Goal: Task Accomplishment & Management: Manage account settings

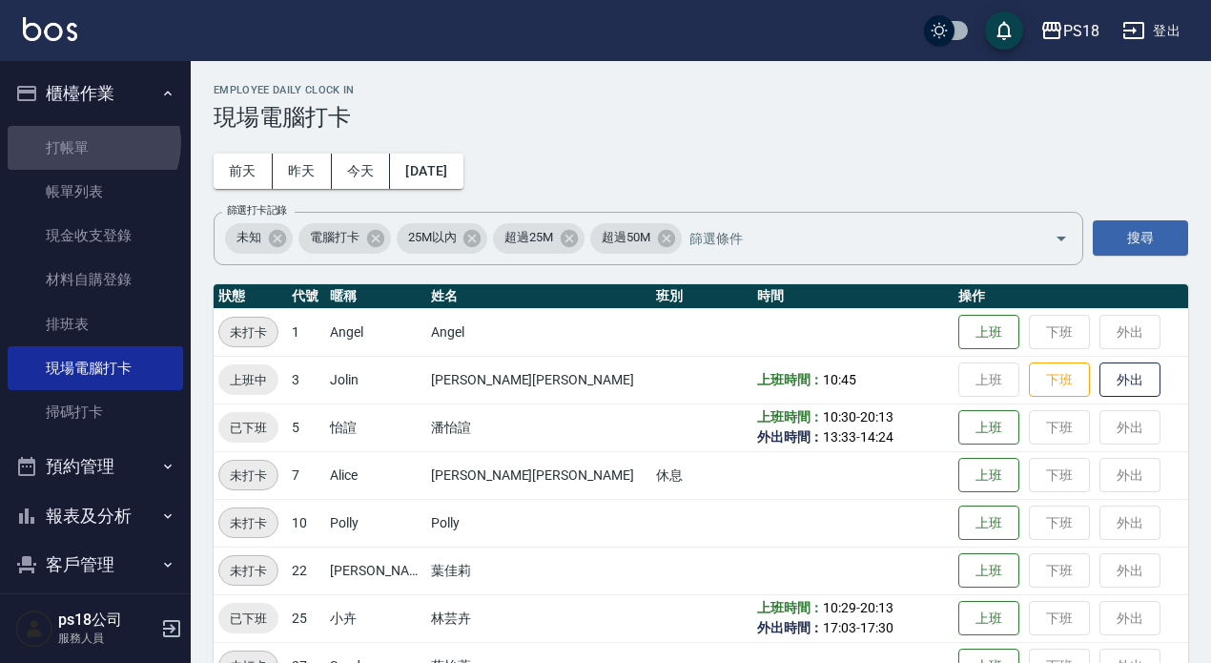
scroll to position [432, 0]
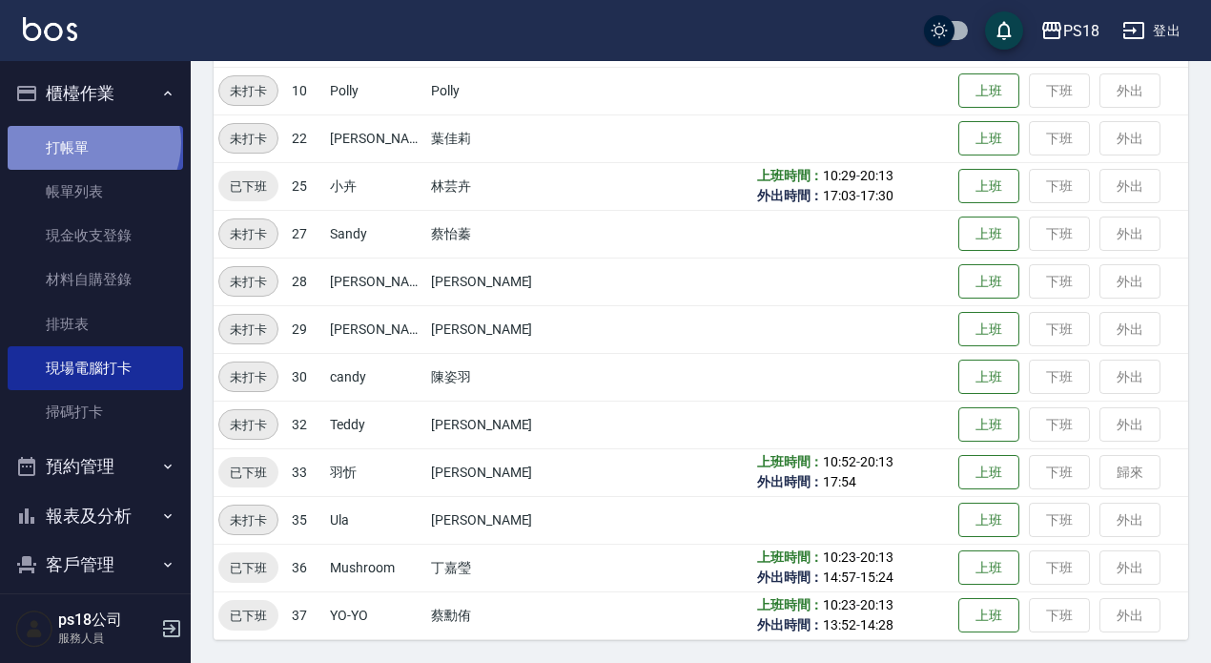
click at [92, 141] on link "打帳單" at bounding box center [95, 148] width 175 height 44
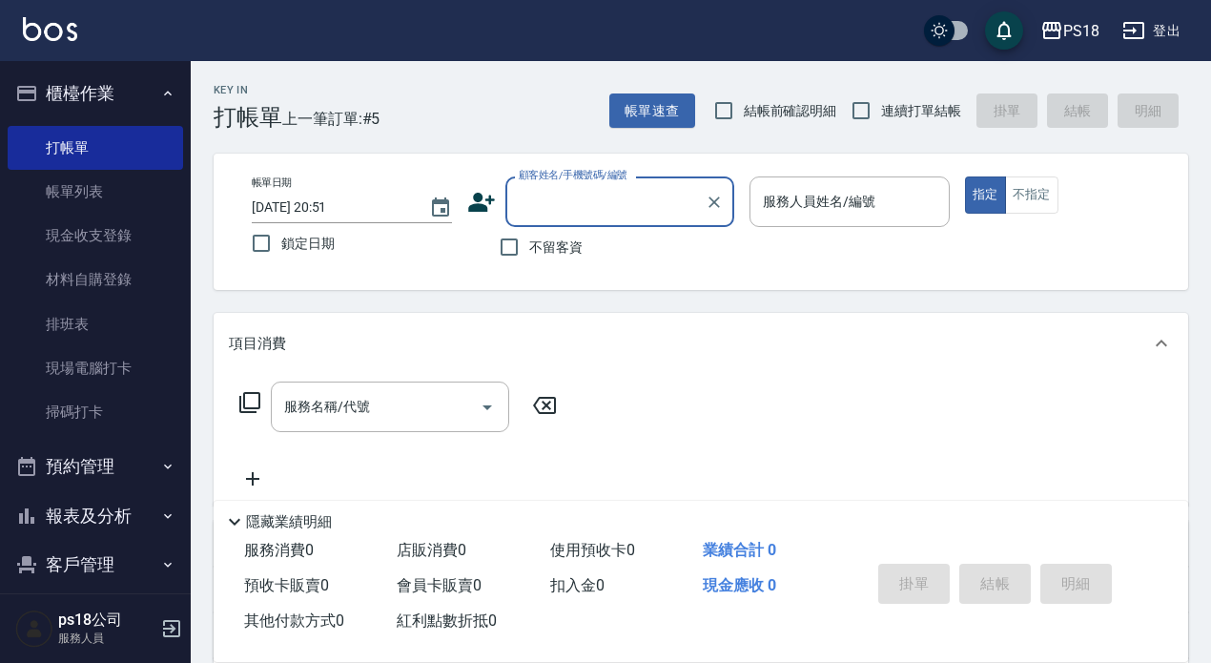
drag, startPoint x: 583, startPoint y: 243, endPoint x: 597, endPoint y: 236, distance: 15.8
click at [581, 244] on div "不留客資" at bounding box center [600, 247] width 267 height 40
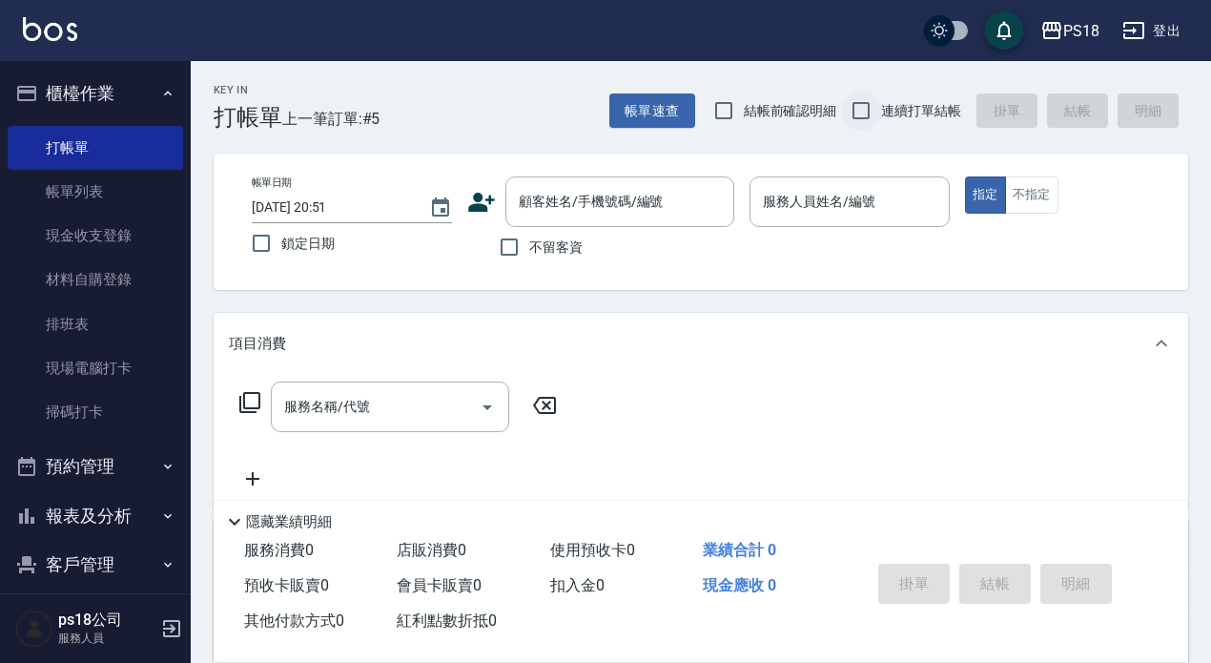
drag, startPoint x: 894, startPoint y: 113, endPoint x: 873, endPoint y: 127, distance: 25.4
click at [892, 112] on span "連續打單結帳" at bounding box center [921, 111] width 80 height 20
click at [881, 112] on input "連續打單結帳" at bounding box center [861, 111] width 40 height 40
checkbox input "true"
click at [507, 256] on input "不留客資" at bounding box center [509, 247] width 40 height 40
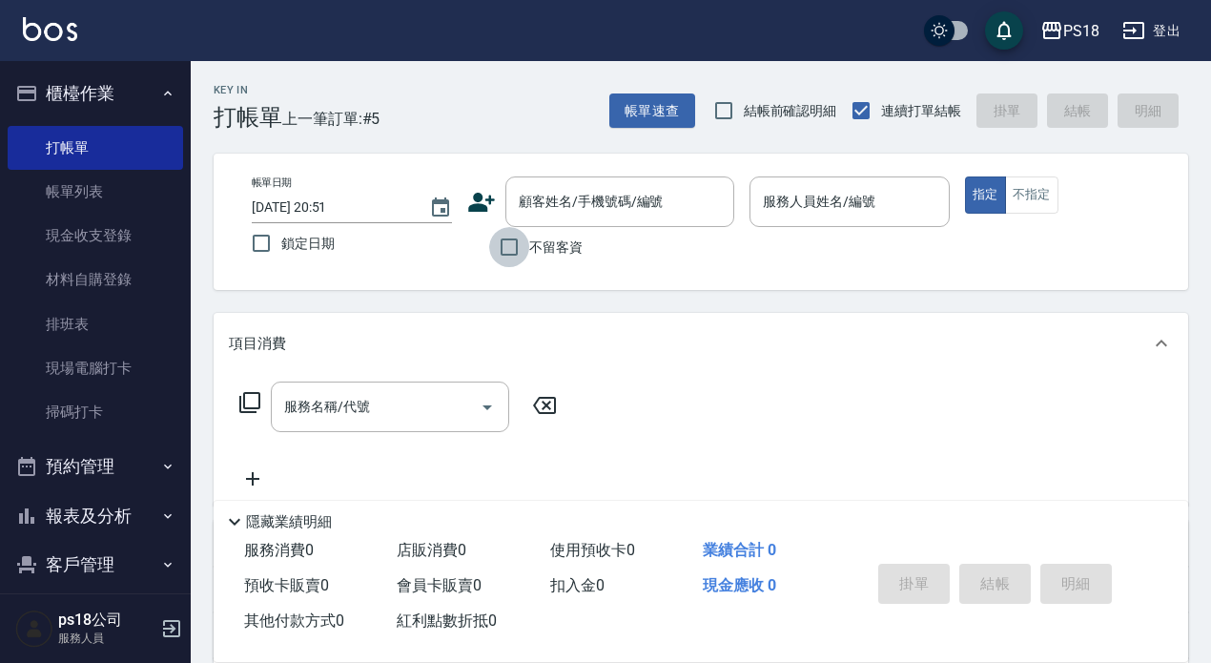
checkbox input "true"
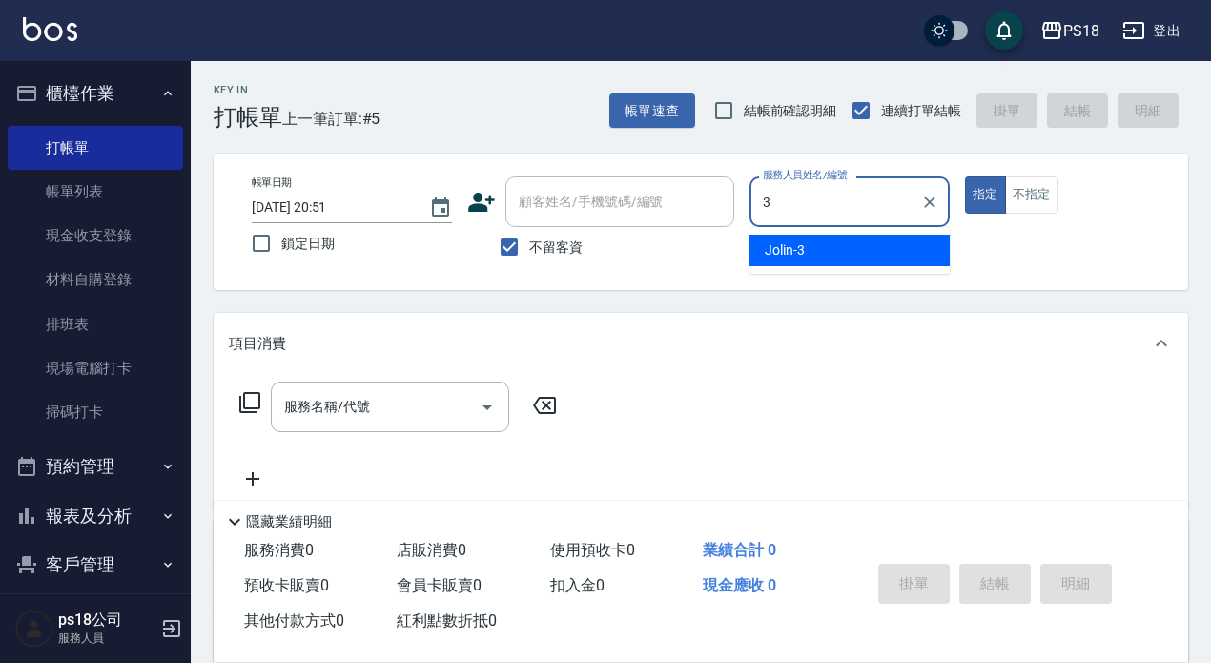
type input "Jolin-3"
type button "true"
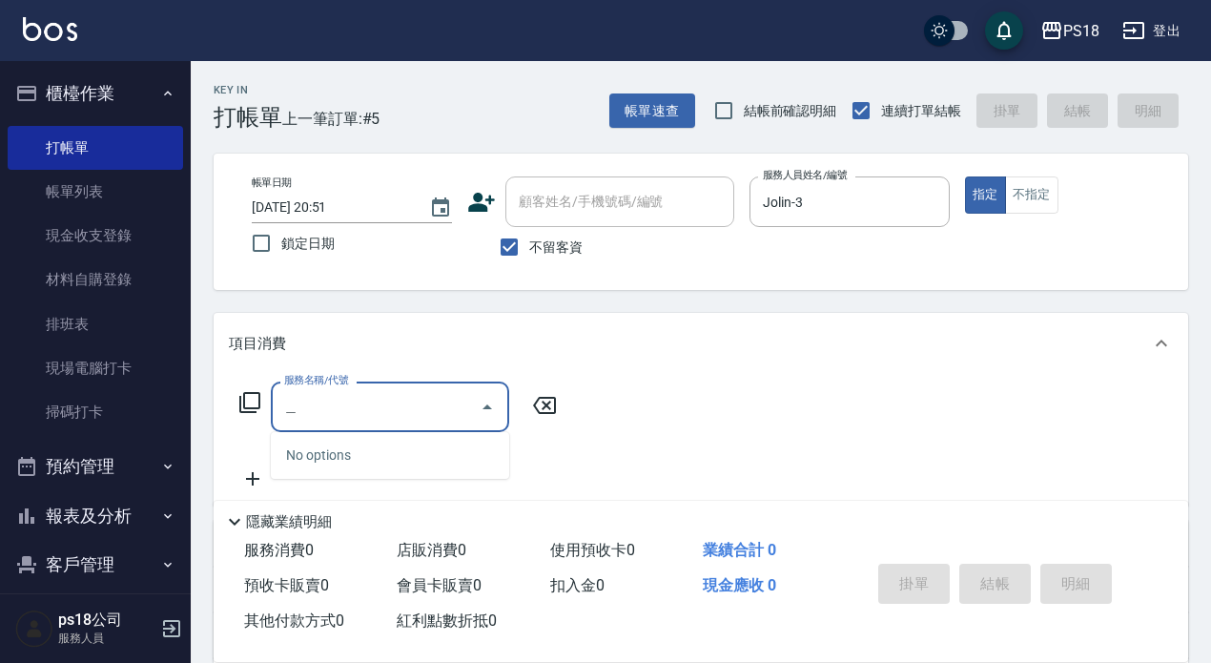
type input "職"
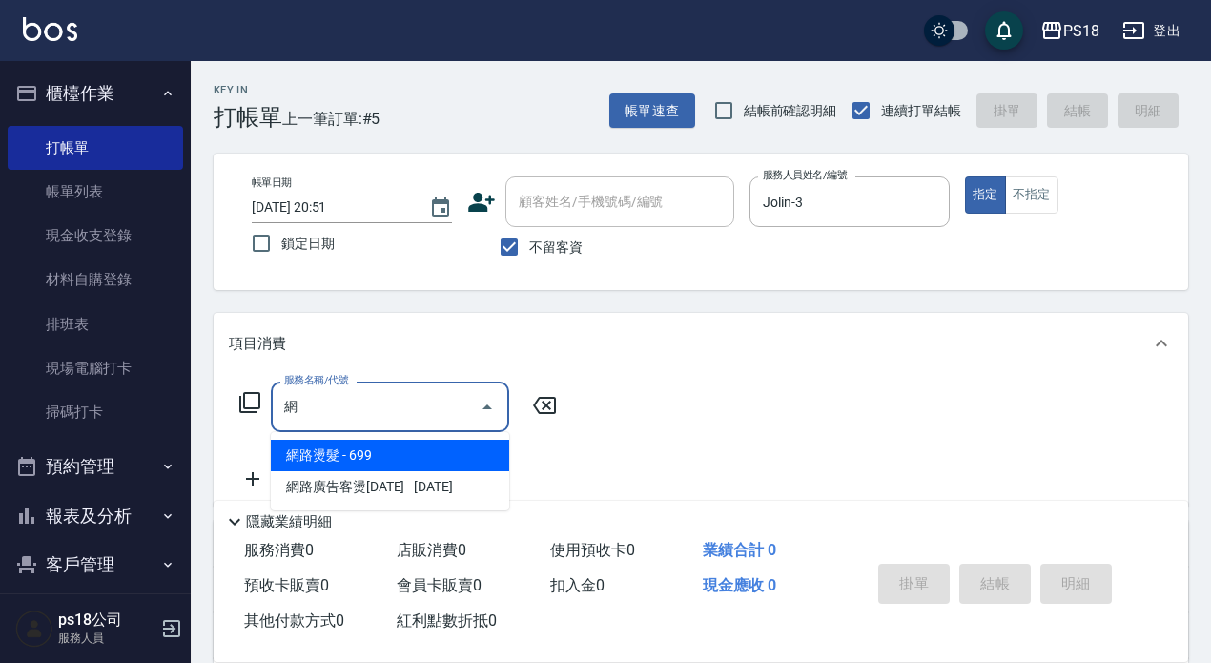
type input "網路燙髮(228)"
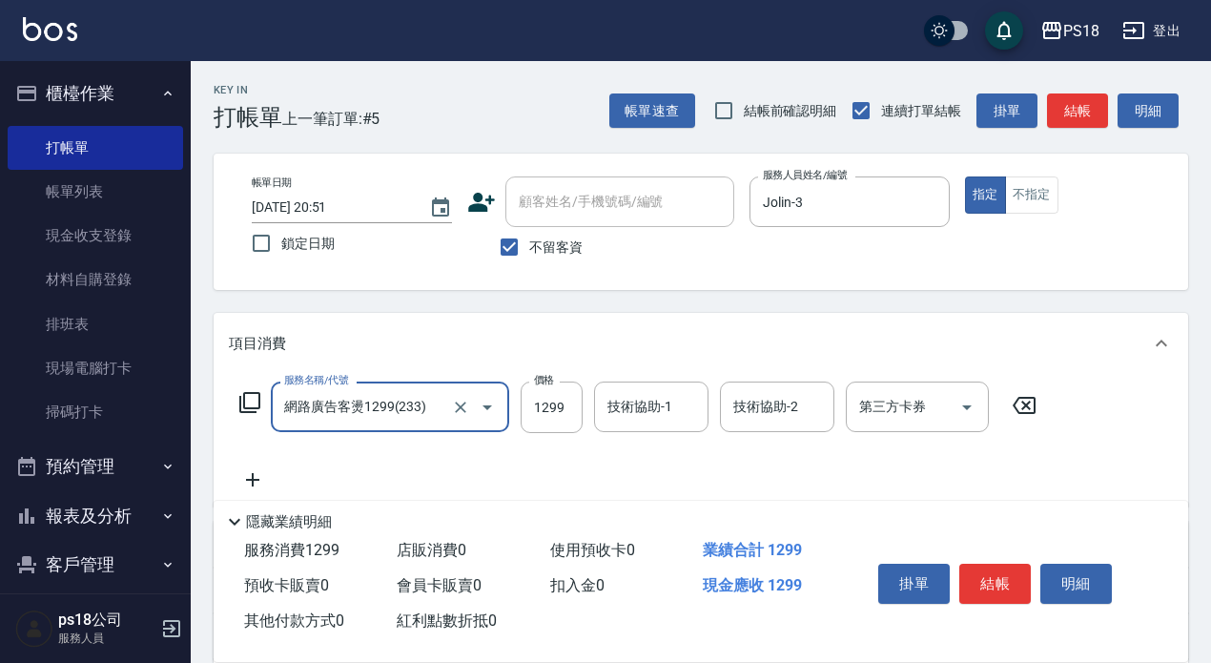
type input "網路廣告客燙1299(233)"
type input "1499"
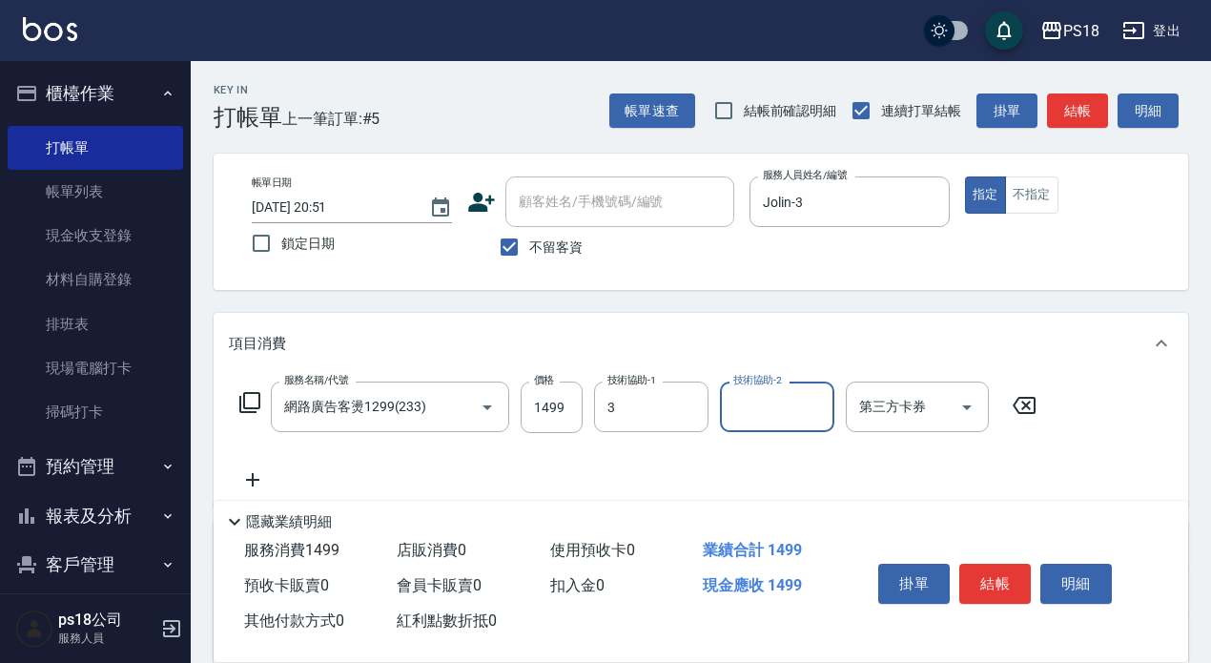
type input "Jolin-3"
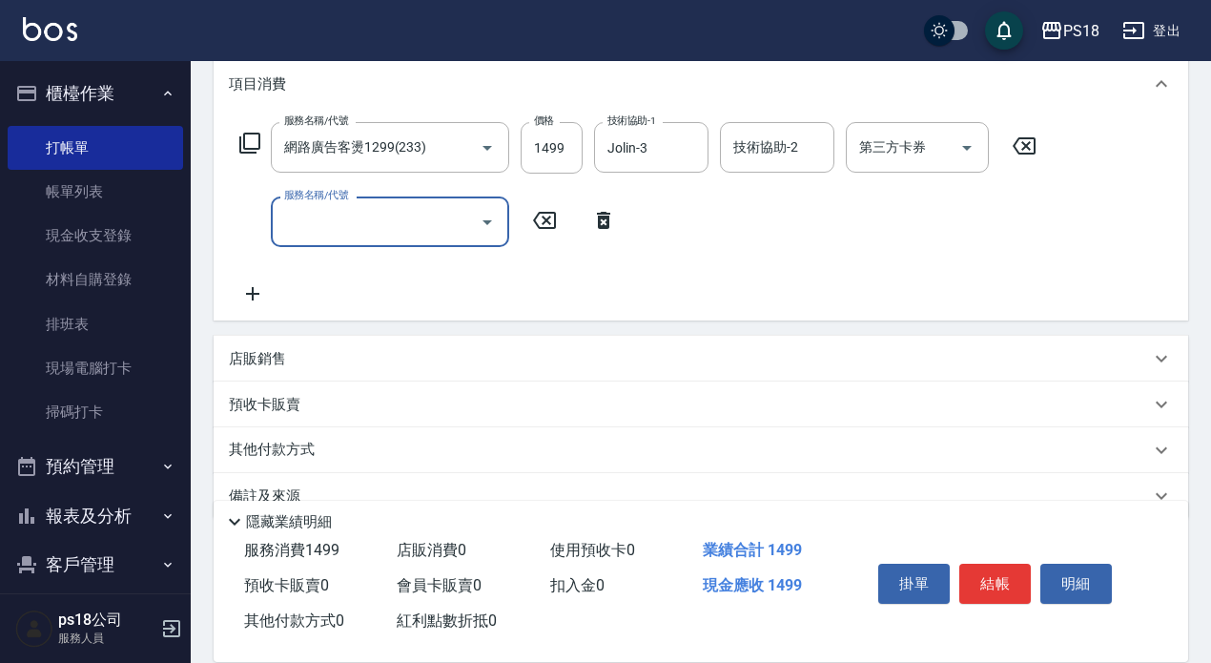
scroll to position [298, 0]
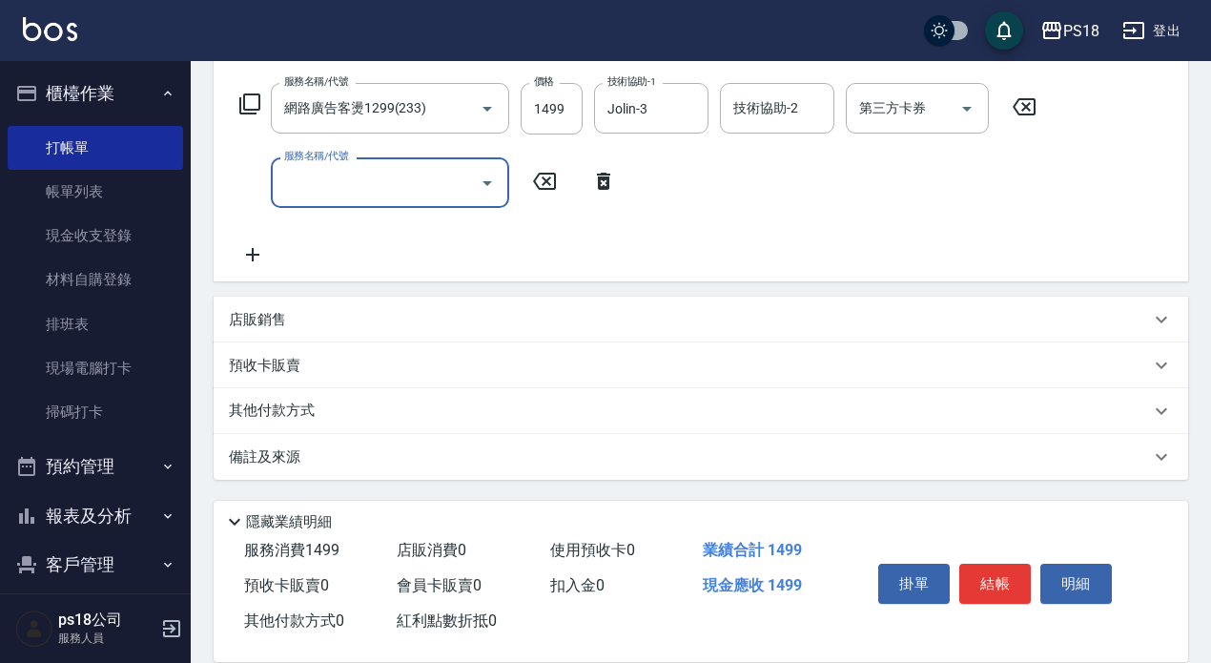
click at [288, 324] on div "店販銷售" at bounding box center [689, 320] width 921 height 20
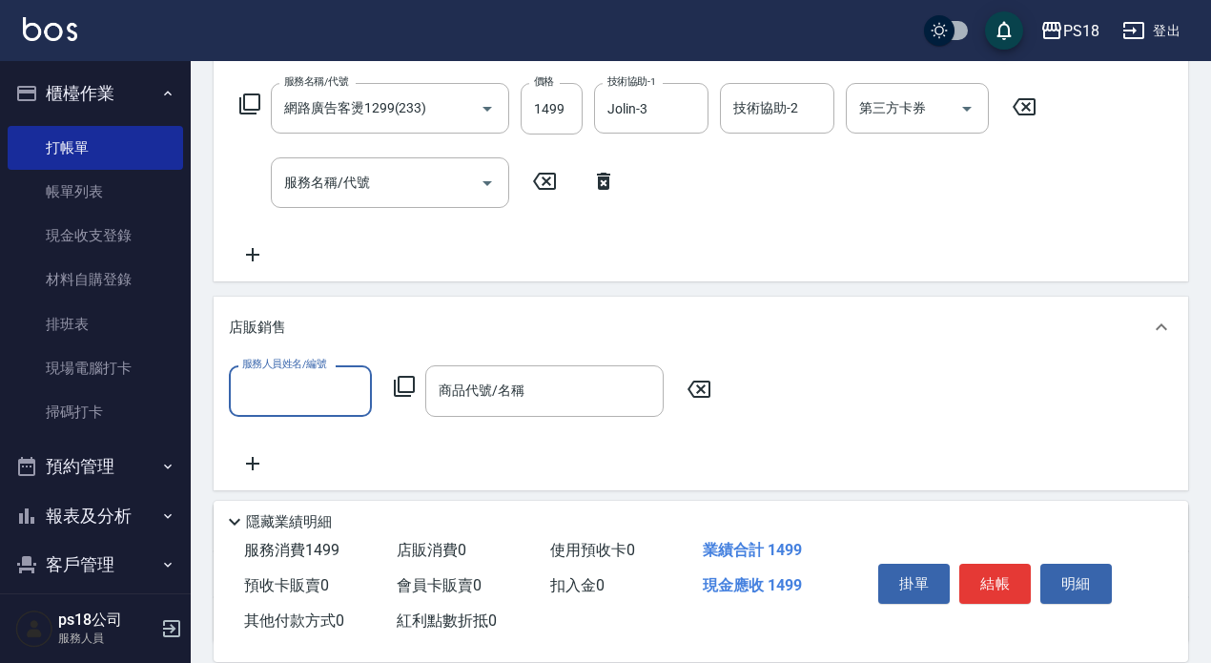
scroll to position [0, 0]
type input "Jolin-3"
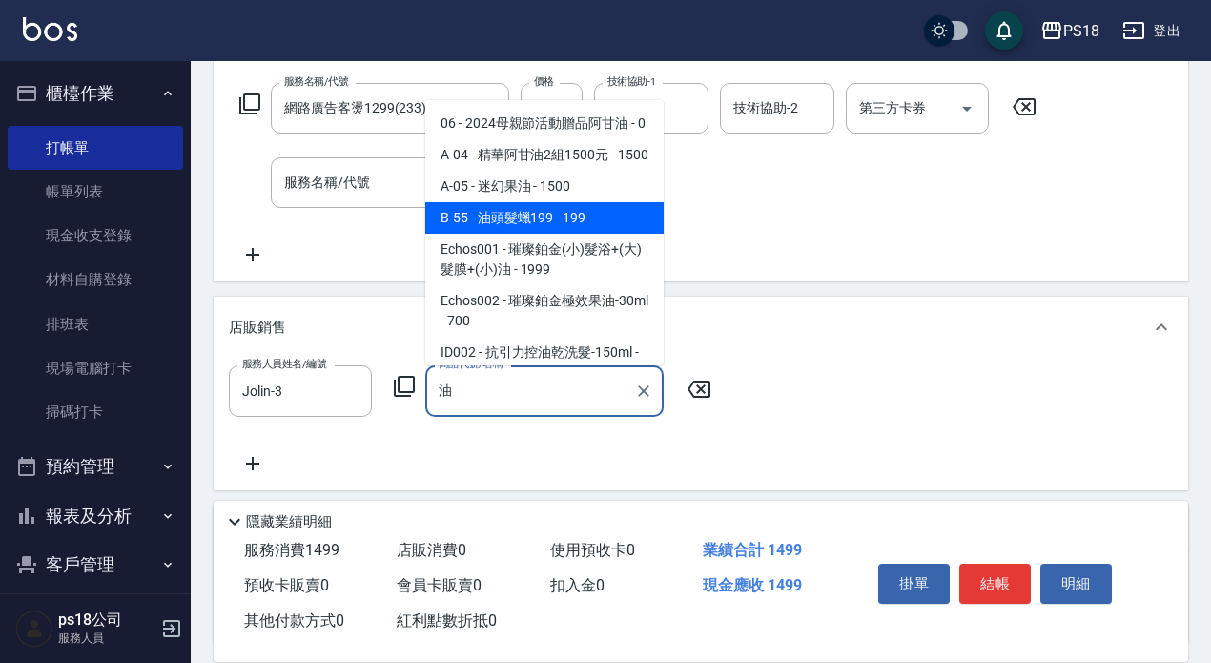
type input "油頭髮蠟199"
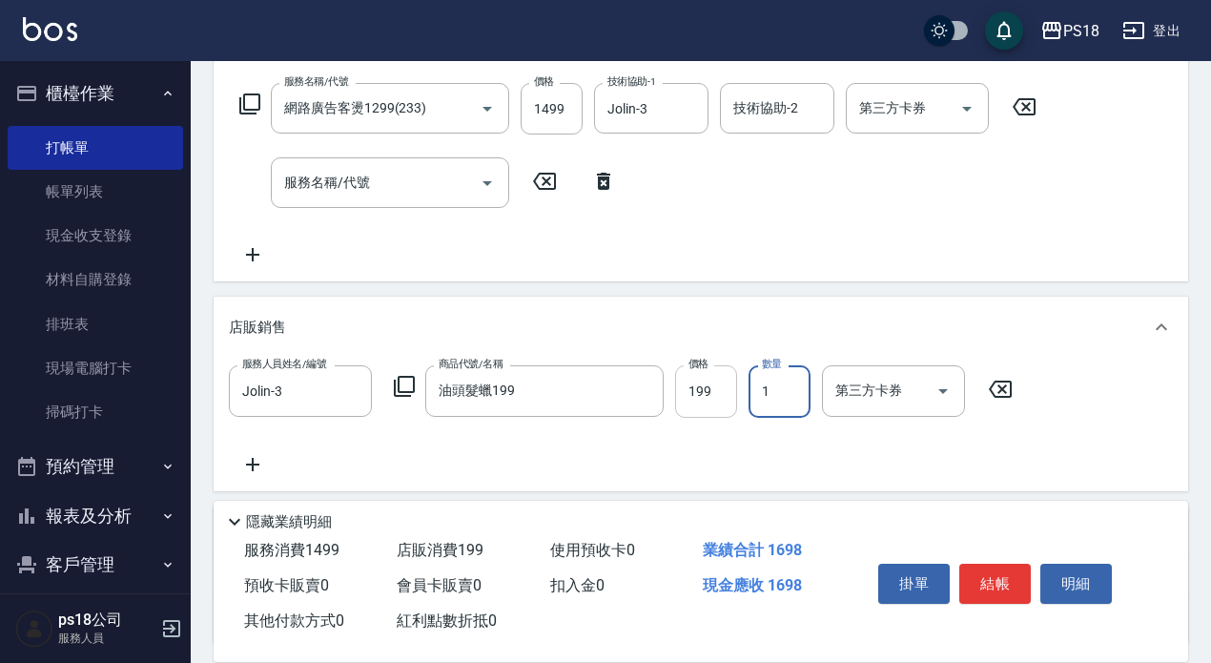
click at [720, 409] on input "199" at bounding box center [706, 390] width 62 height 51
type input "200"
click at [982, 568] on button "結帳" at bounding box center [995, 584] width 72 height 40
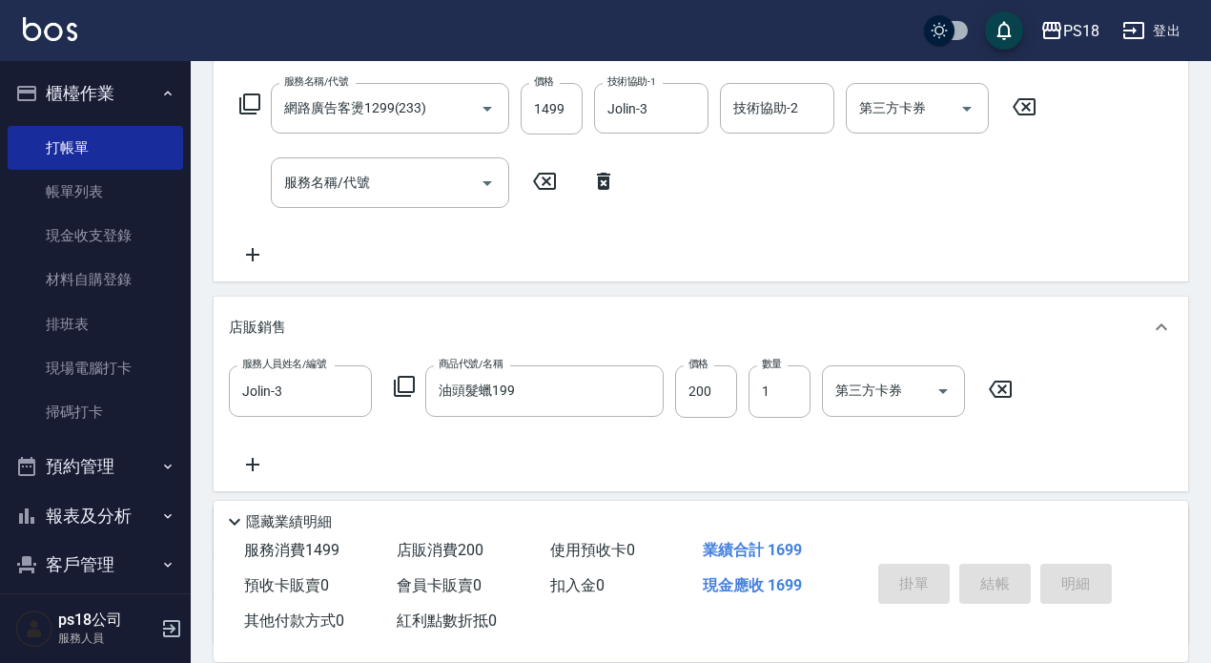
type input "[DATE] 20:52"
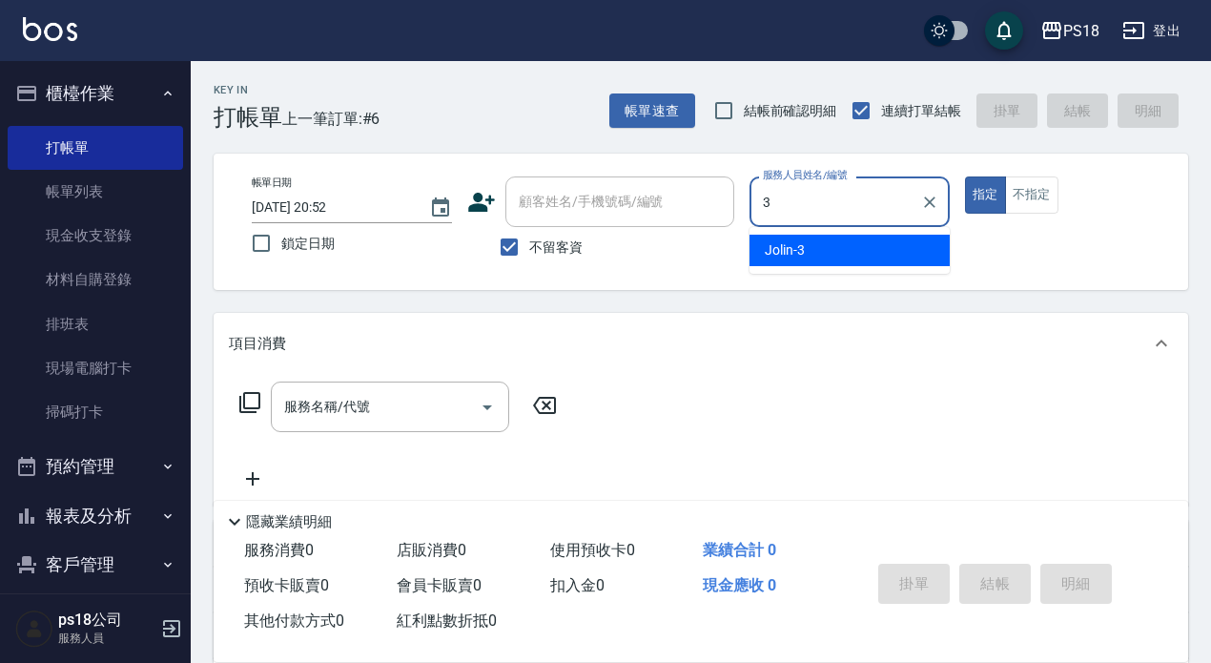
type input "Jolin-3"
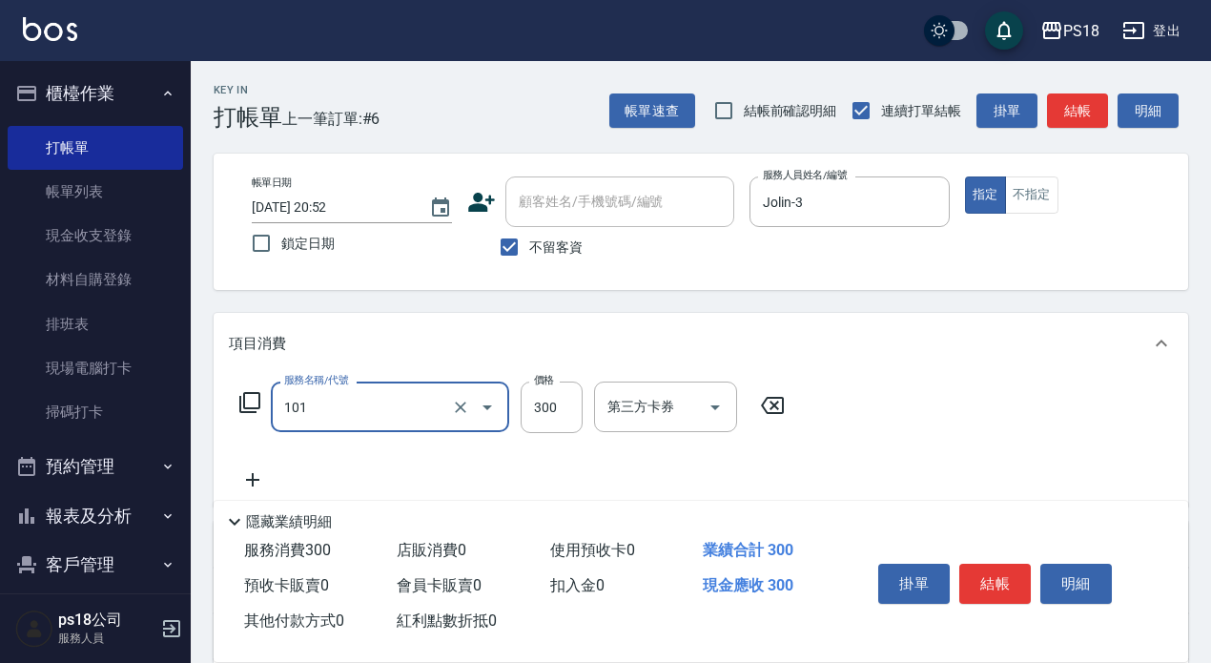
type input "洗髮300(101)"
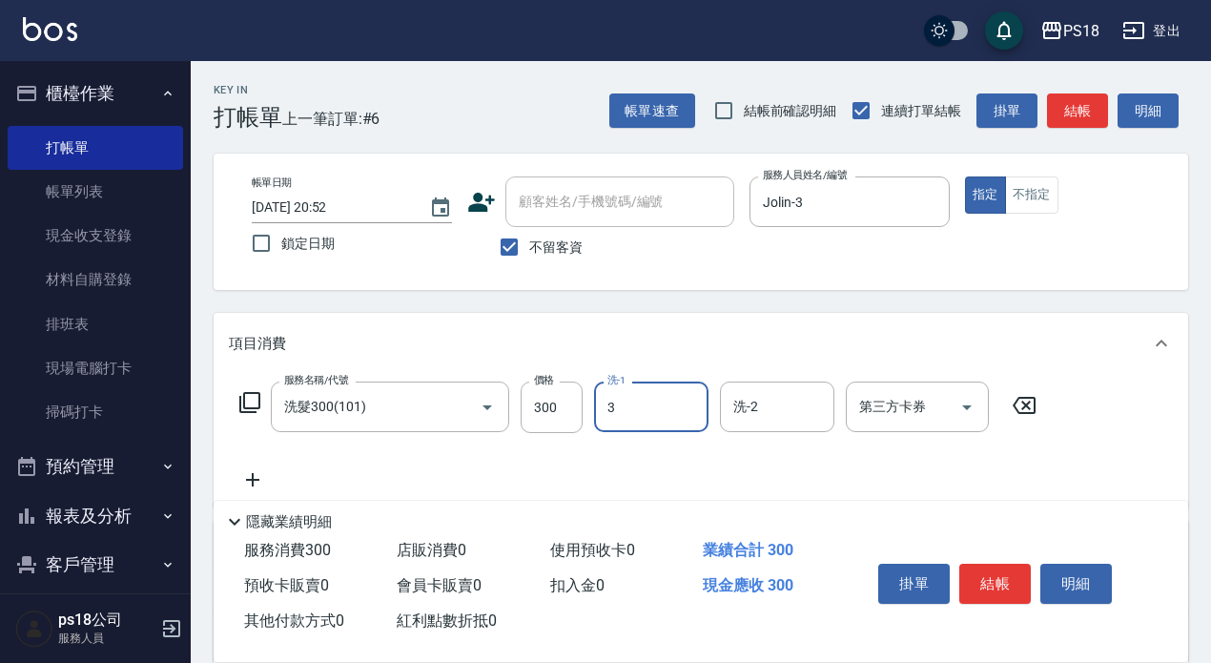
type input "Jolin-3"
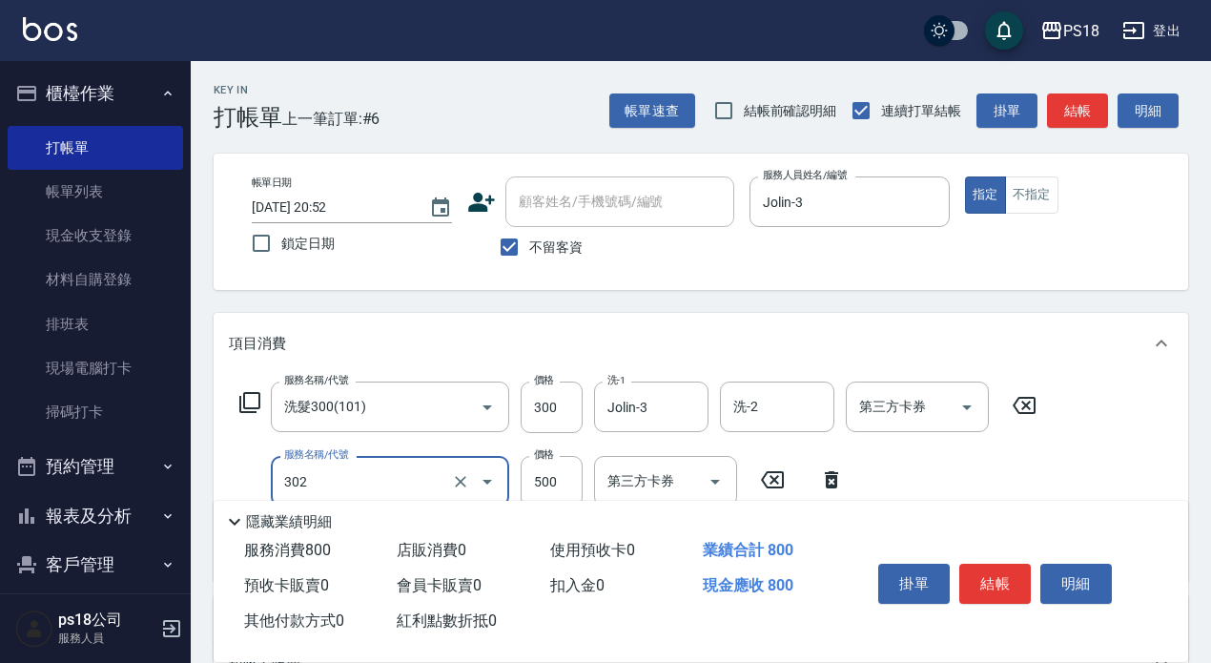
type input "單剪500(302)"
click at [1024, 564] on button "結帳" at bounding box center [995, 584] width 72 height 40
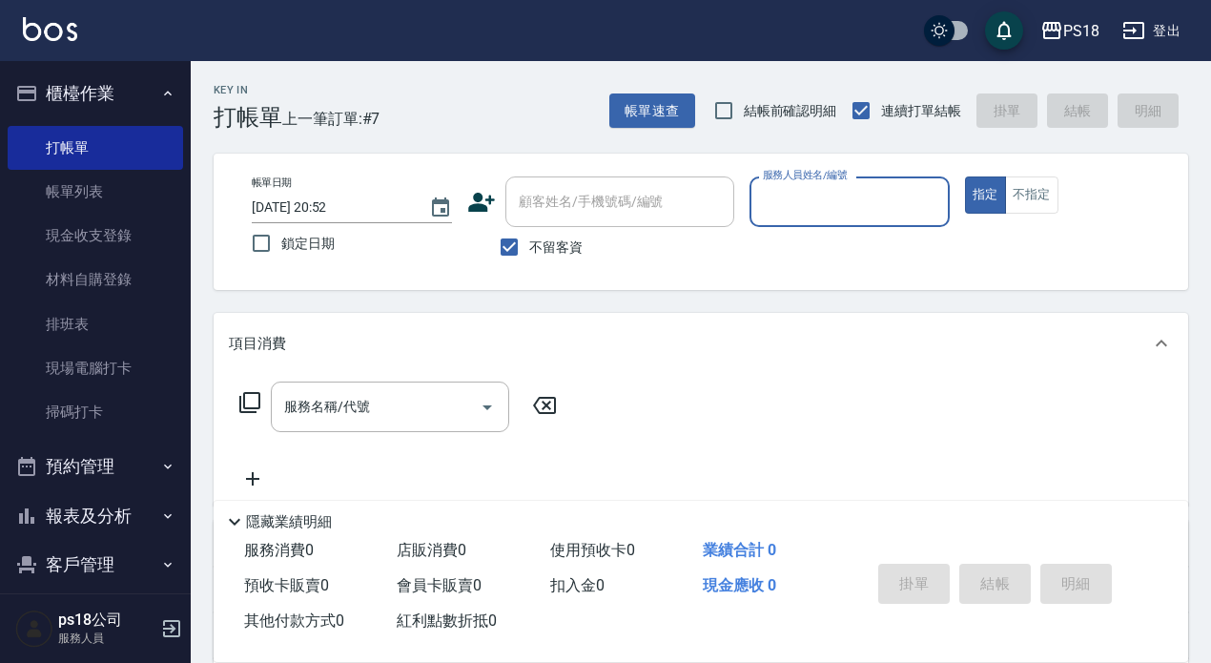
click at [506, 240] on input "不留客資" at bounding box center [509, 247] width 40 height 40
checkbox input "false"
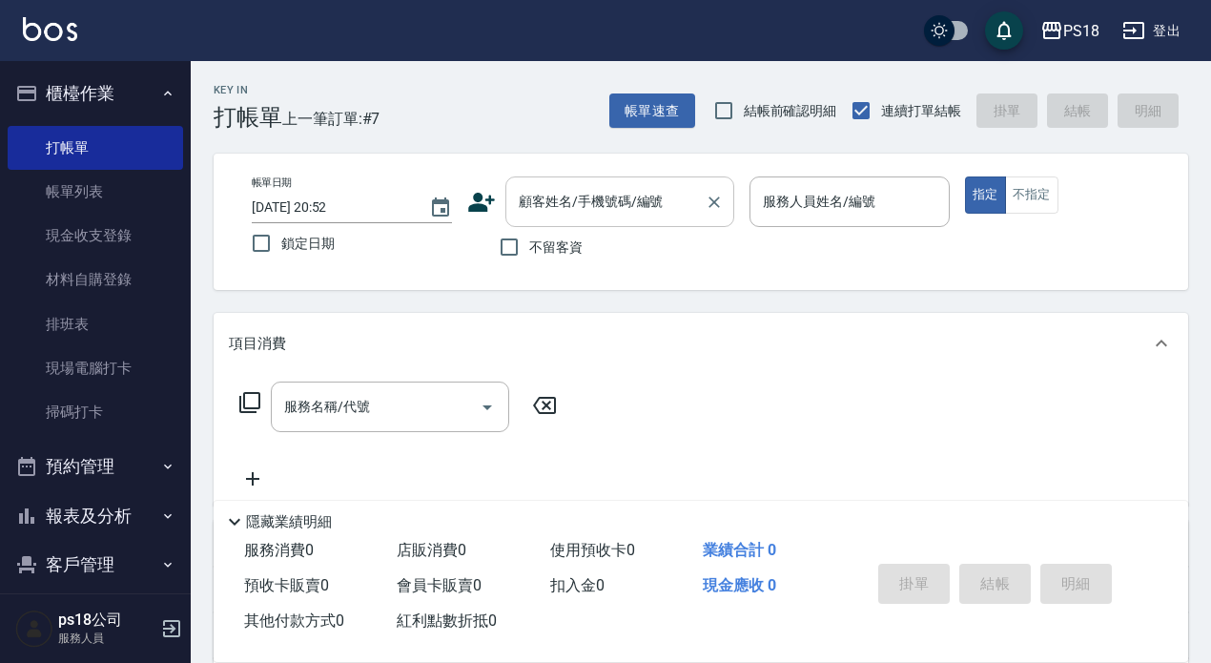
click at [517, 212] on input "顧客姓名/手機號碼/編號" at bounding box center [605, 201] width 183 height 33
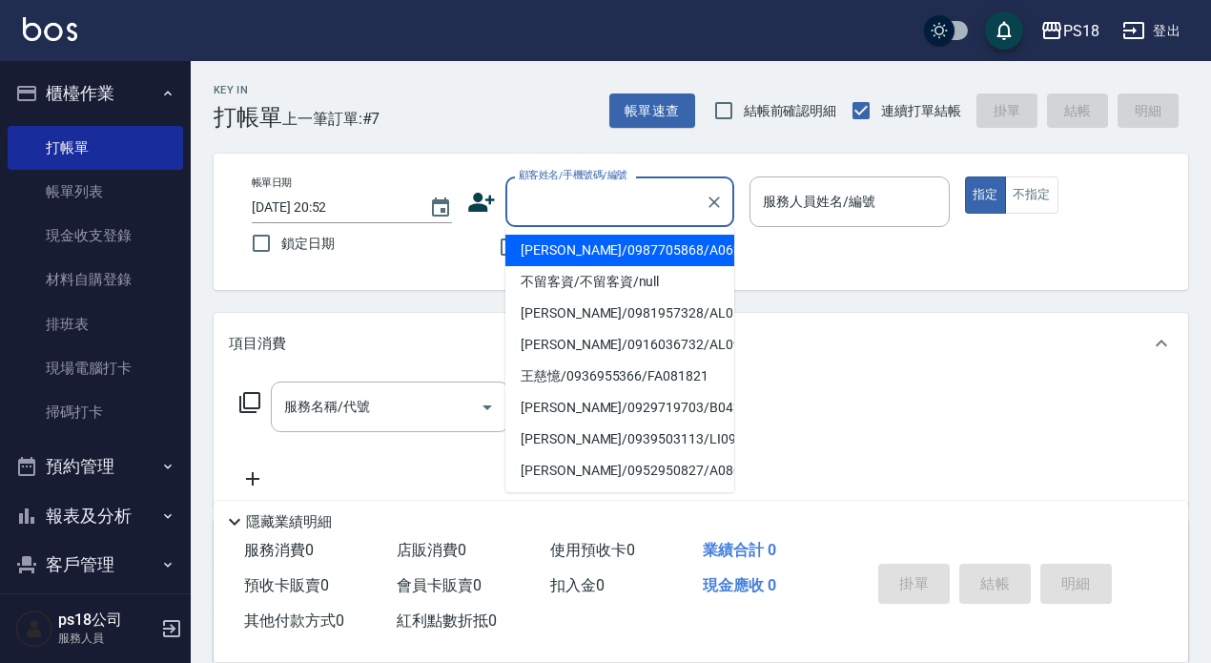
type input "＿"
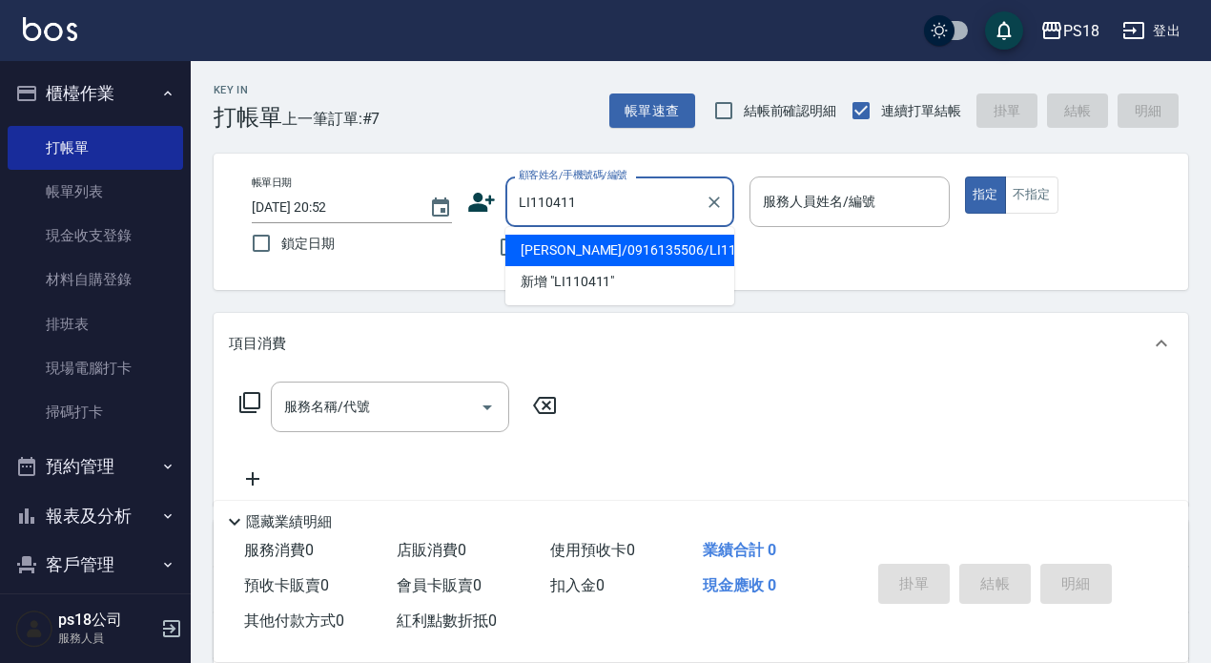
click at [585, 239] on li "[PERSON_NAME]/0916135506/LI110411" at bounding box center [619, 250] width 229 height 31
type input "[PERSON_NAME]/0916135506/LI110411"
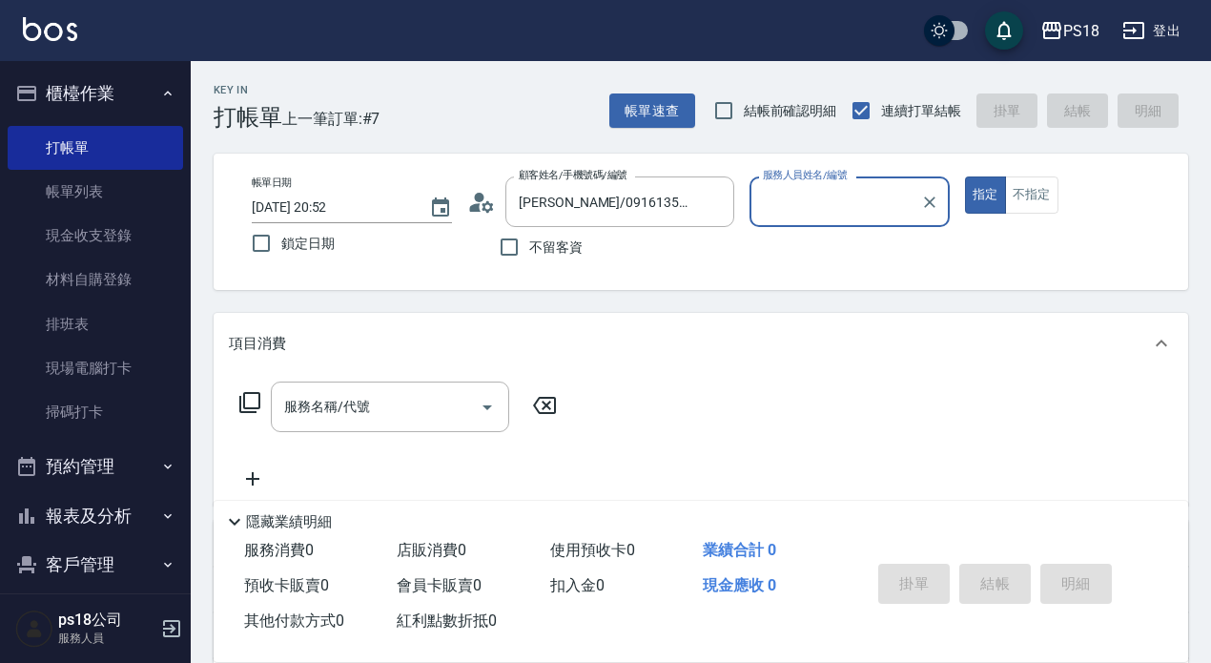
type input "Jolin-3"
click at [965, 176] on button "指定" at bounding box center [985, 194] width 41 height 37
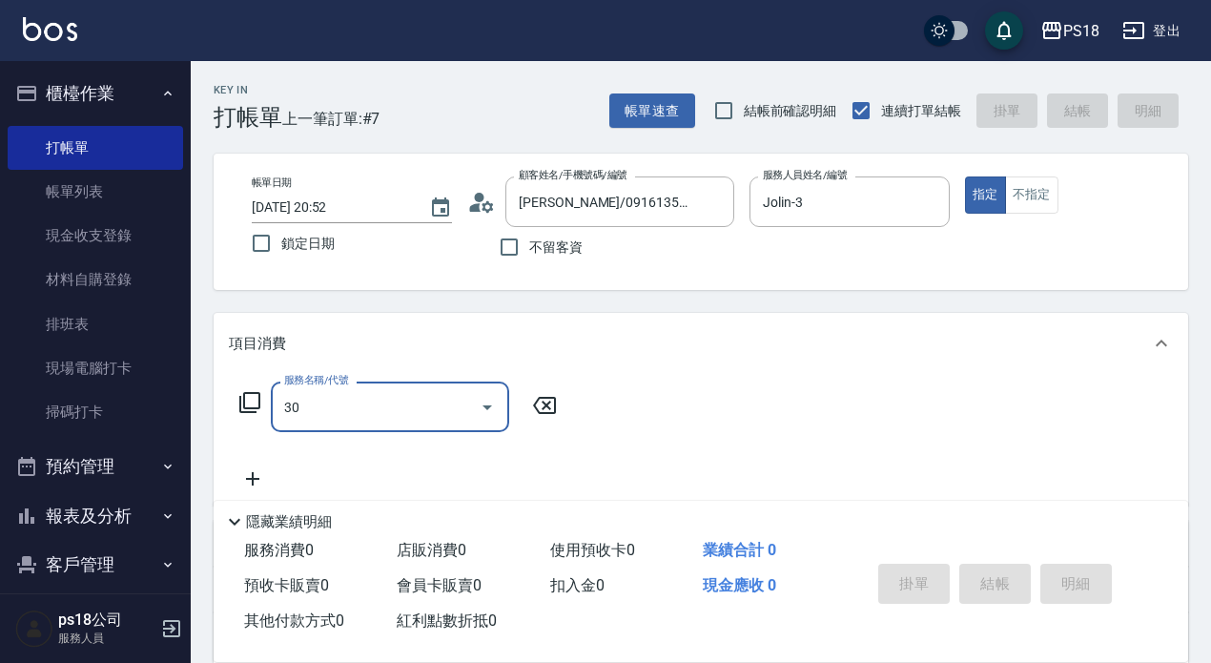
type input "302"
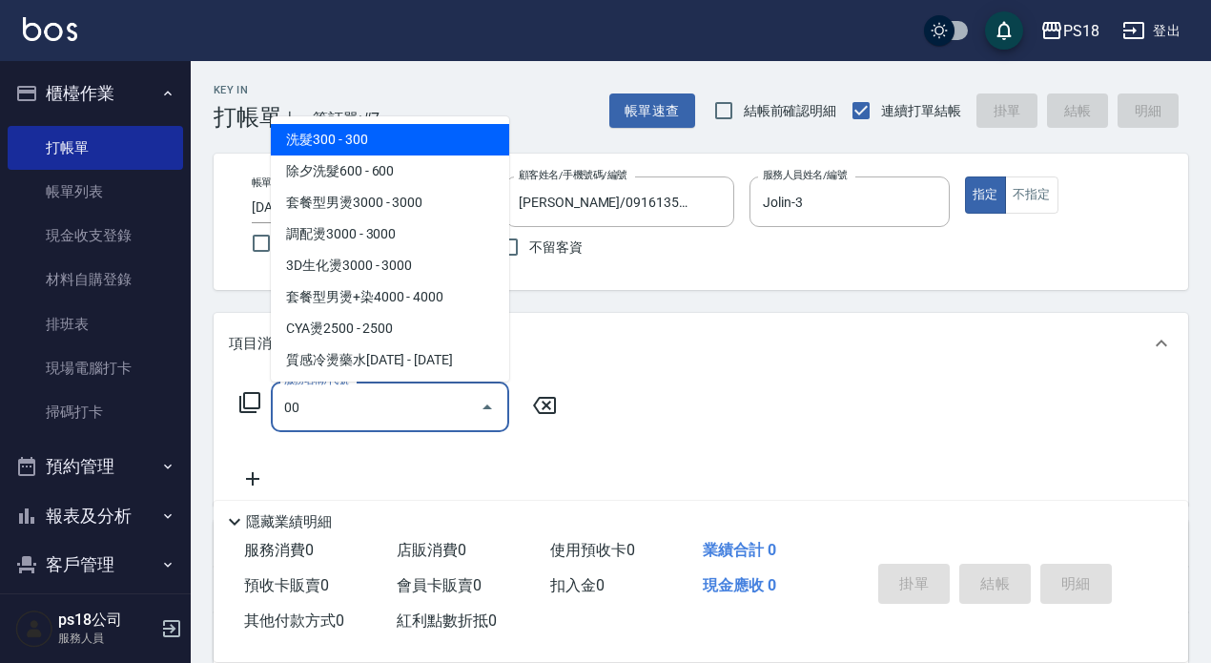
type input "0"
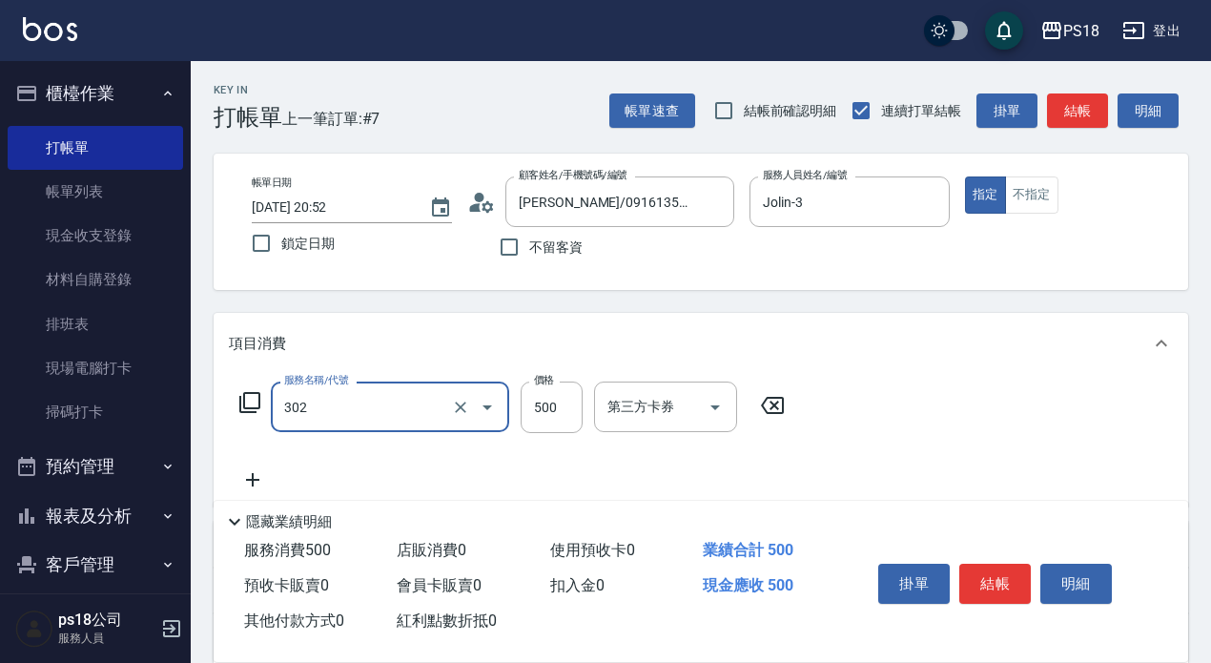
type input "單剪500(302)"
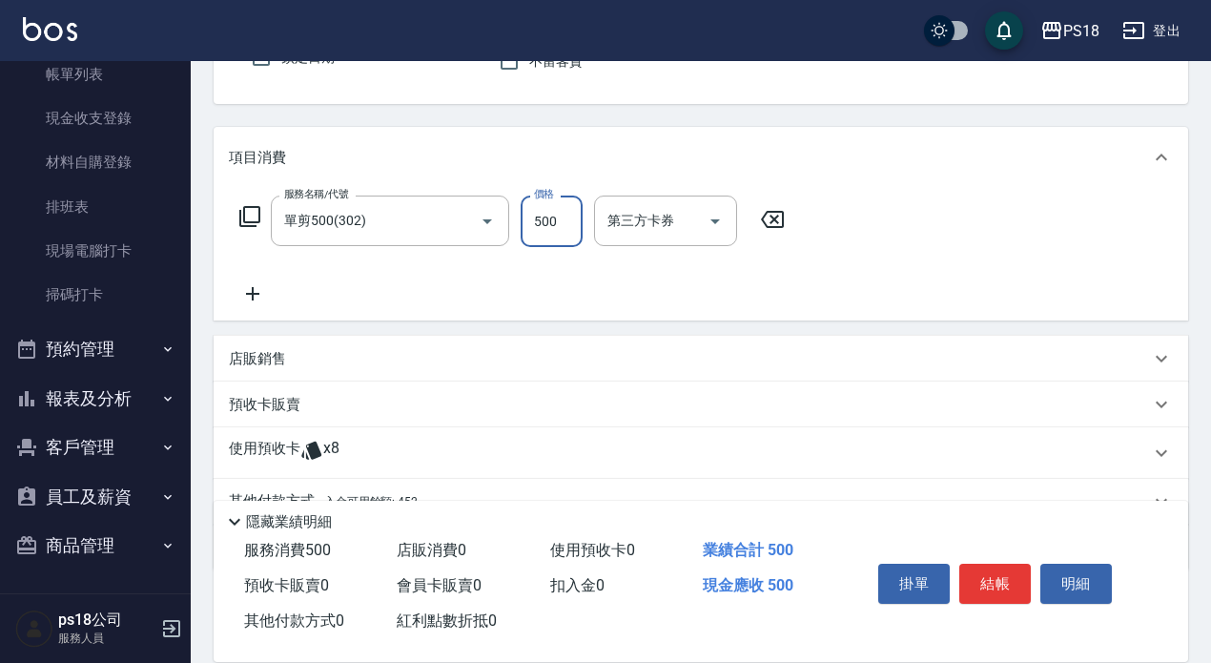
scroll to position [277, 0]
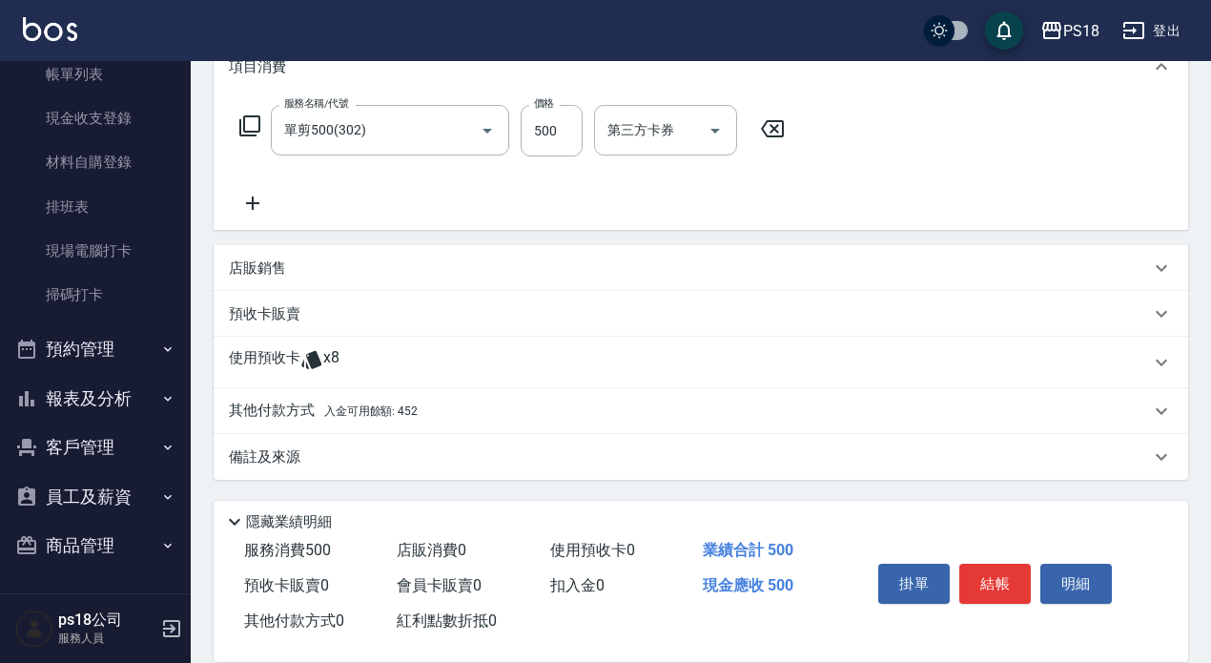
click at [354, 368] on div "使用預收卡 x8" at bounding box center [689, 362] width 921 height 29
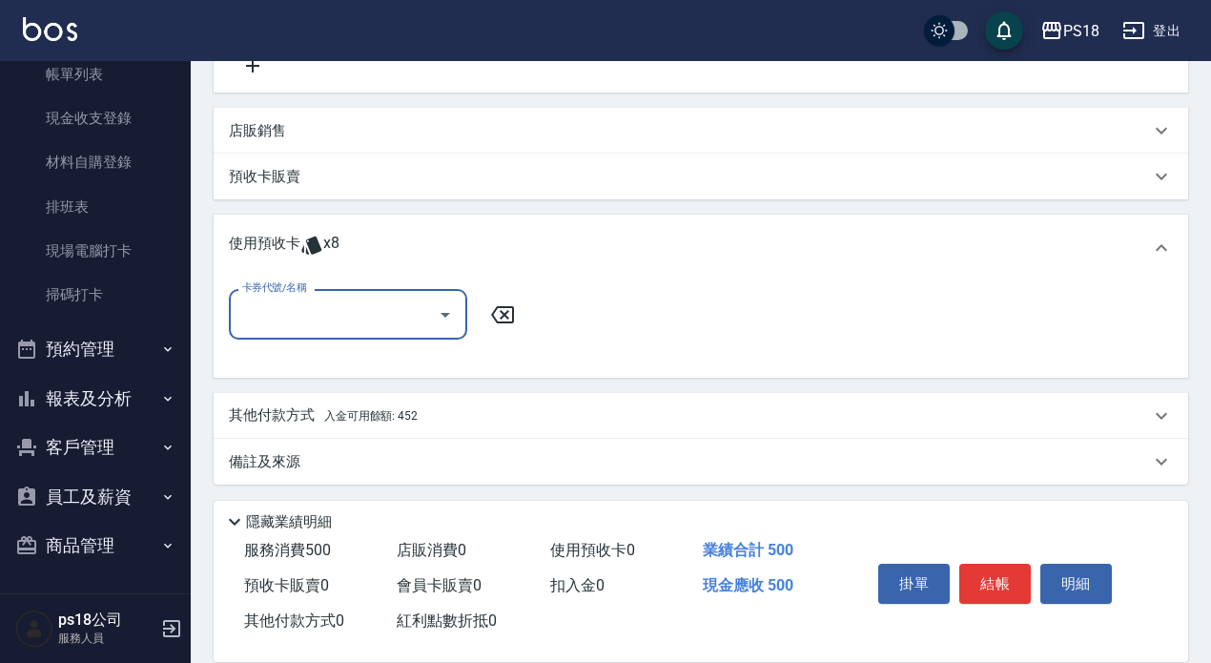
scroll to position [418, 0]
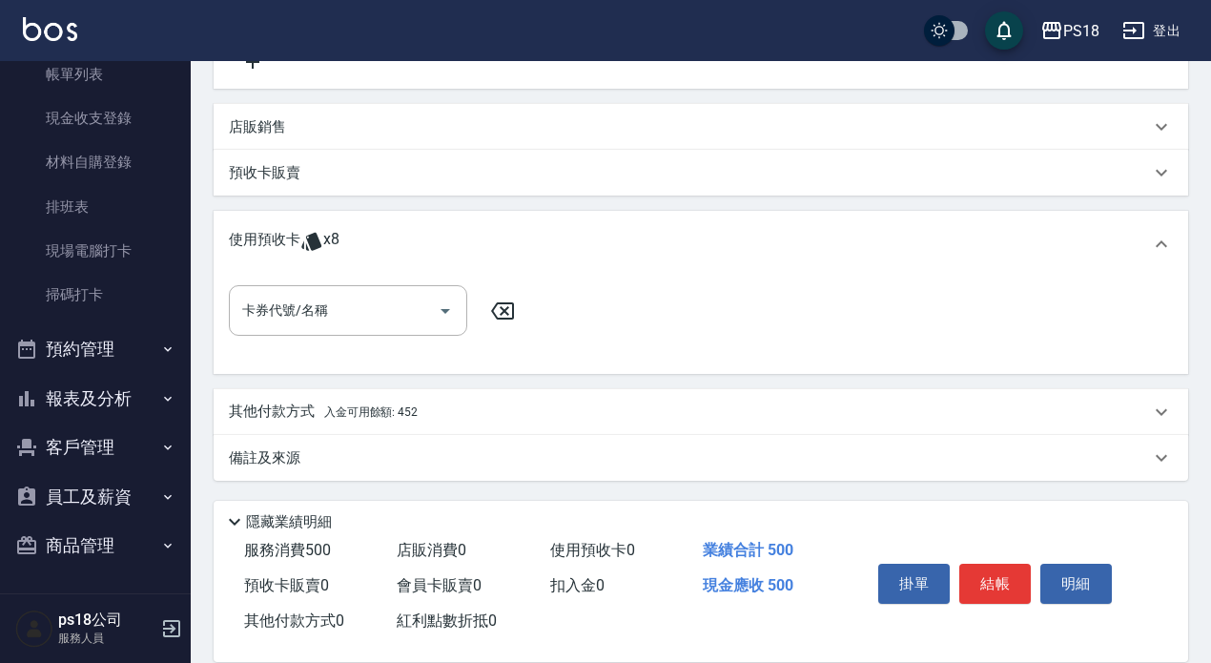
click at [353, 342] on div "卡券代號/名稱 卡券代號/名稱" at bounding box center [701, 321] width 944 height 73
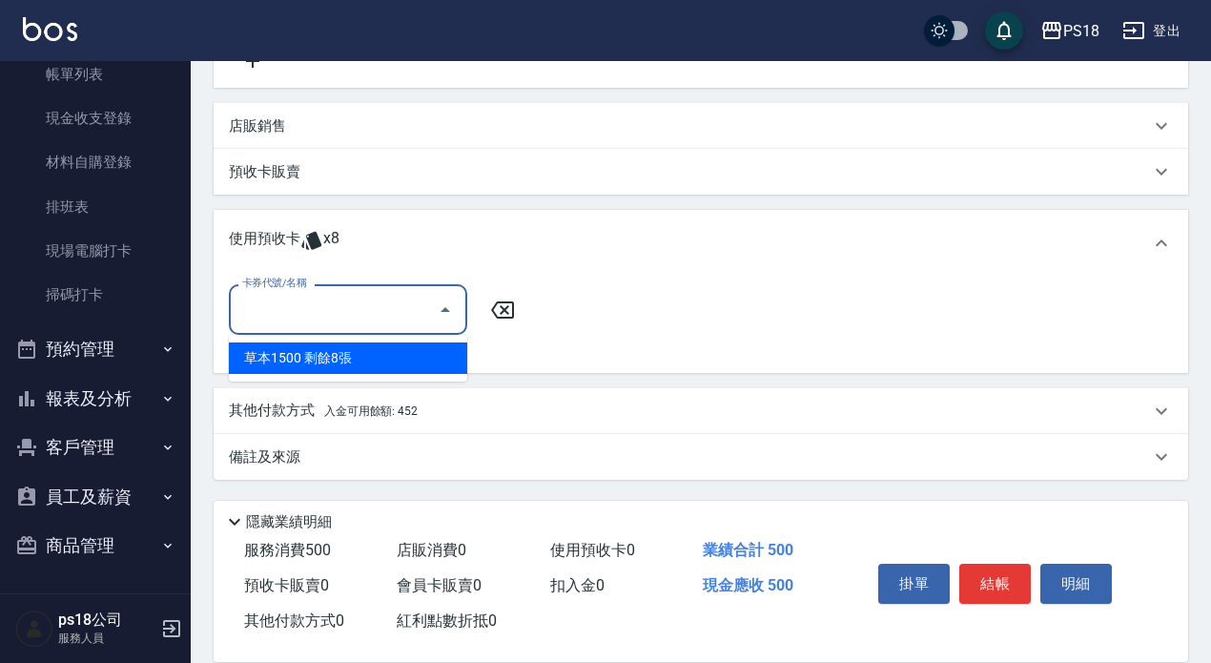
click at [350, 313] on input "卡券代號/名稱" at bounding box center [333, 309] width 193 height 33
click at [343, 358] on div "草本1500 剩餘8張" at bounding box center [348, 357] width 238 height 31
type input "草本1500"
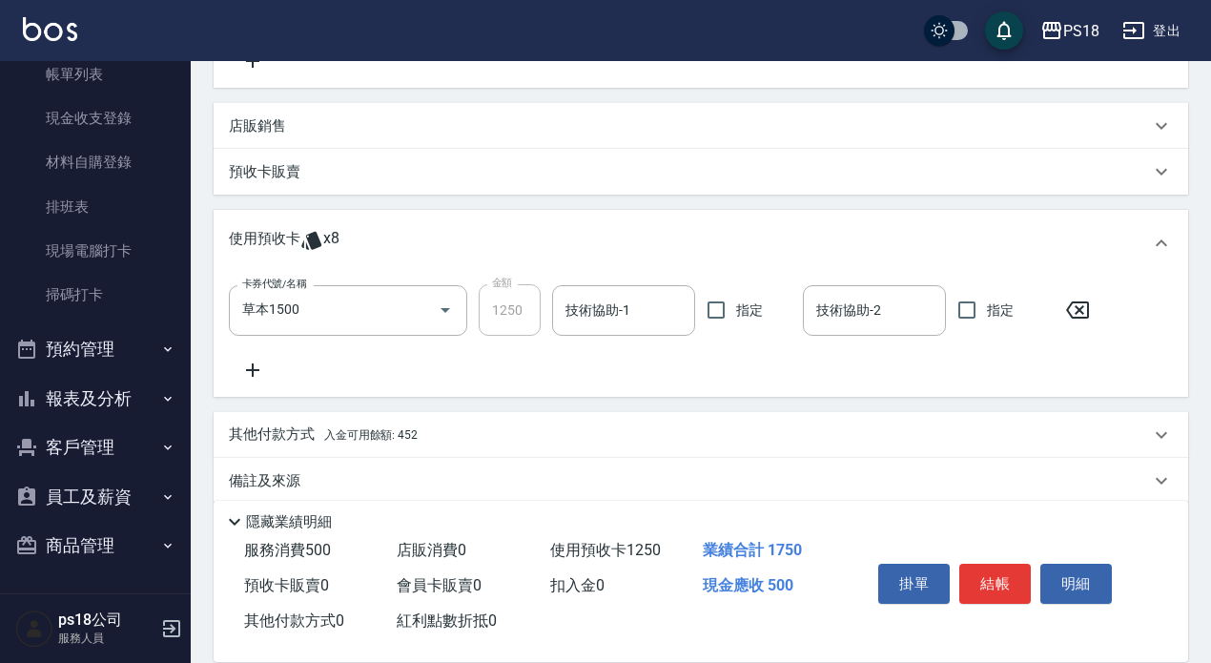
click at [253, 373] on icon at bounding box center [253, 370] width 48 height 23
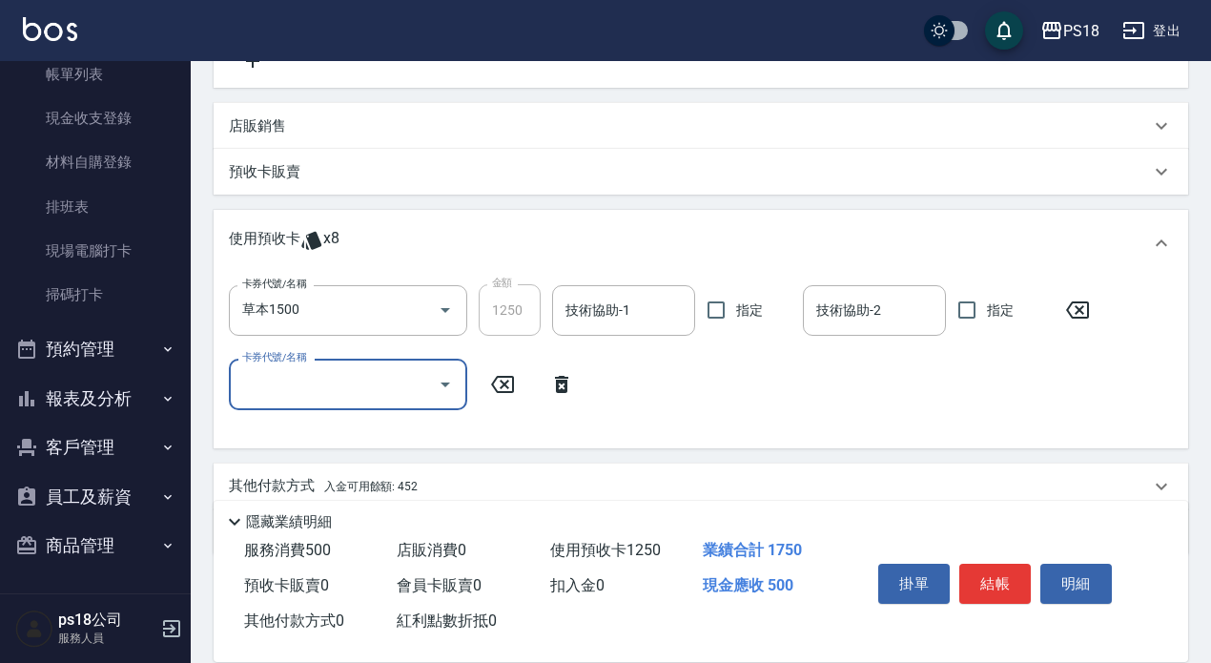
click at [291, 370] on input "卡券代號/名稱" at bounding box center [333, 383] width 193 height 33
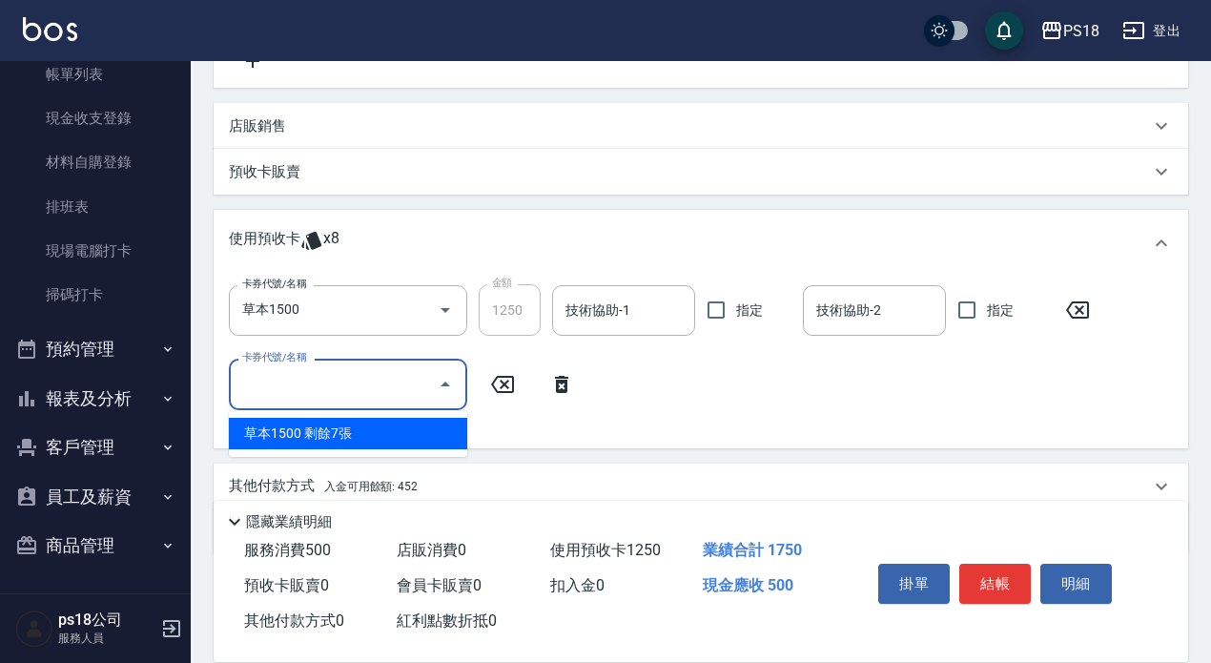
drag, startPoint x: 317, startPoint y: 436, endPoint x: 451, endPoint y: 377, distance: 146.9
click at [317, 434] on div "草本1500 剩餘7張" at bounding box center [348, 433] width 238 height 31
type input "草本1500"
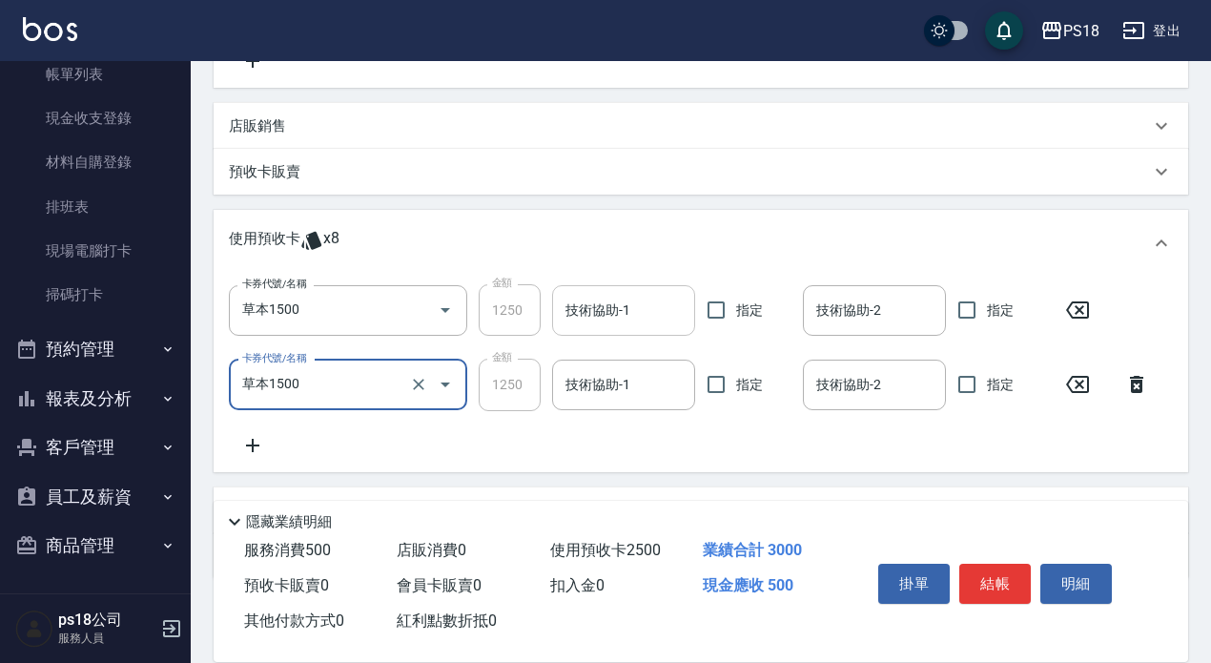
click at [598, 331] on div "技術協助-1" at bounding box center [623, 310] width 143 height 51
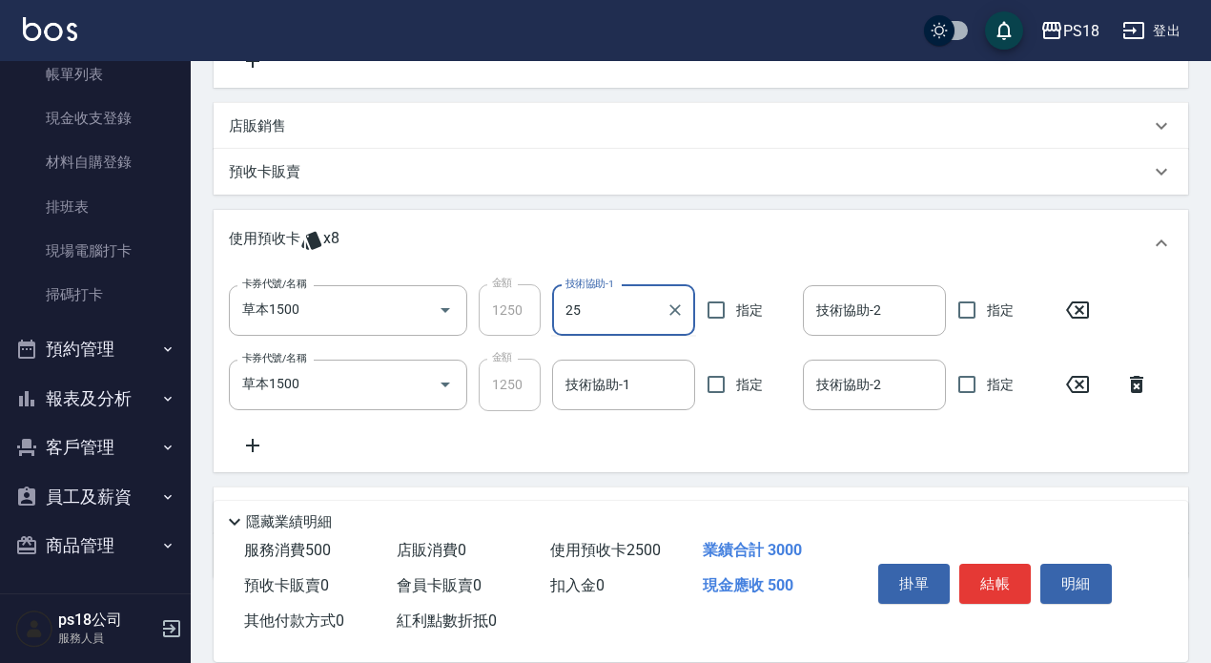
type input "小卉-25"
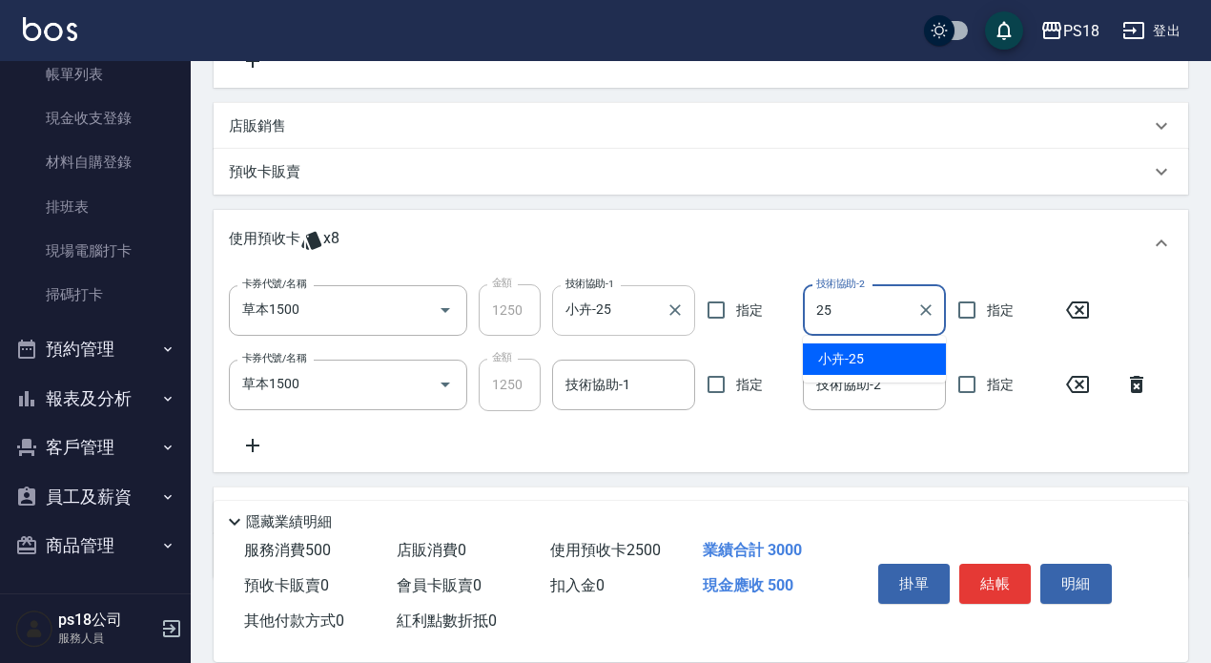
type input "小卉-25"
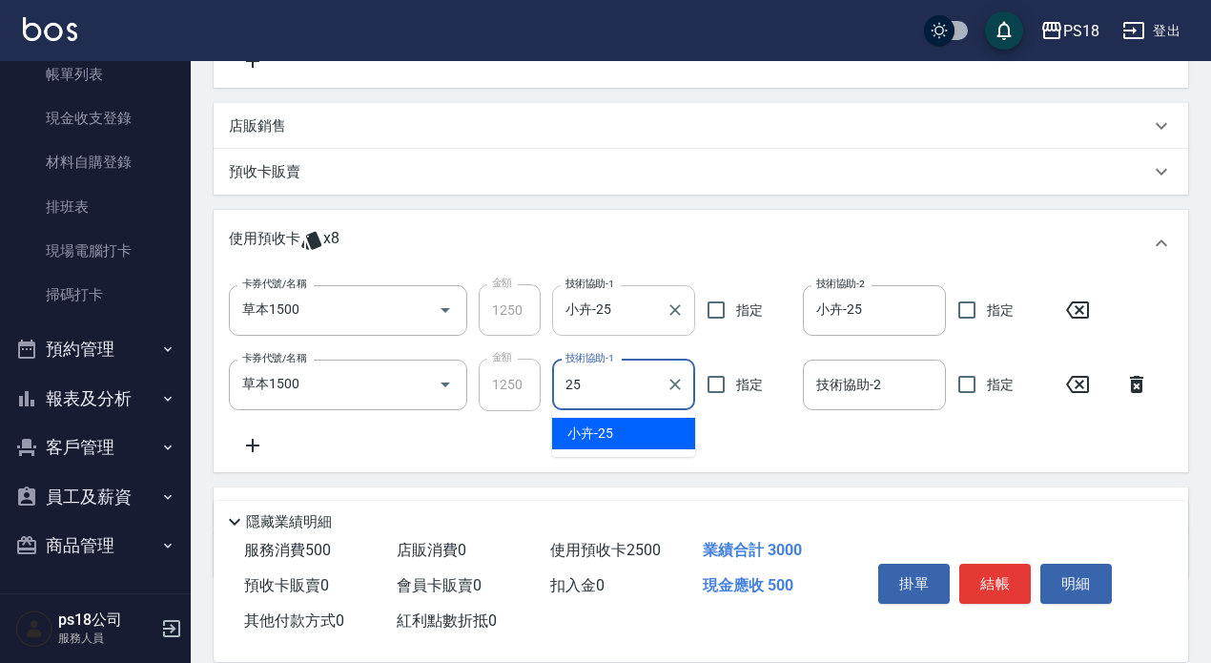
type input "小卉-25"
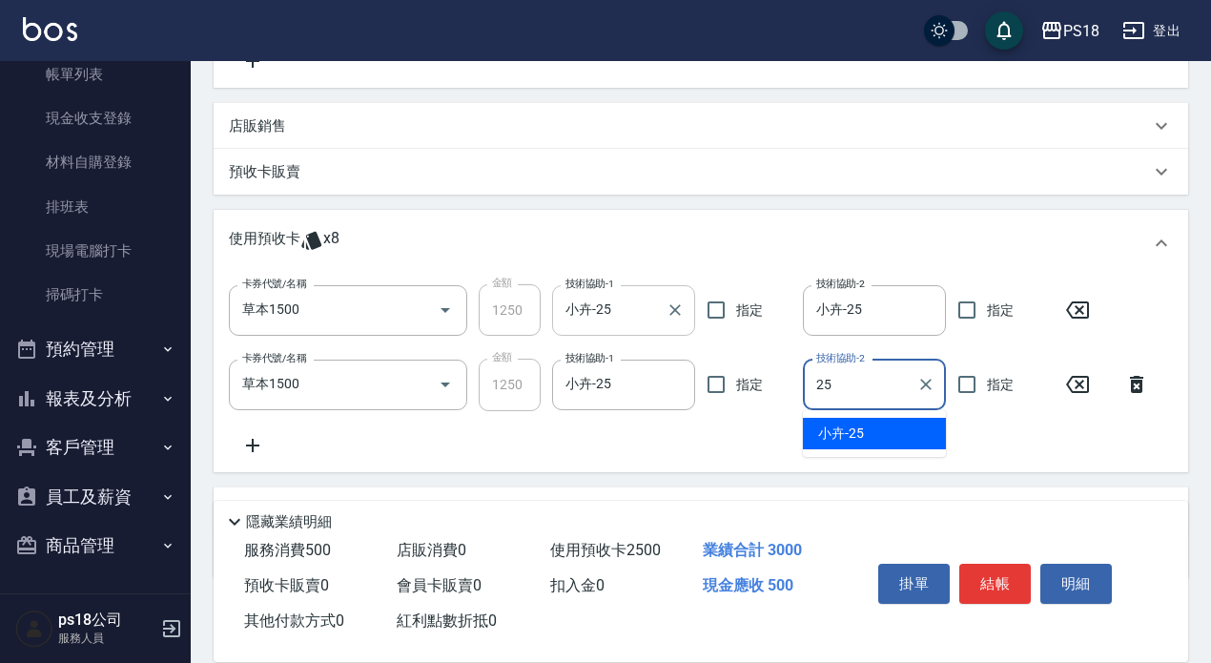
type input "小卉-25"
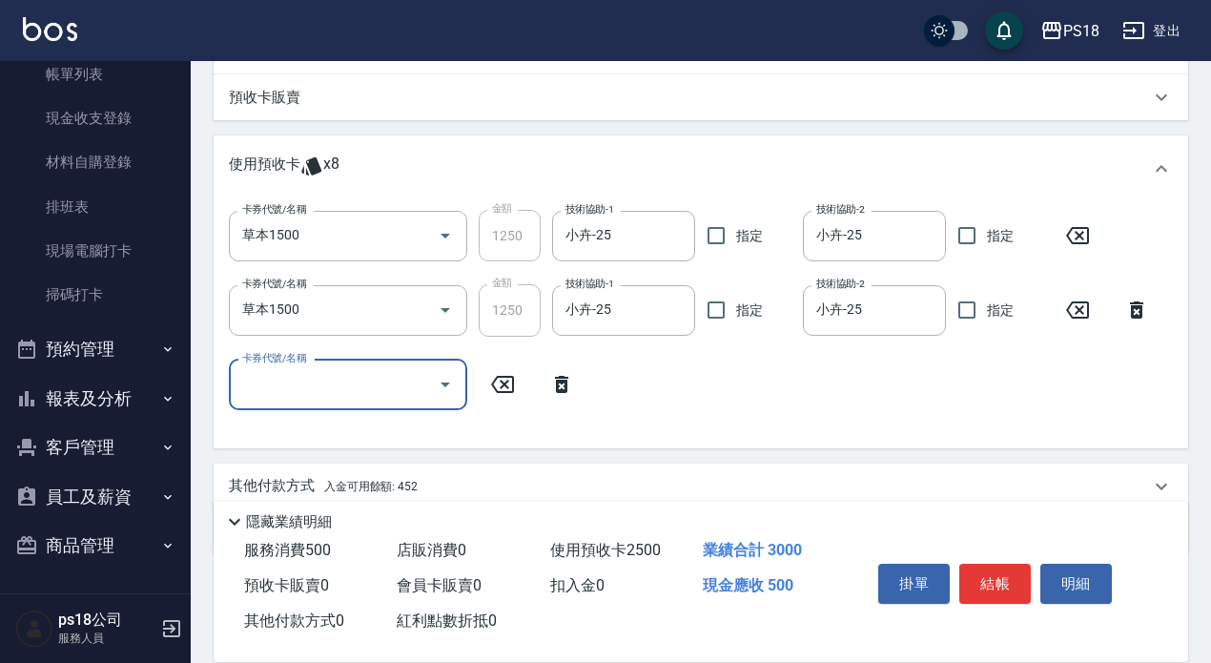
scroll to position [568, 0]
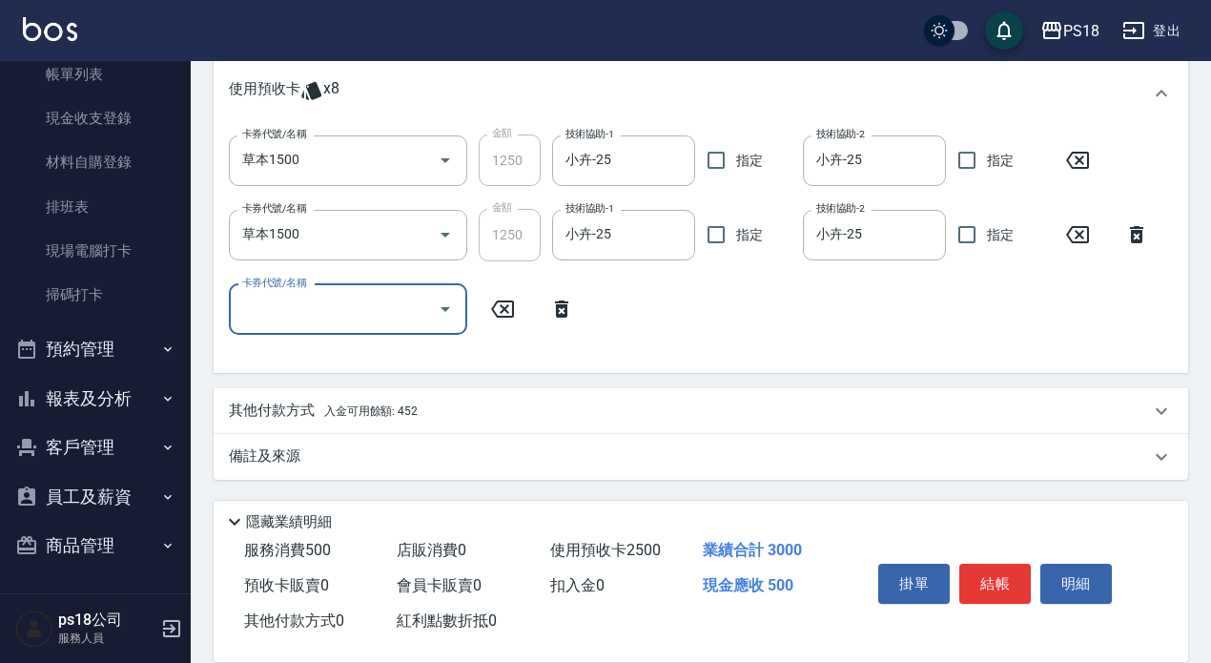
click at [333, 407] on span "入金可用餘額: 452" at bounding box center [370, 410] width 93 height 13
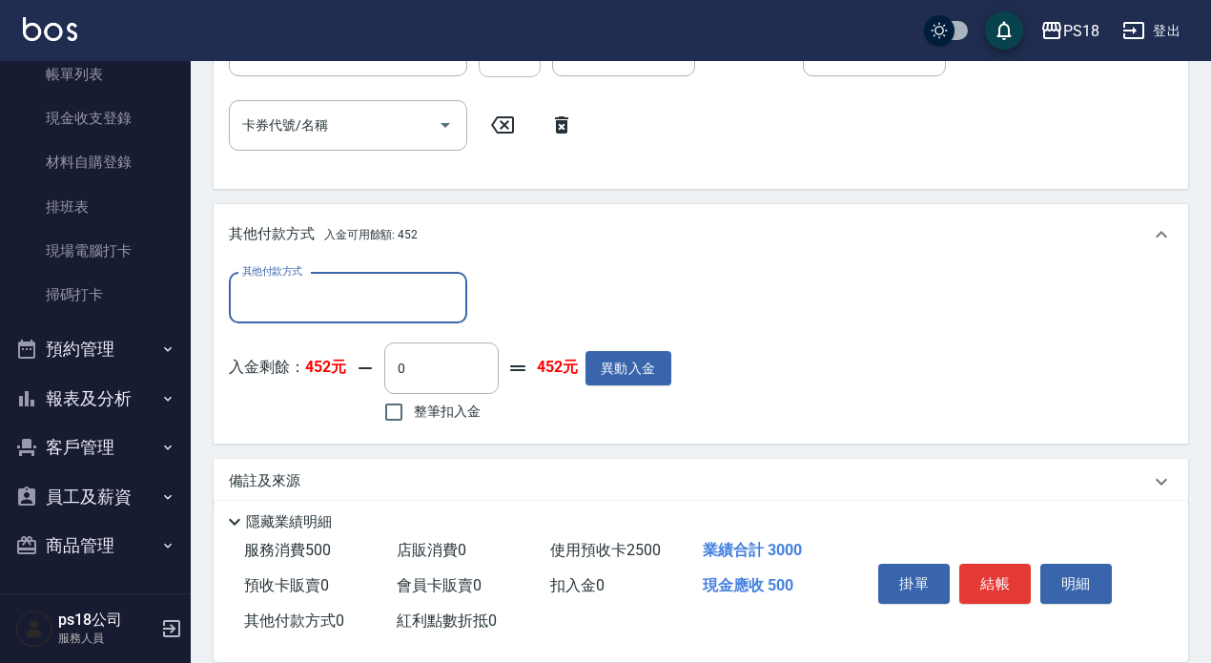
scroll to position [768, 0]
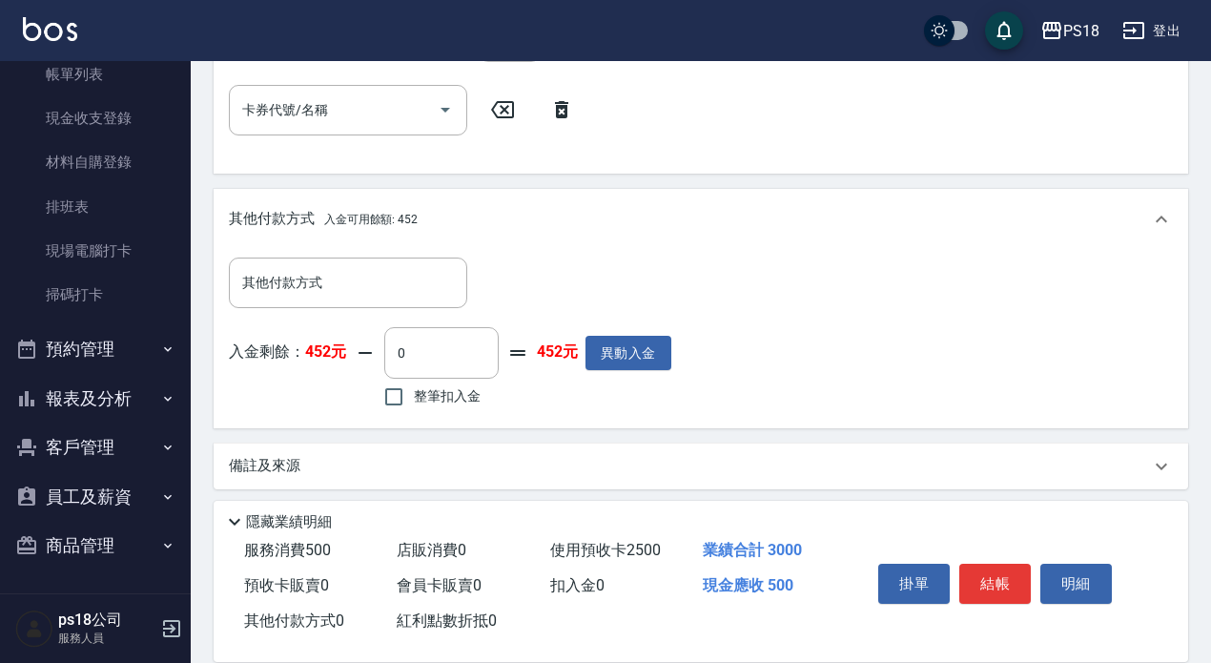
click at [341, 316] on div "其他付款方式 其他付款方式 入金剩餘： 452元 0 ​ 整筆扣入金 452元 異動入金" at bounding box center [450, 334] width 442 height 155
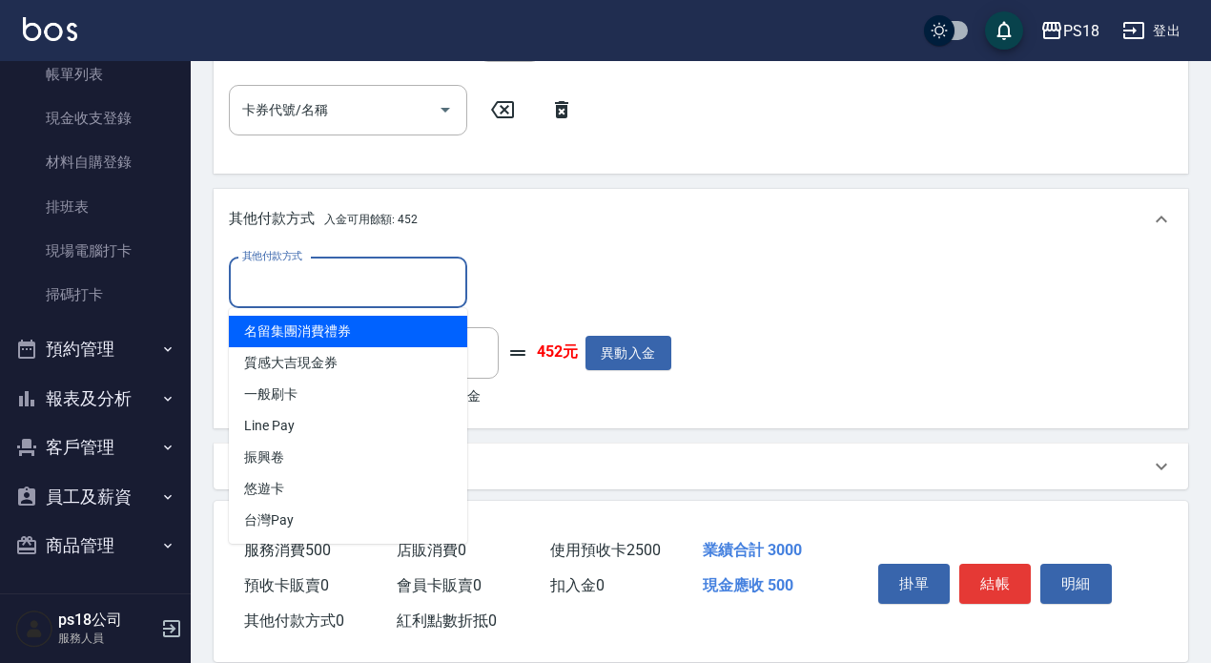
click at [356, 292] on input "其他付款方式" at bounding box center [347, 282] width 221 height 33
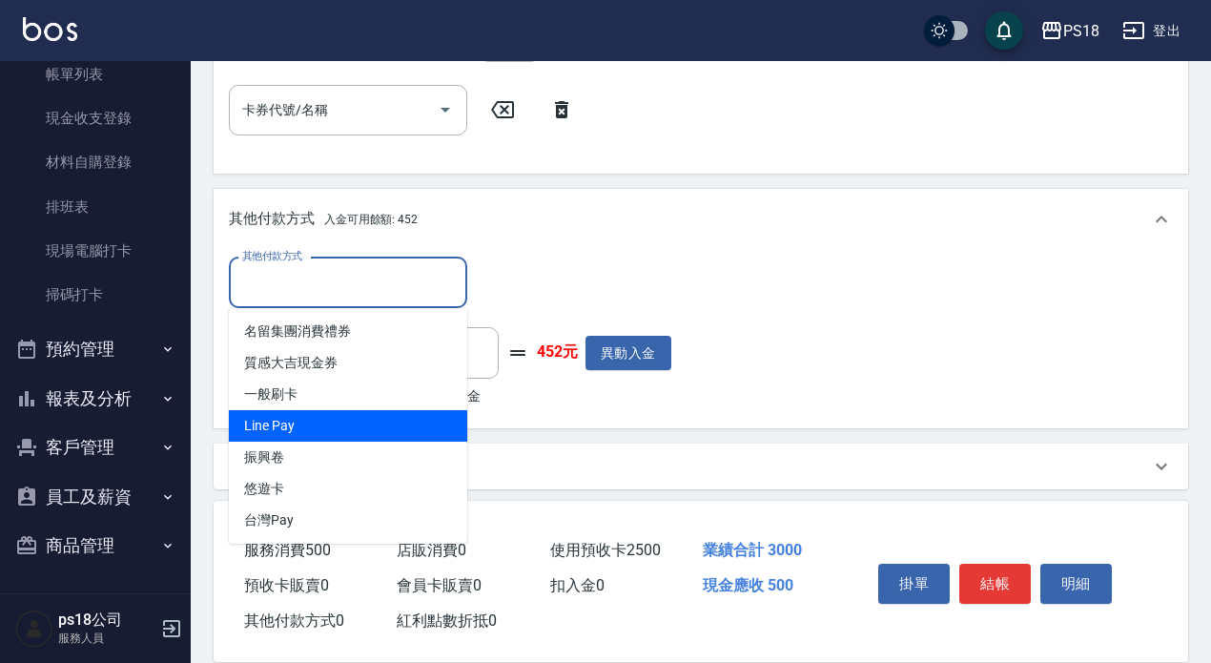
click at [327, 432] on span "Line Pay" at bounding box center [348, 425] width 238 height 31
type input "Line Pay"
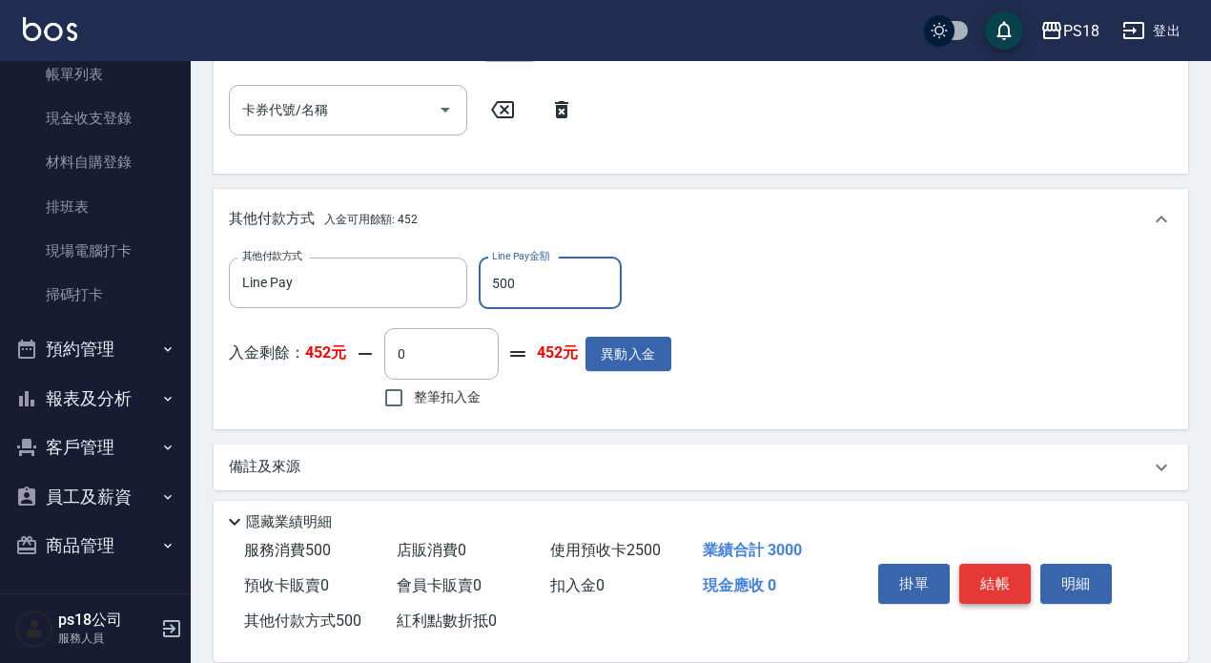
type input "500"
drag, startPoint x: 1008, startPoint y: 569, endPoint x: 984, endPoint y: 567, distance: 23.9
click at [1007, 569] on button "結帳" at bounding box center [995, 584] width 72 height 40
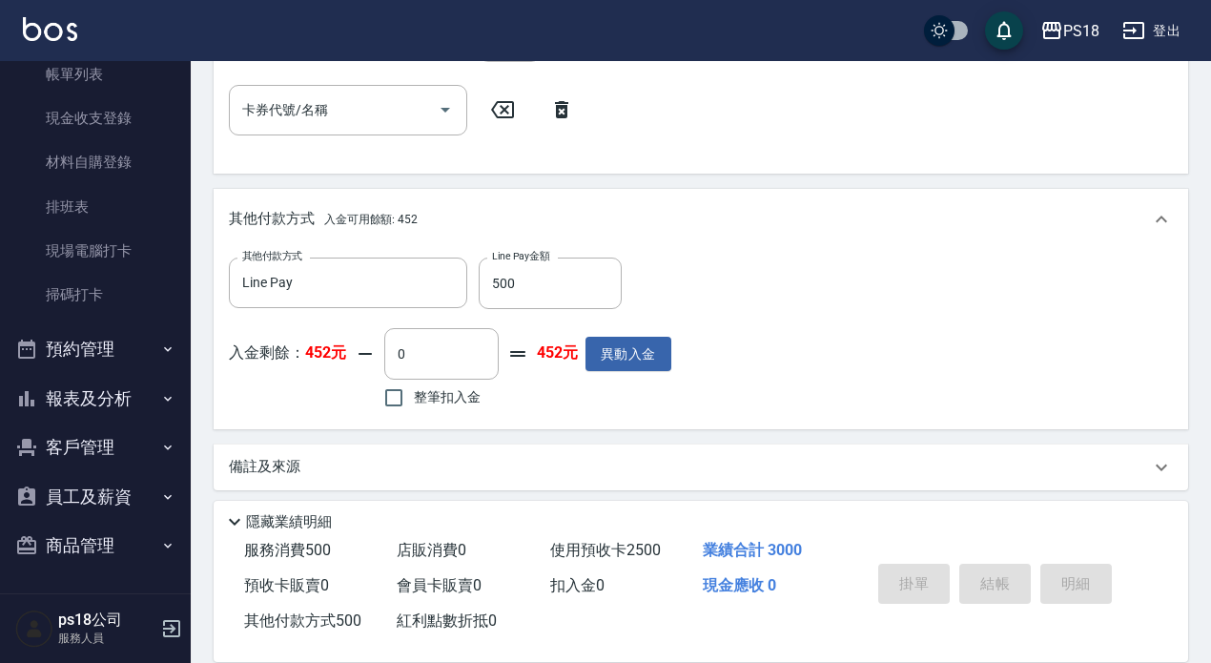
type input "[DATE] 20:53"
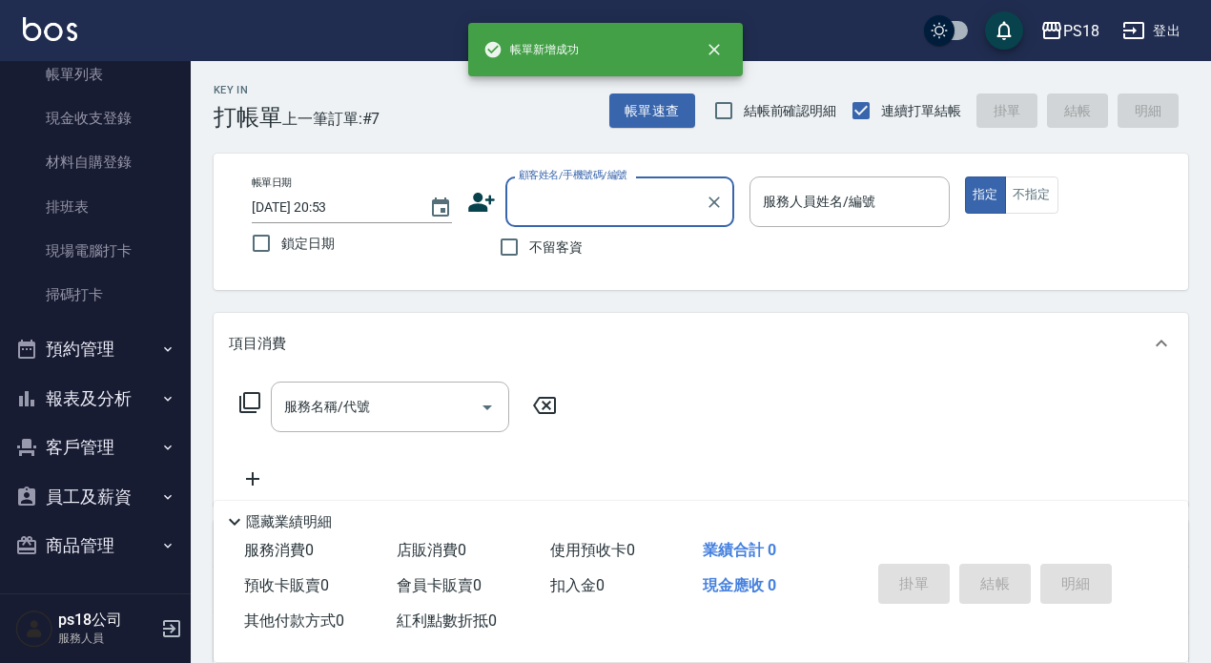
scroll to position [0, 0]
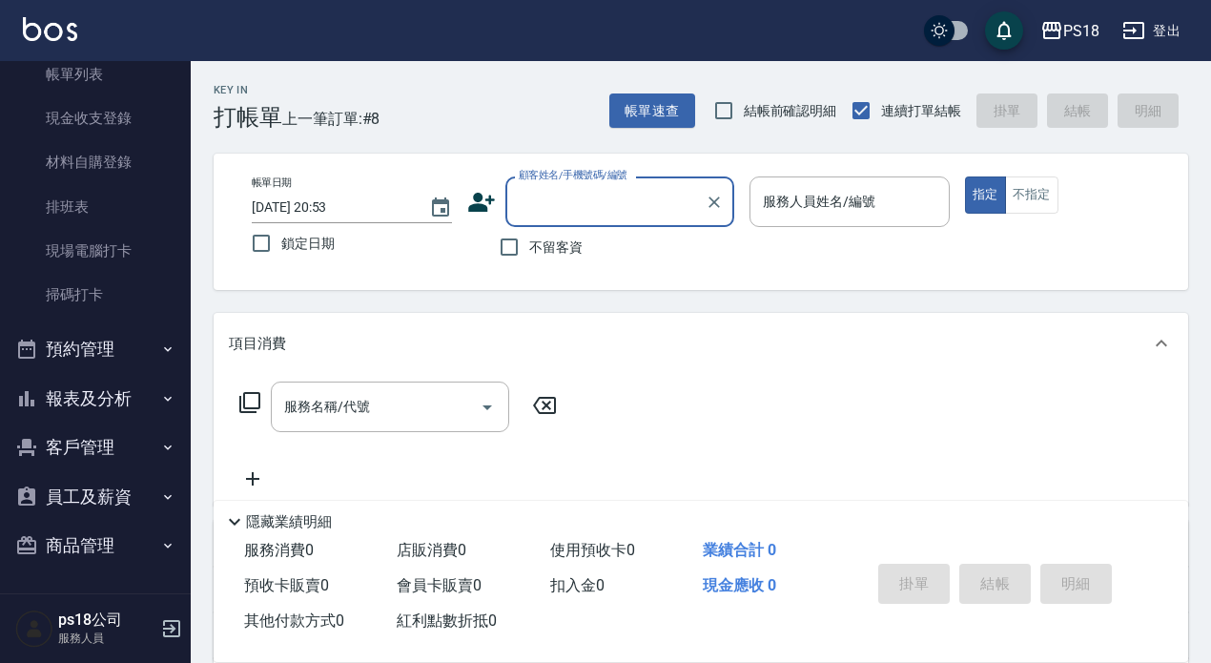
click at [546, 262] on label "不留客資" at bounding box center [535, 247] width 93 height 40
click at [529, 262] on input "不留客資" at bounding box center [509, 247] width 40 height 40
checkbox input "true"
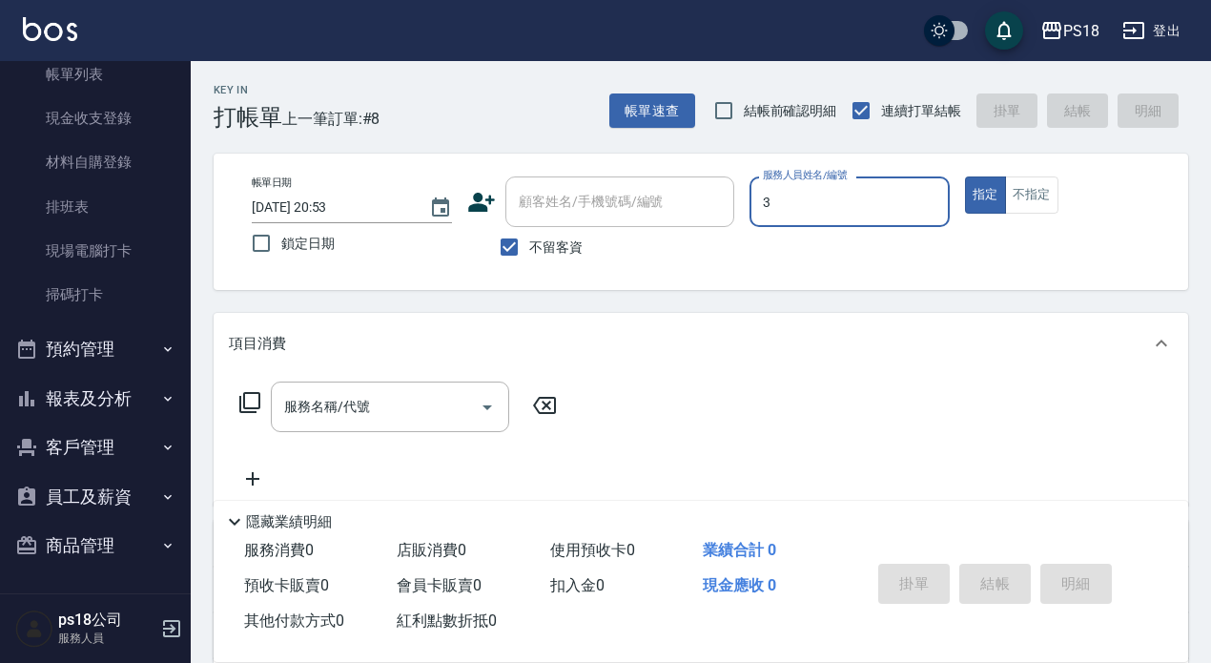
type input "Jolin-3"
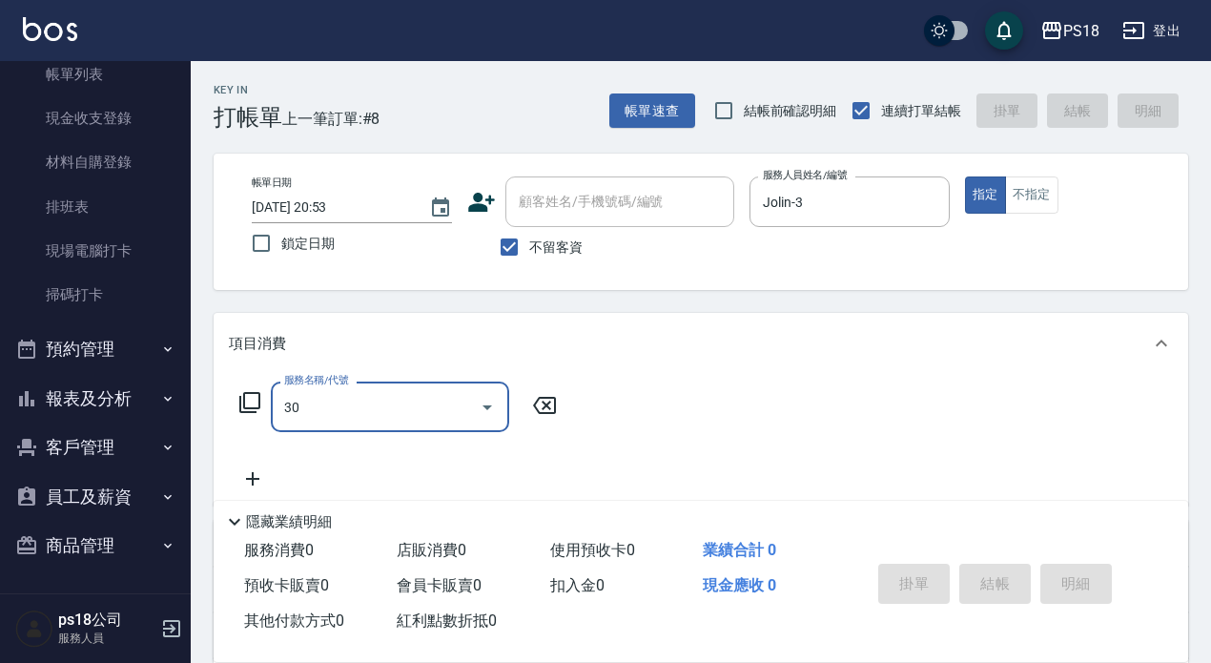
type input "302"
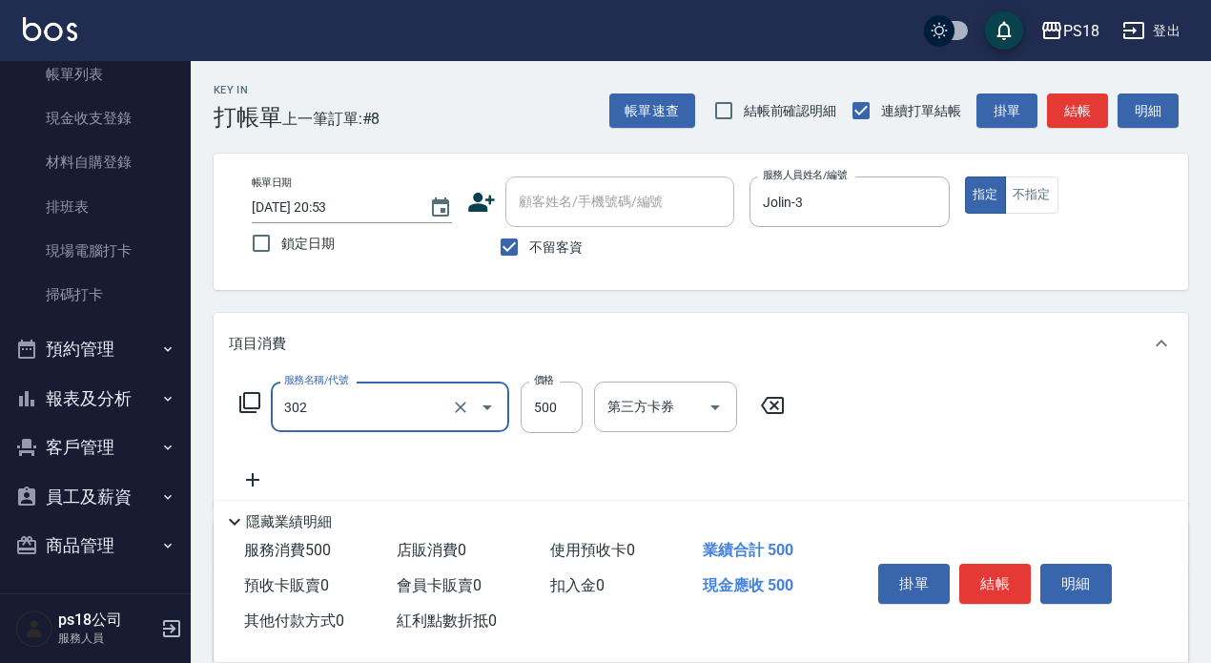
type input "單剪500(302)"
drag, startPoint x: 1083, startPoint y: 98, endPoint x: 1068, endPoint y: 85, distance: 20.3
click at [1082, 98] on button "結帳" at bounding box center [1077, 110] width 61 height 35
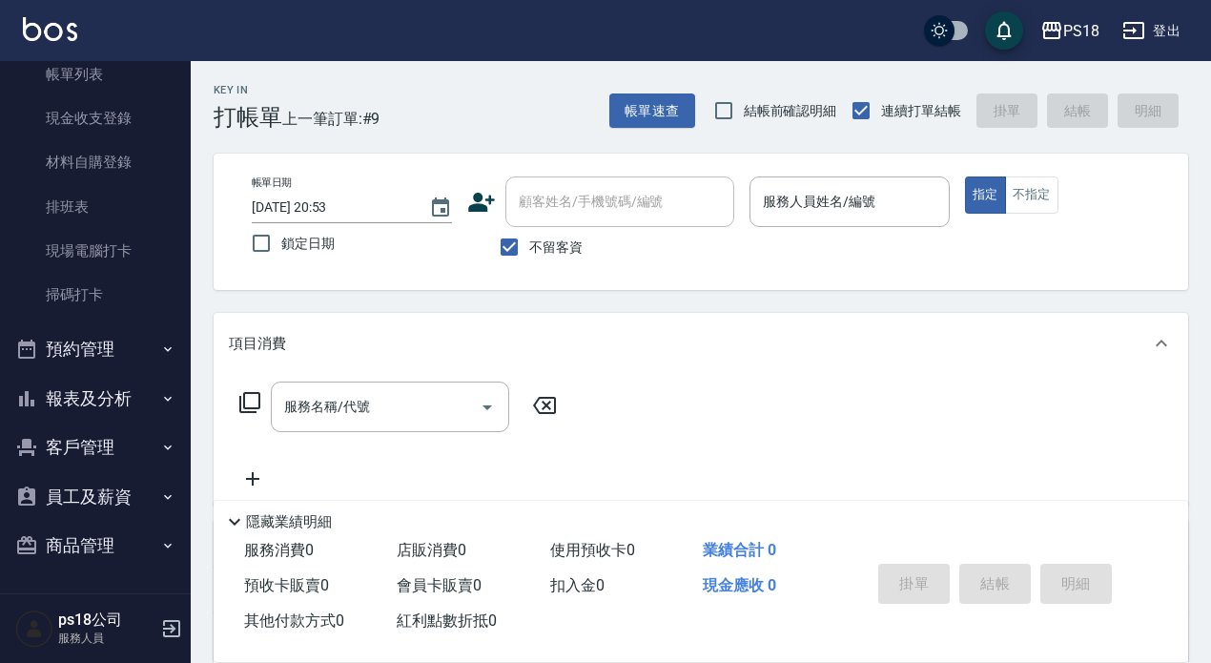
click at [564, 240] on span "不留客資" at bounding box center [555, 247] width 53 height 20
click at [529, 240] on input "不留客資" at bounding box center [509, 247] width 40 height 40
click at [573, 250] on span "不留客資" at bounding box center [555, 247] width 53 height 20
click at [529, 250] on input "不留客資" at bounding box center [509, 247] width 40 height 40
checkbox input "true"
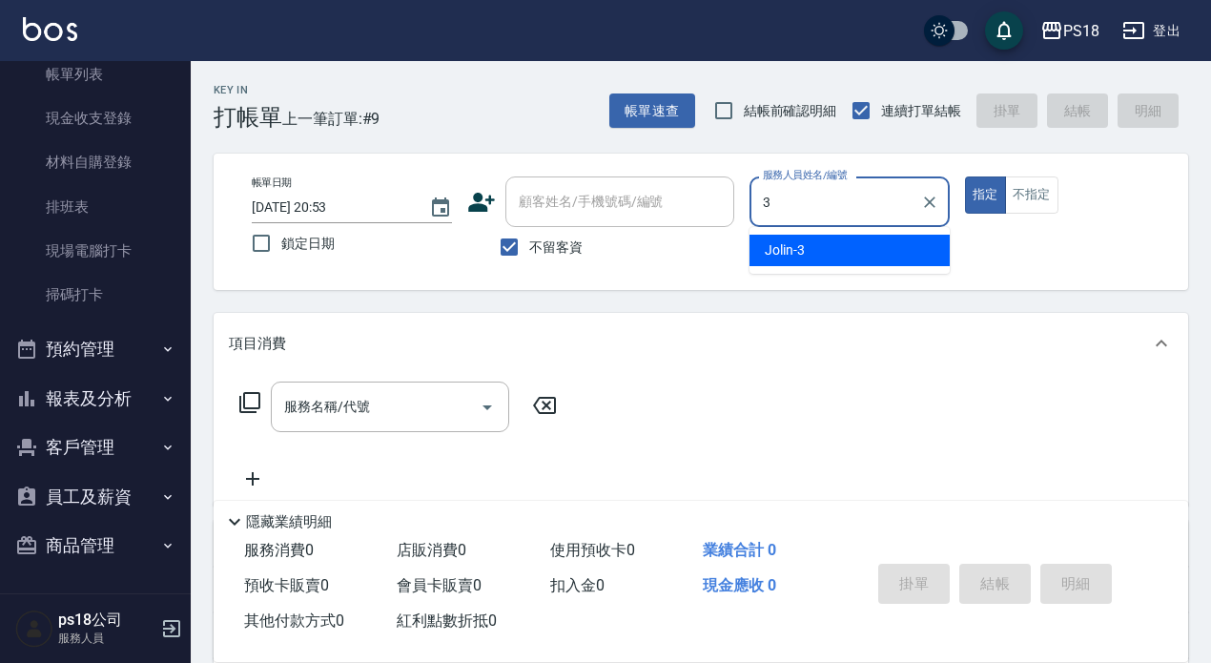
type input "Jolin-3"
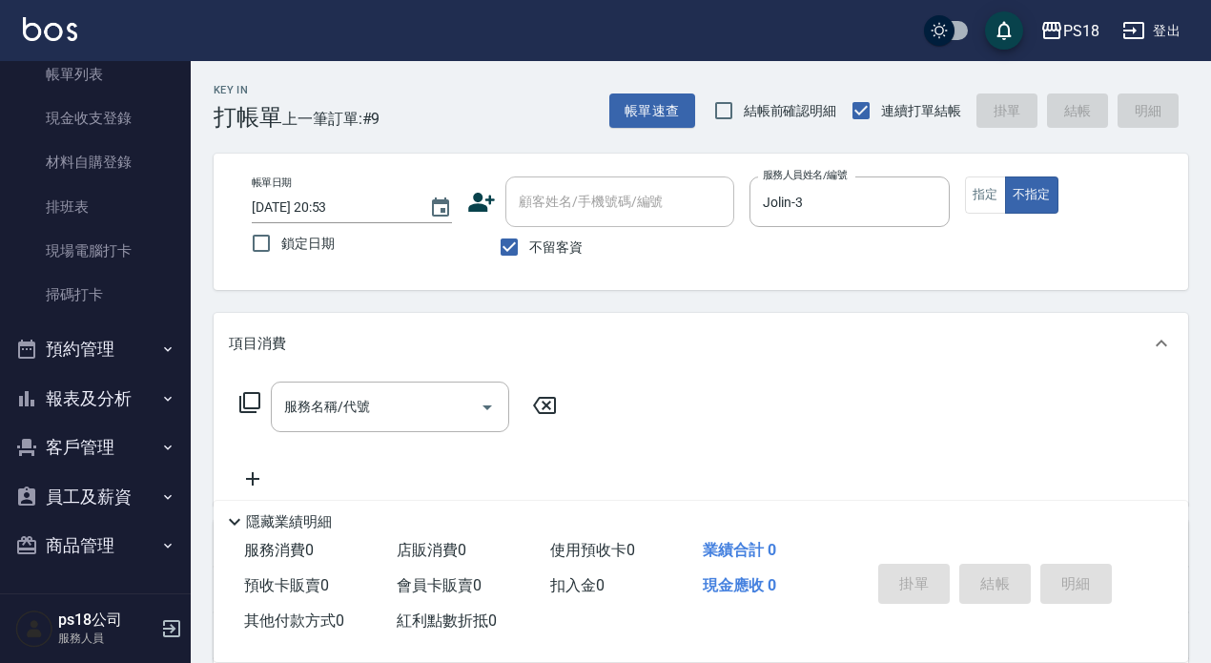
click at [282, 443] on div "服務名稱/代號 服務名稱/代號" at bounding box center [398, 435] width 339 height 109
click at [380, 359] on div "項目消費" at bounding box center [701, 343] width 974 height 61
click at [376, 389] on div "店販銷售" at bounding box center [689, 382] width 921 height 20
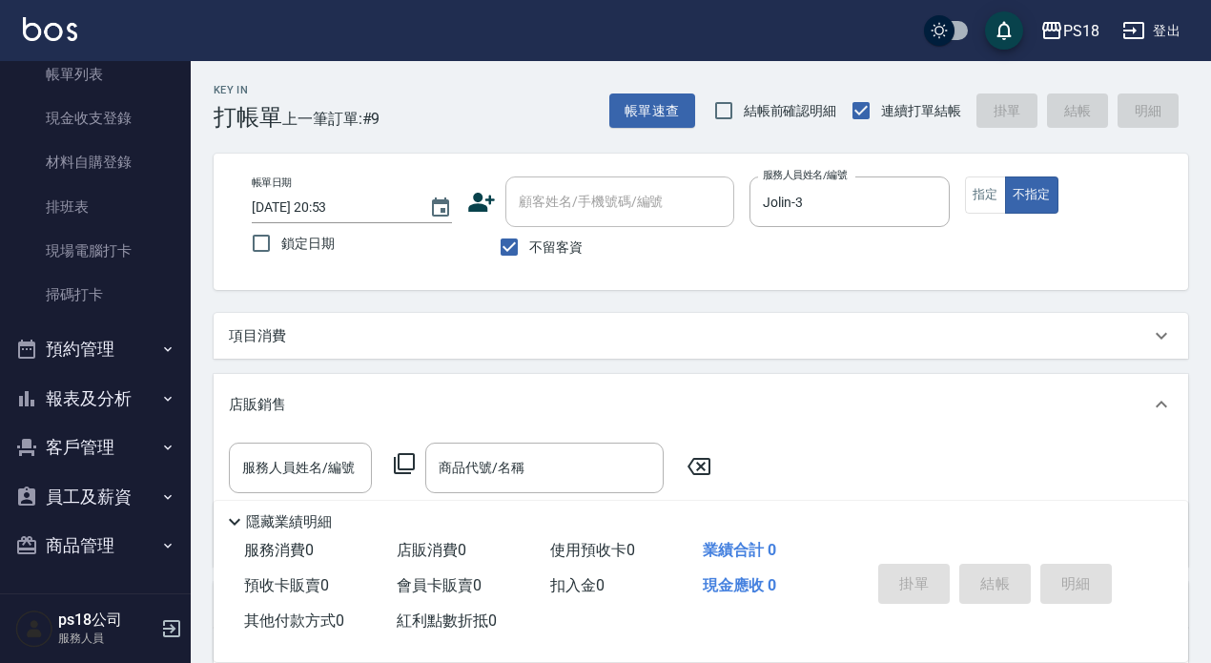
click at [379, 336] on div "項目消費" at bounding box center [689, 336] width 921 height 20
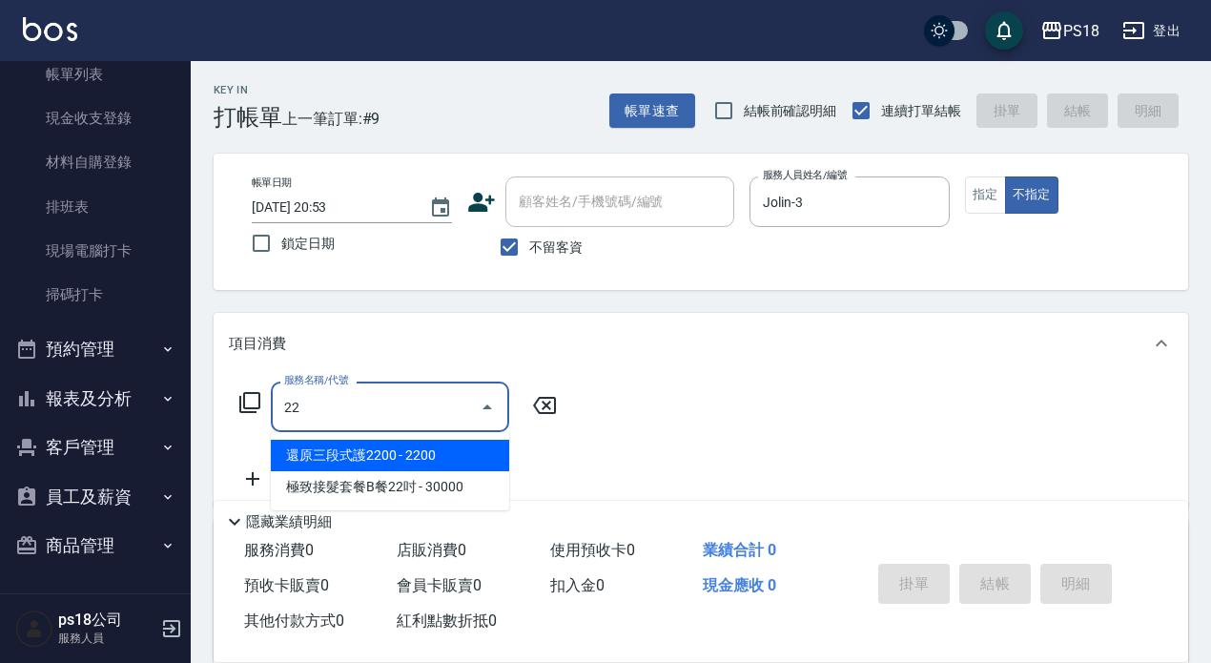
type input "221"
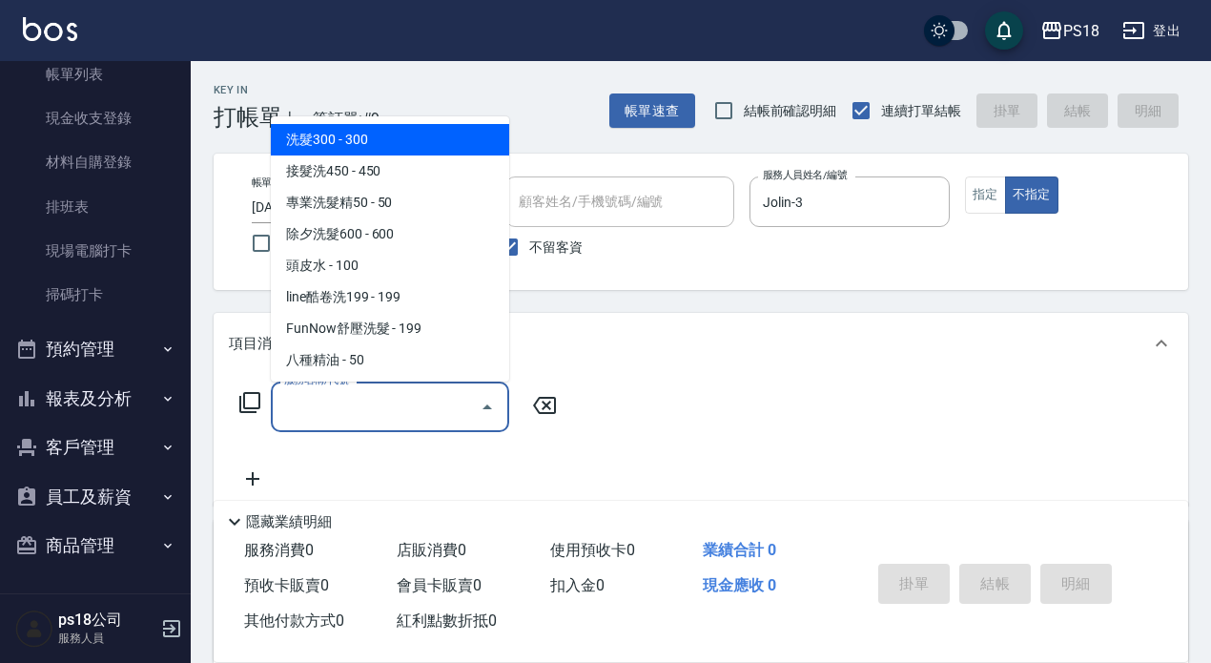
type input "G"
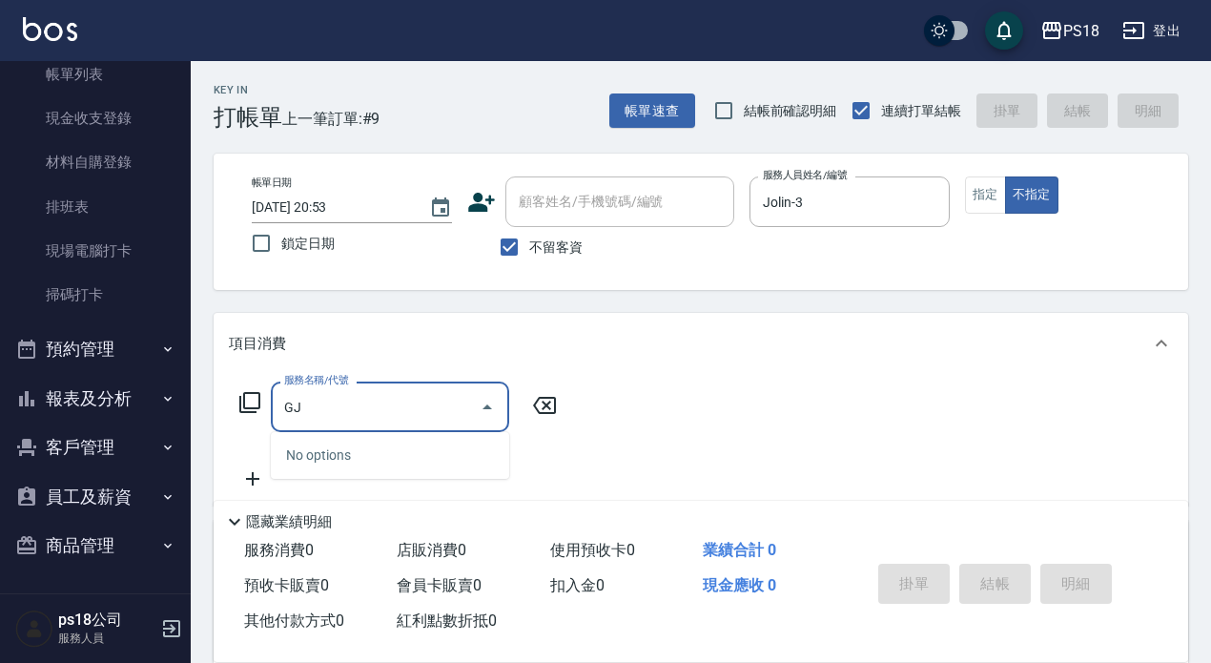
type input "G"
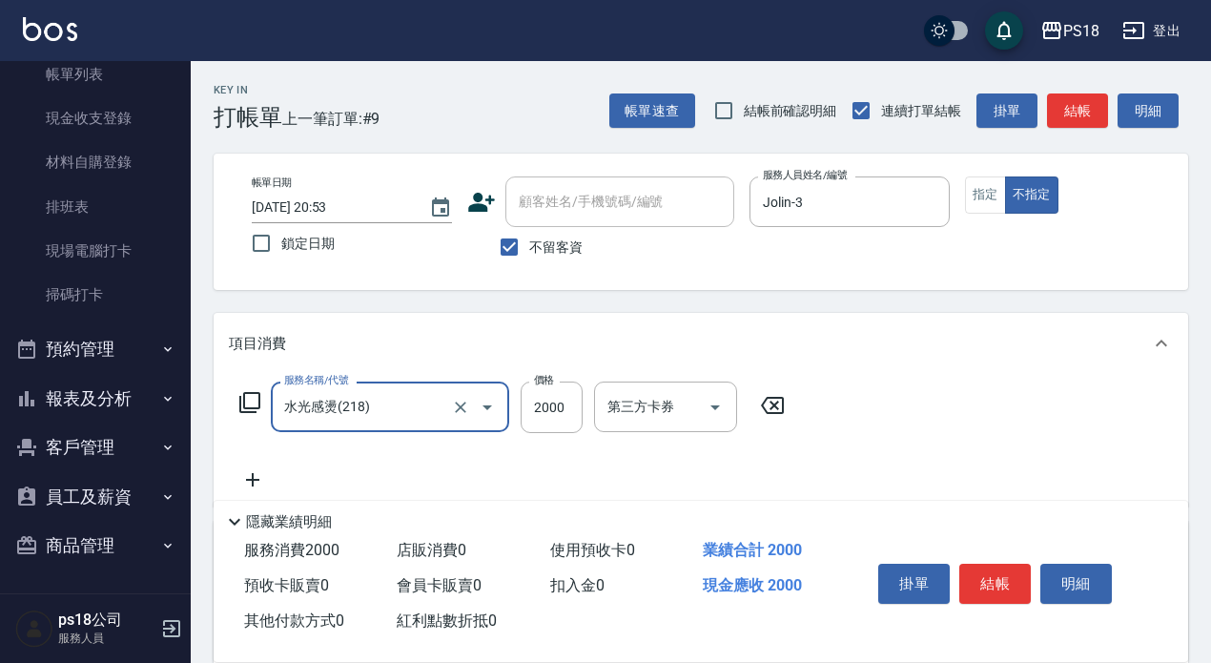
type input "水光感燙(218)"
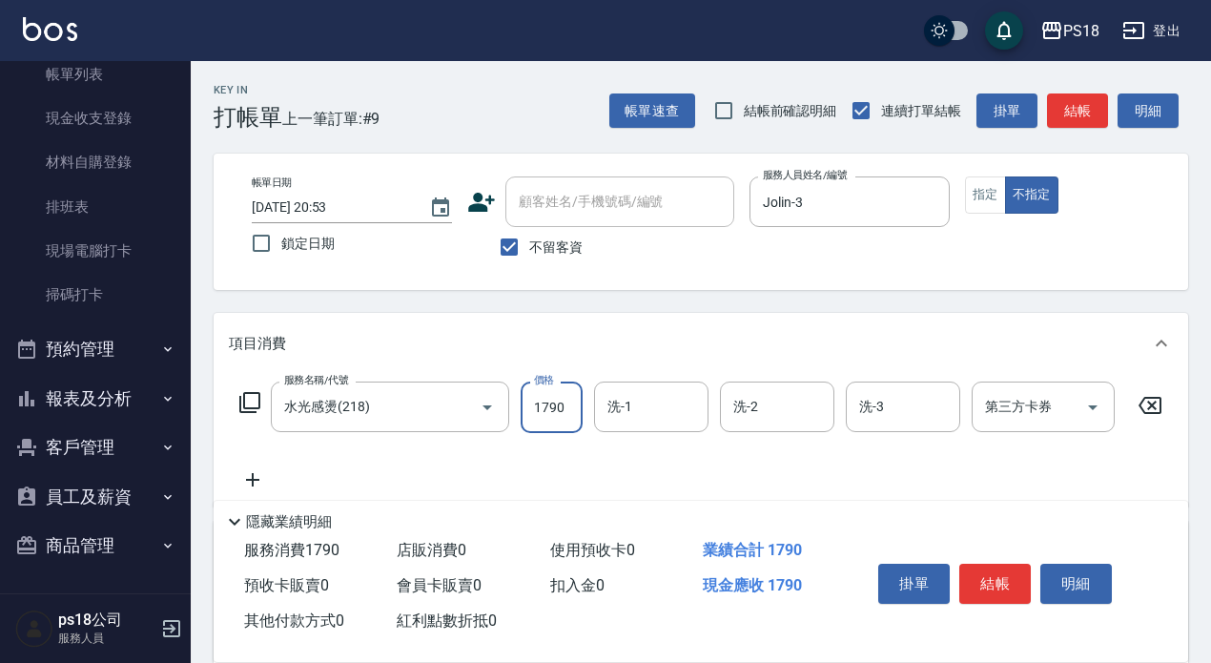
type input "1790"
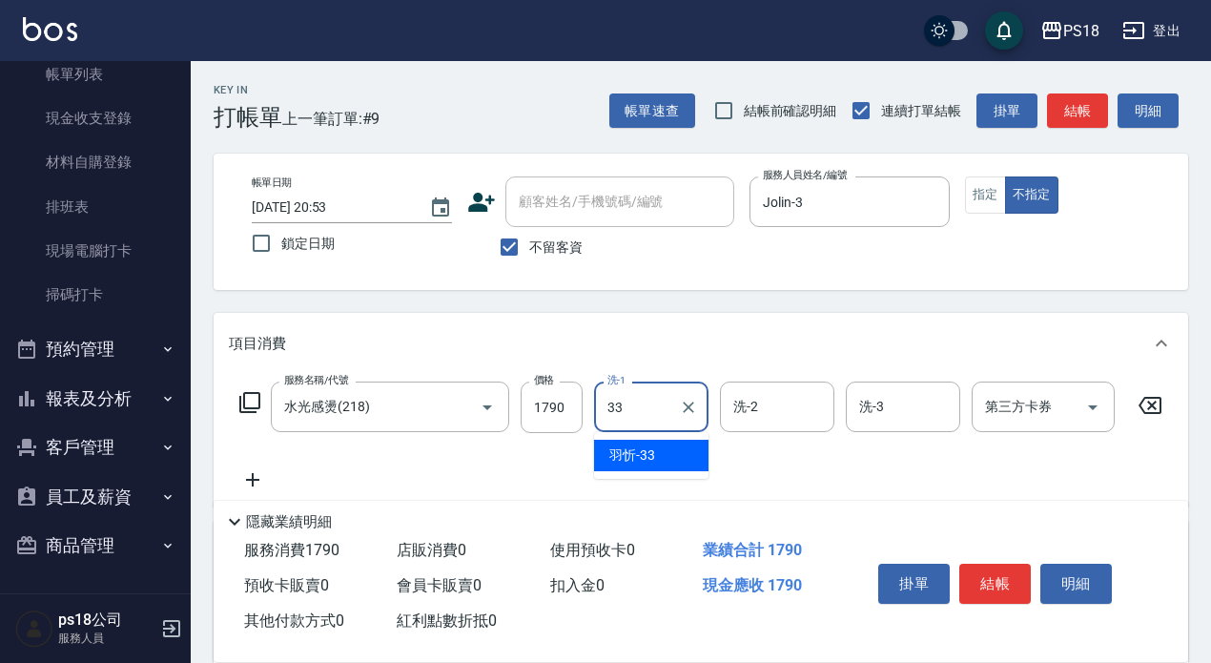
type input "[PERSON_NAME]-33"
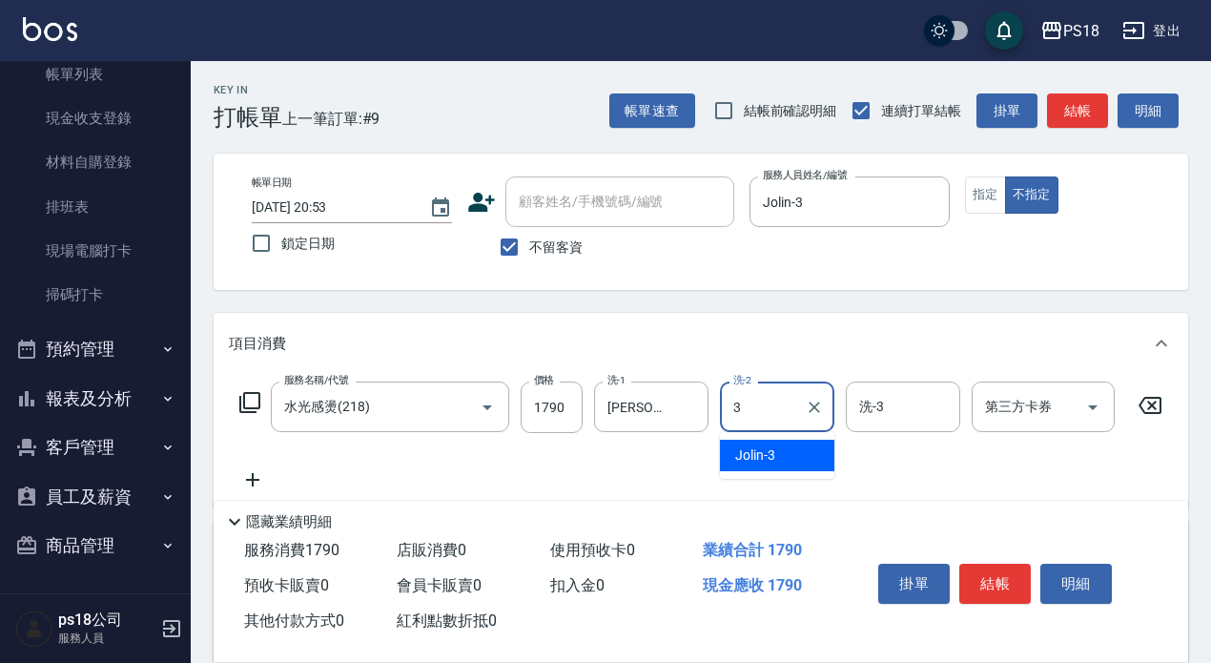
type input "Jolin-3"
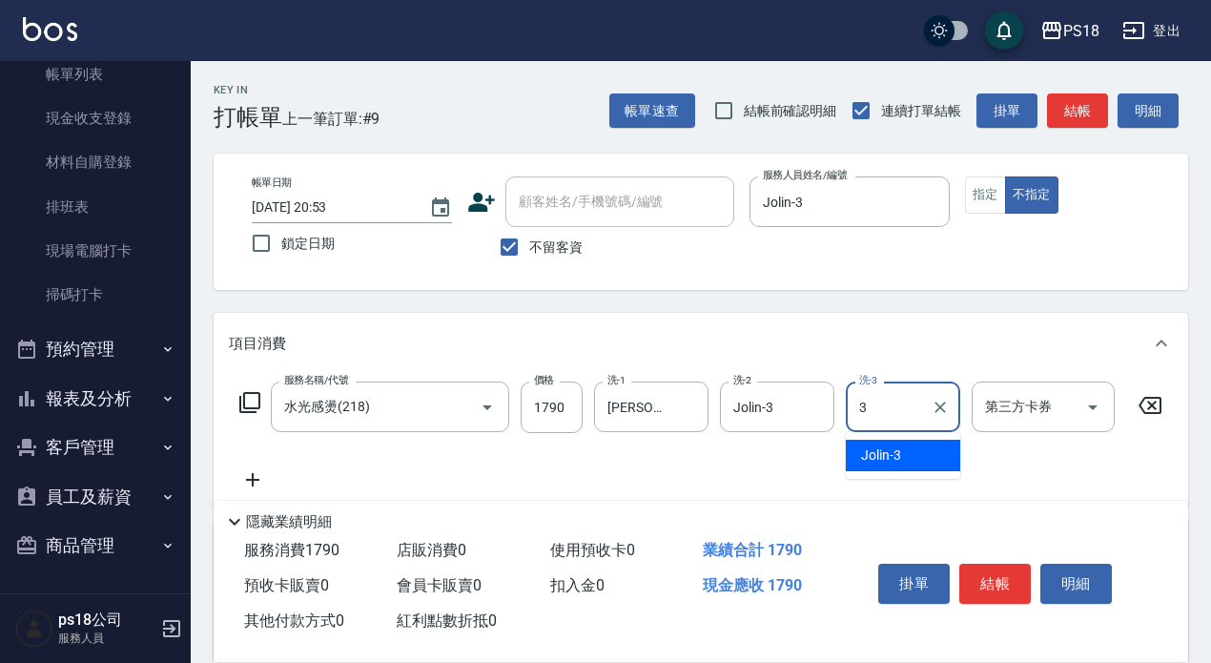
type input "Jolin-3"
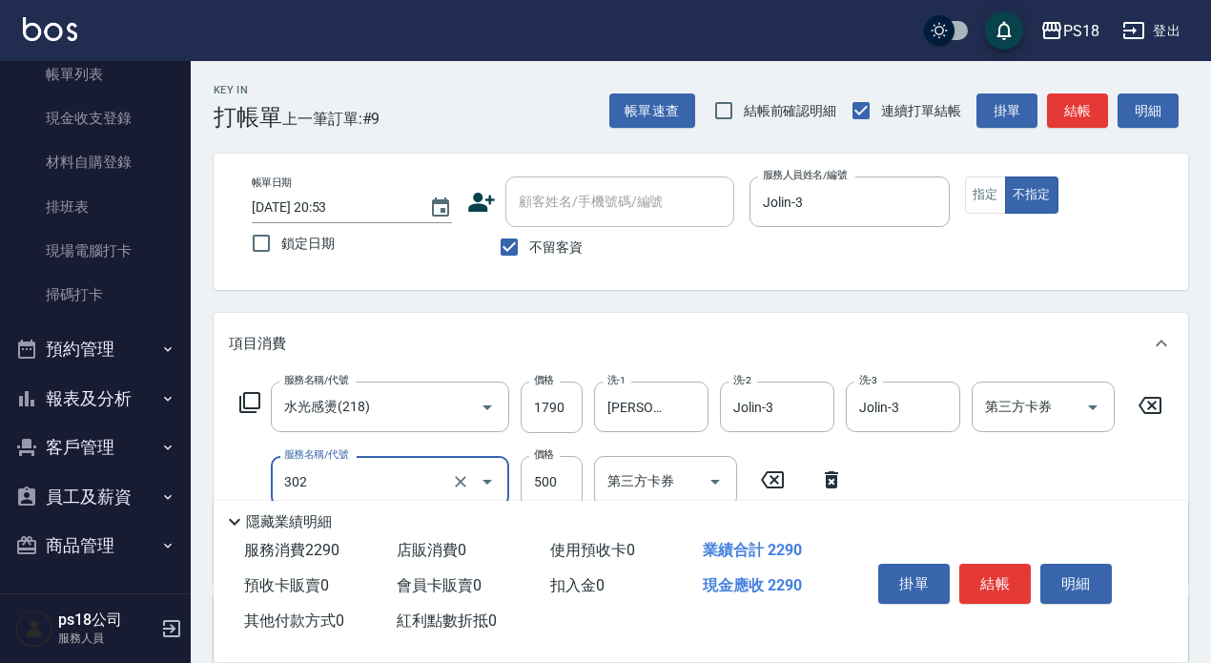
type input "單剪500(302)"
type input "500"
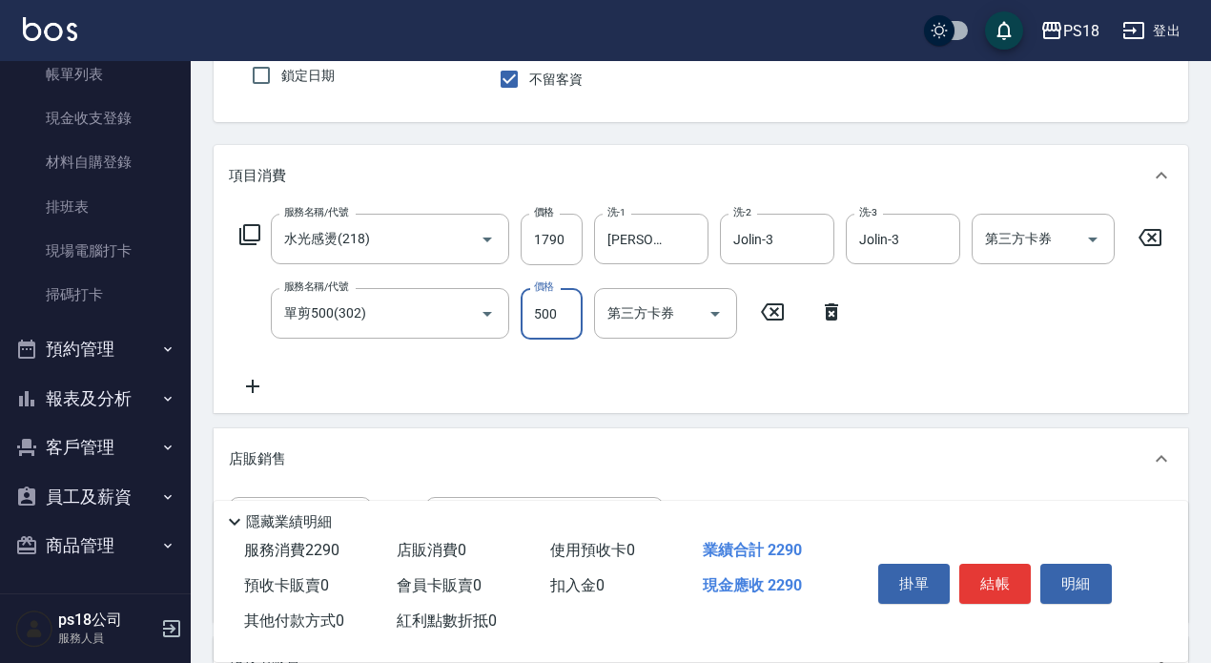
scroll to position [477, 0]
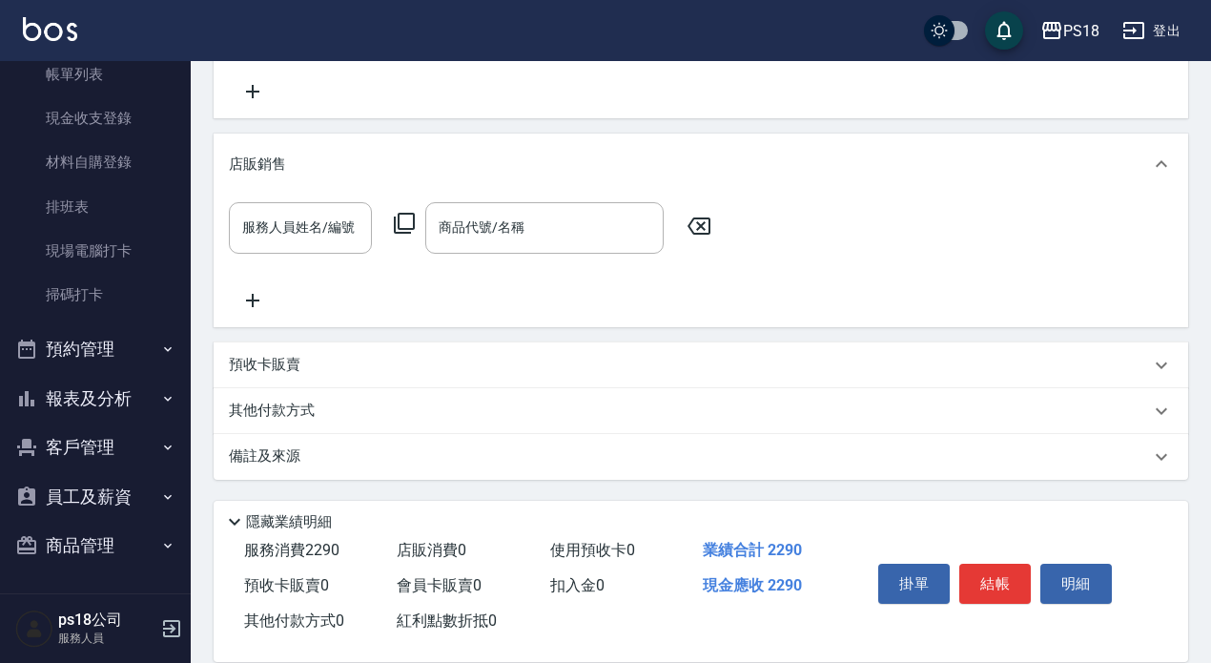
click at [1003, 564] on button "結帳" at bounding box center [995, 584] width 72 height 40
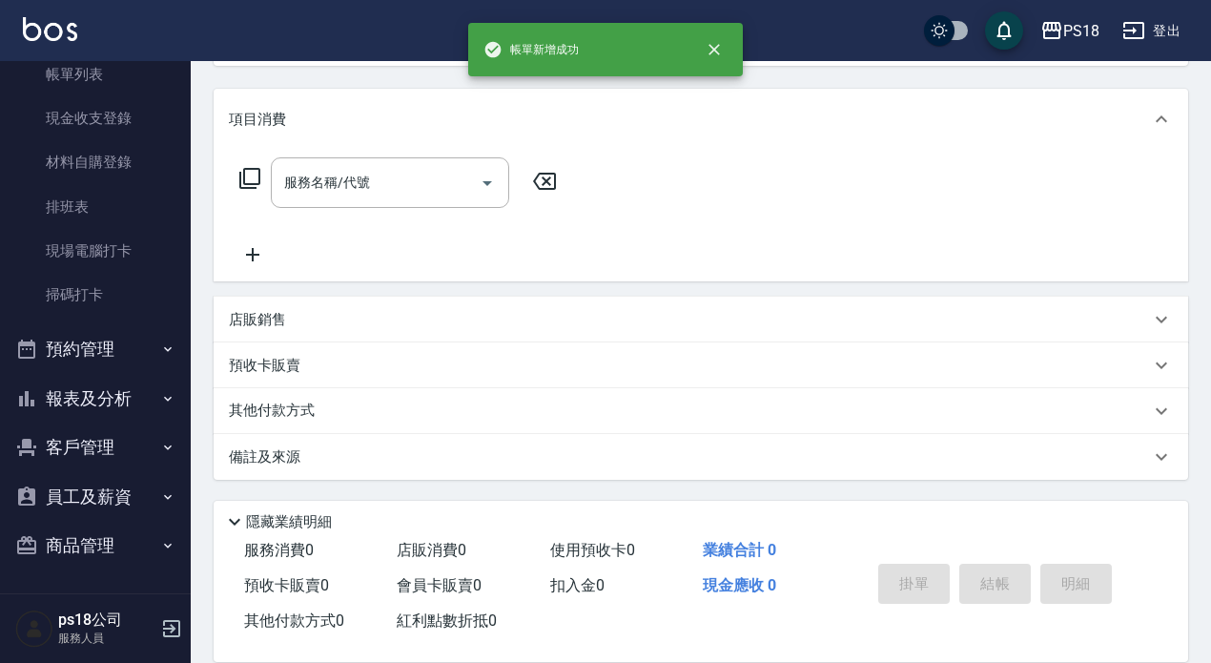
scroll to position [0, 0]
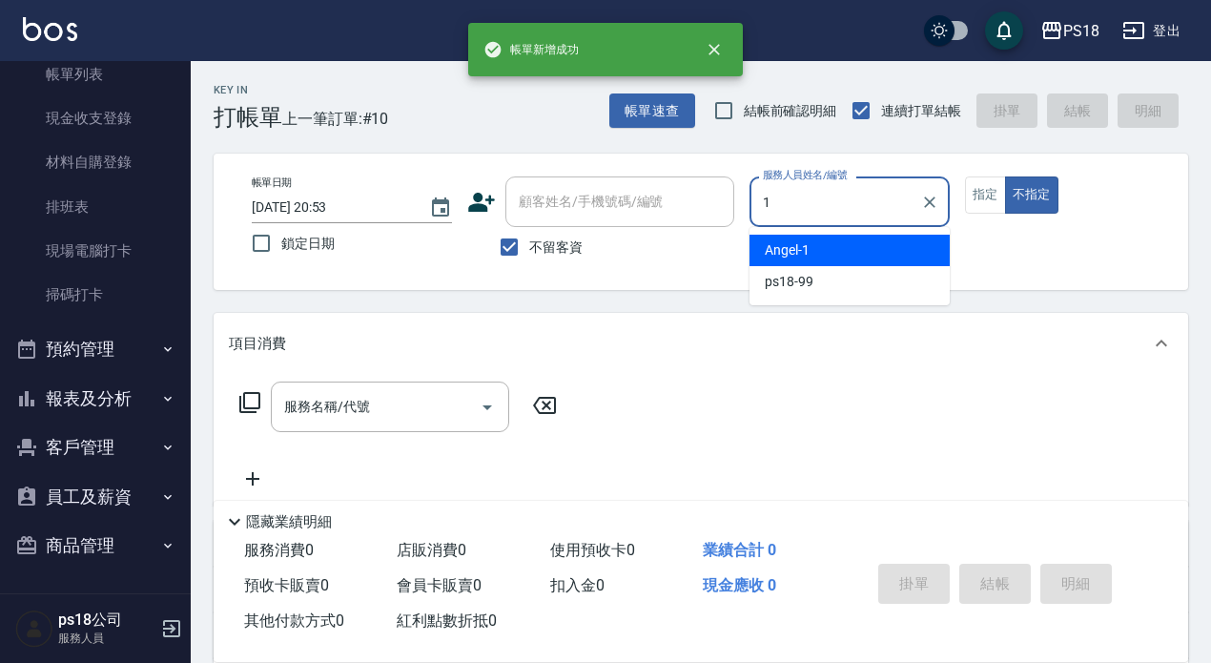
type input "[PERSON_NAME]-1"
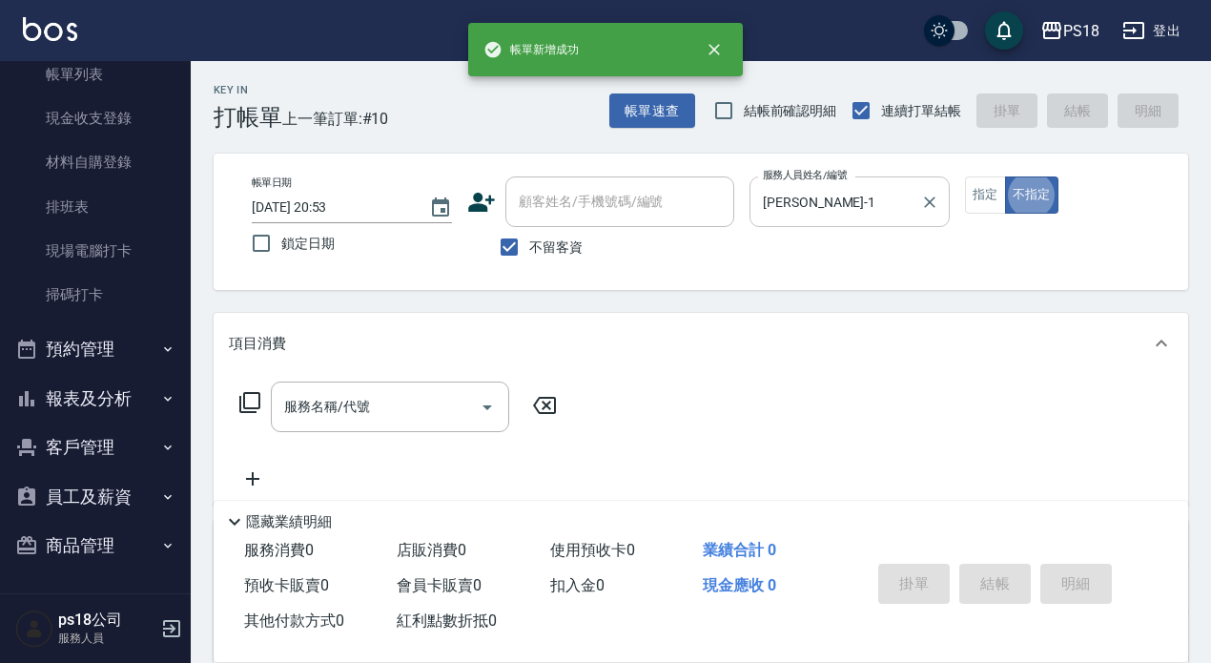
type button "false"
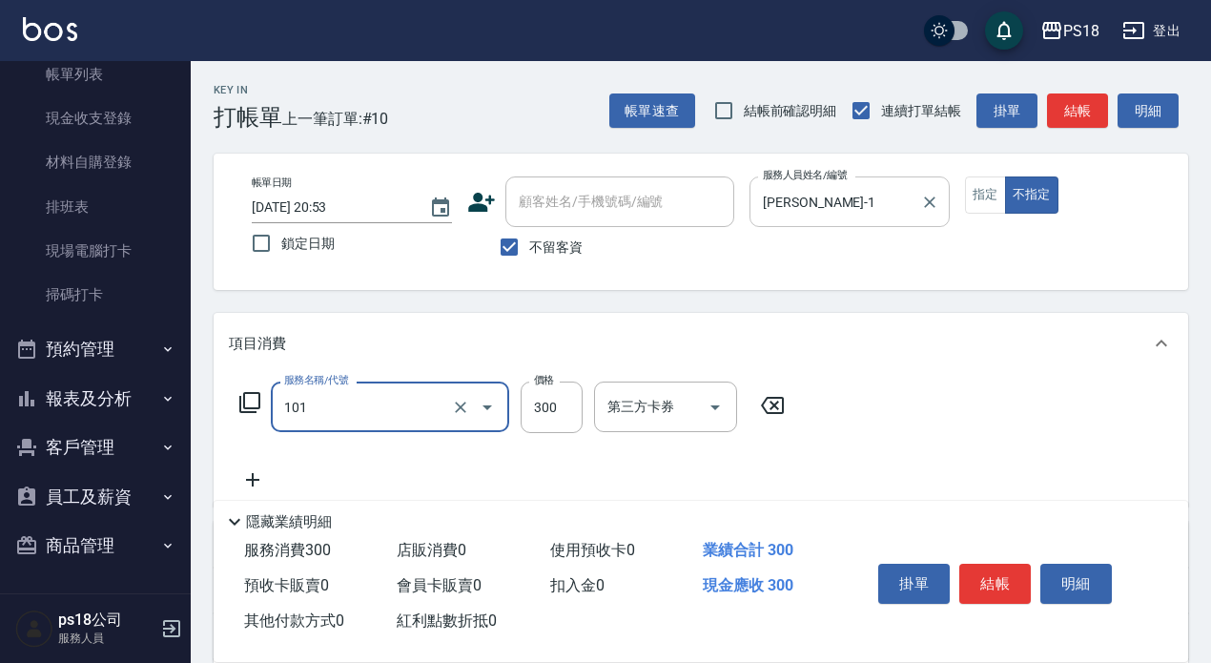
type input "洗髮300(101)"
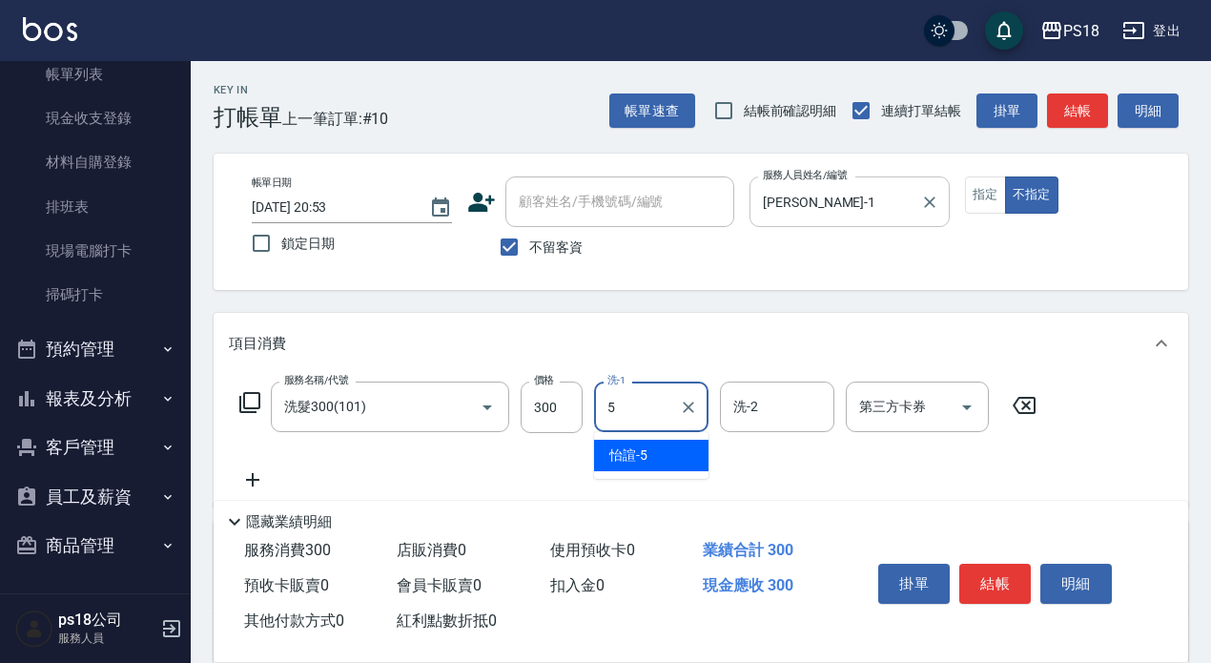
type input "怡諠-5"
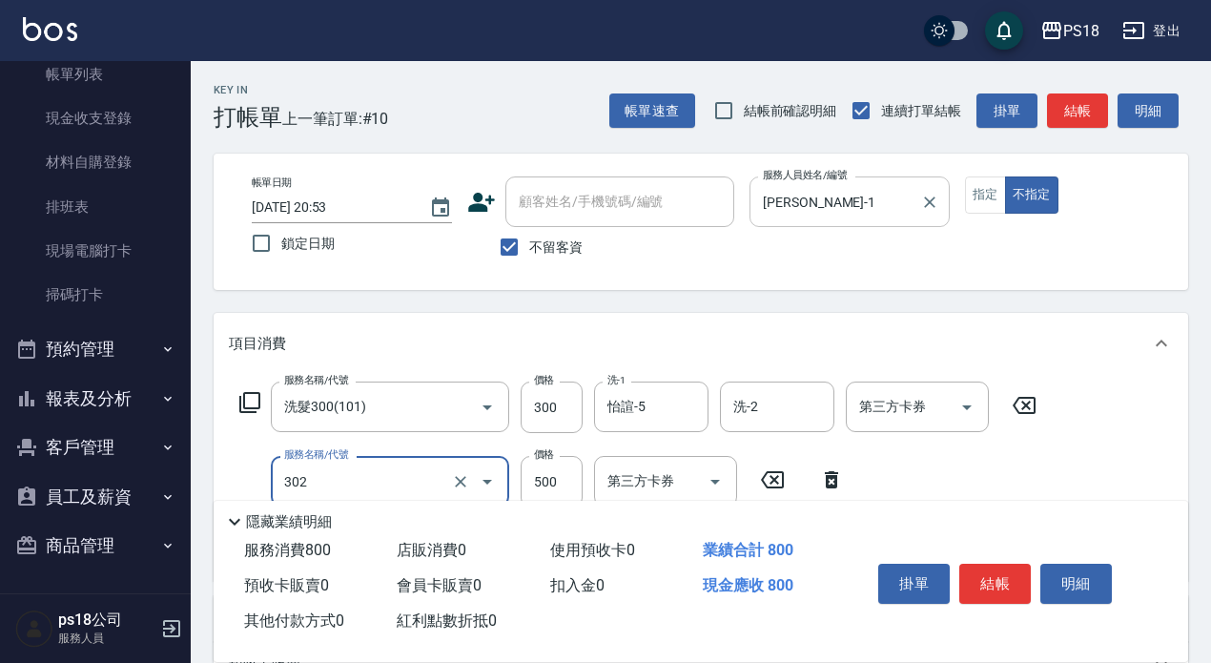
type input "單剪500(302)"
type input "350"
click at [1068, 109] on button "結帳" at bounding box center [1077, 110] width 61 height 35
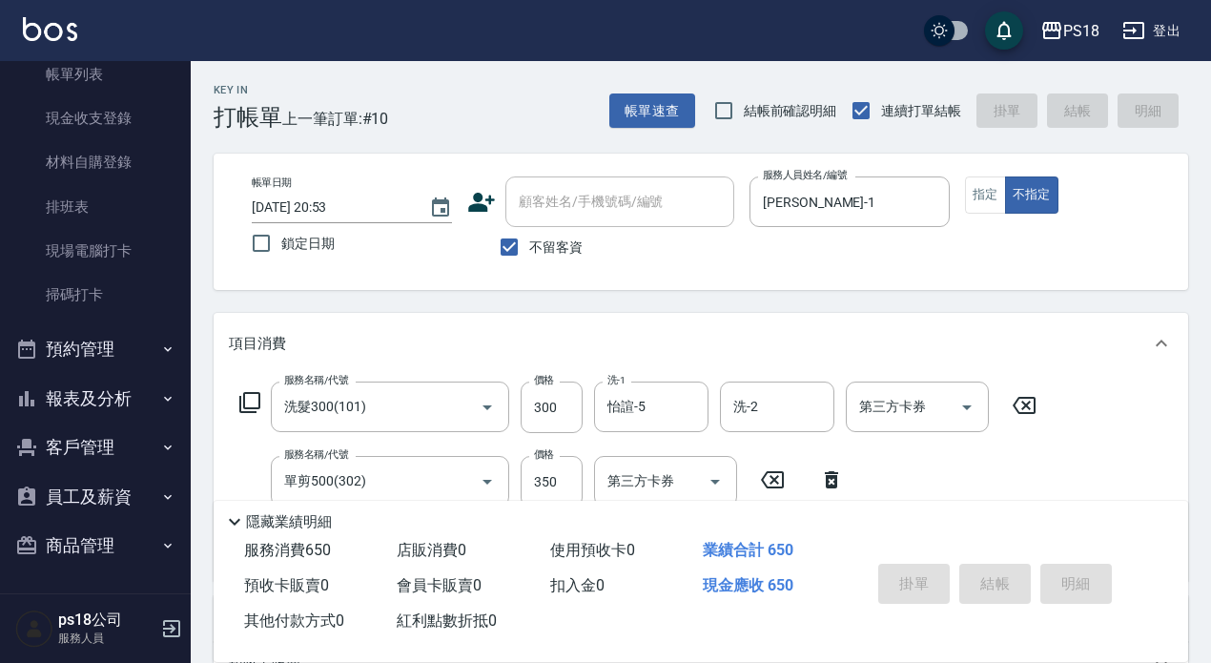
type input "[DATE] 20:54"
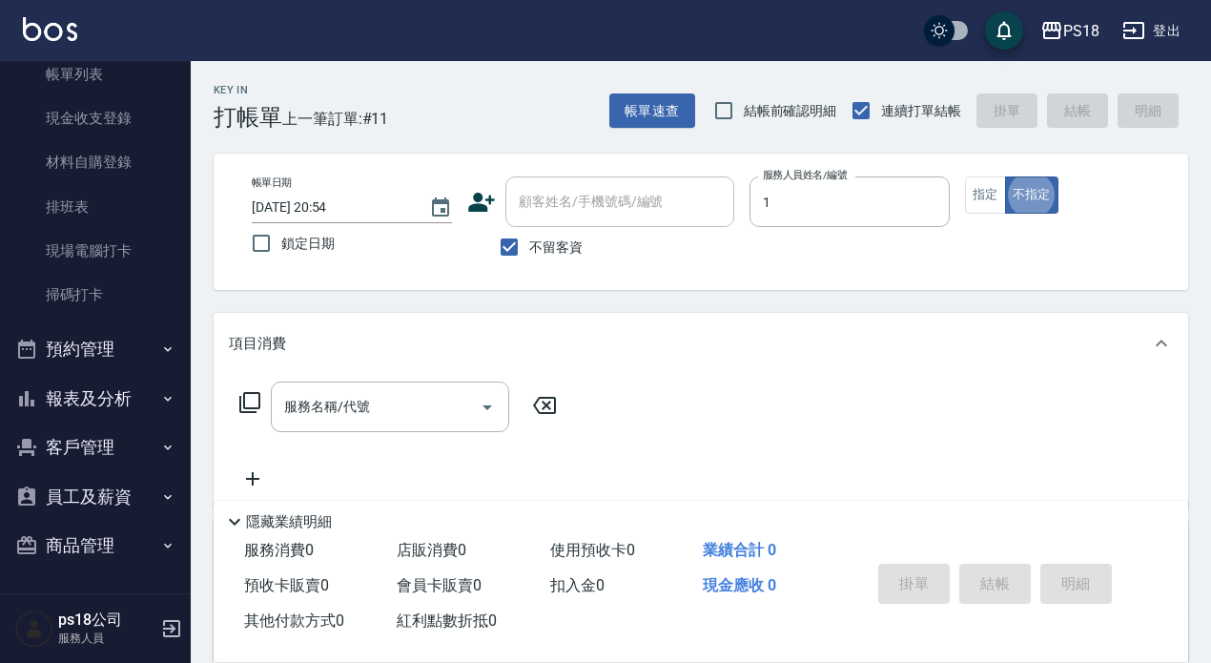
type input "[PERSON_NAME]-1"
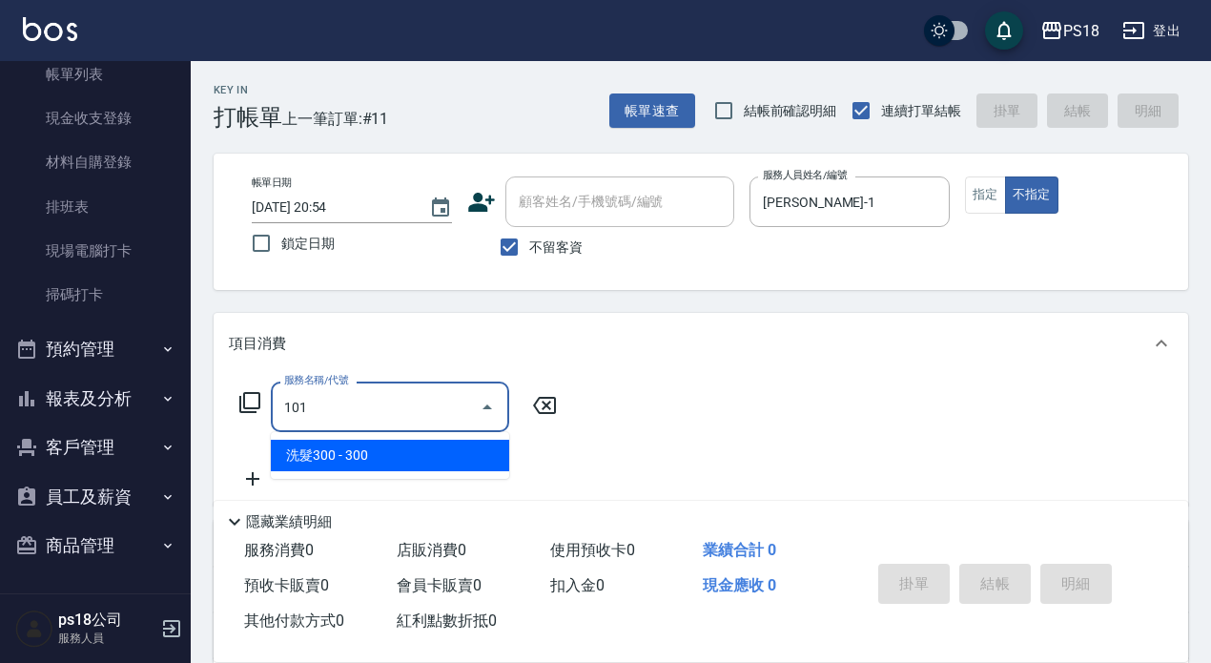
type input "洗髮300(101)"
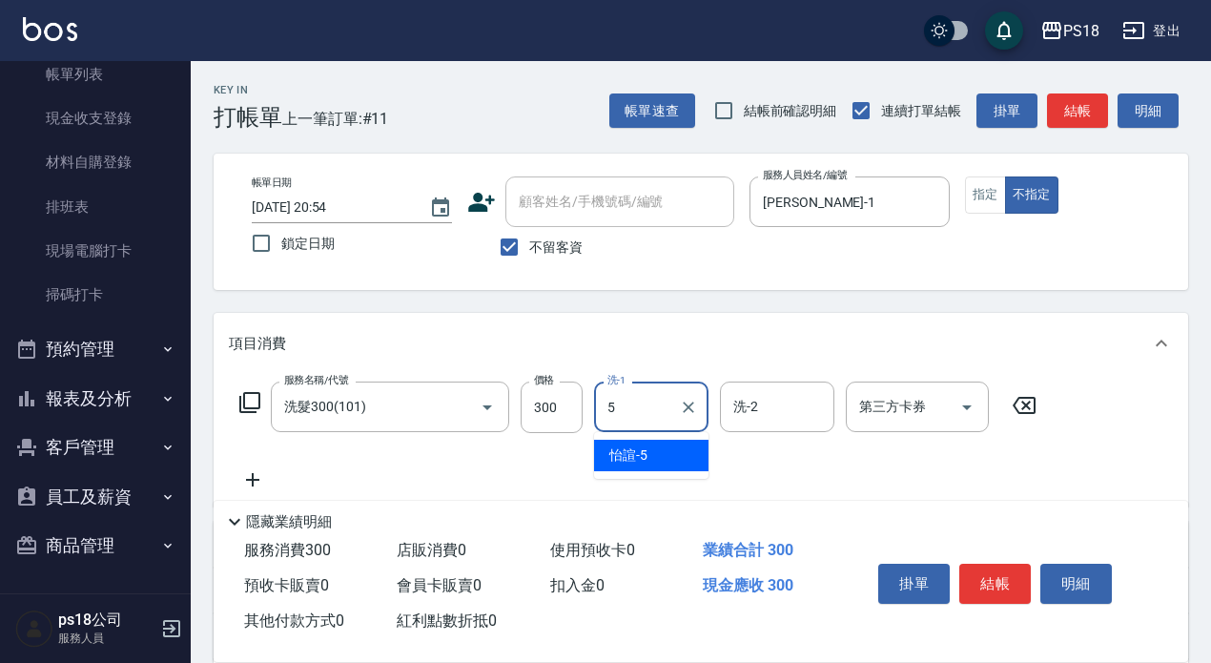
type input "怡諠-5"
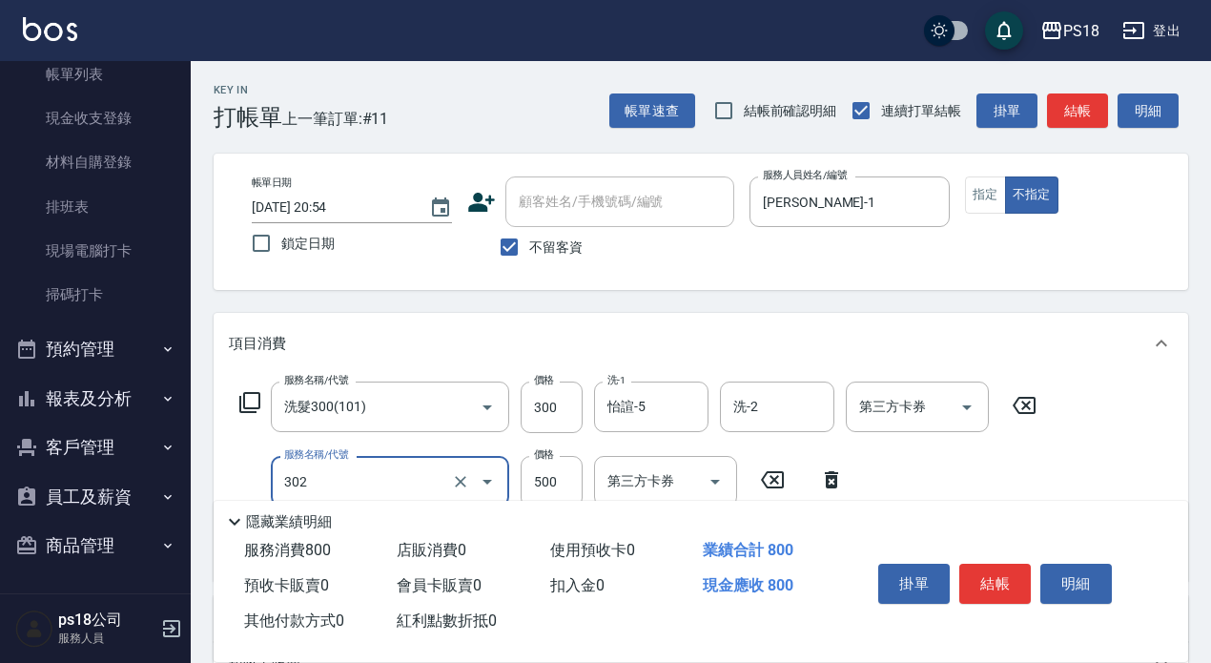
type input "單剪500(302)"
type input "350"
click at [1082, 100] on button "結帳" at bounding box center [1077, 110] width 61 height 35
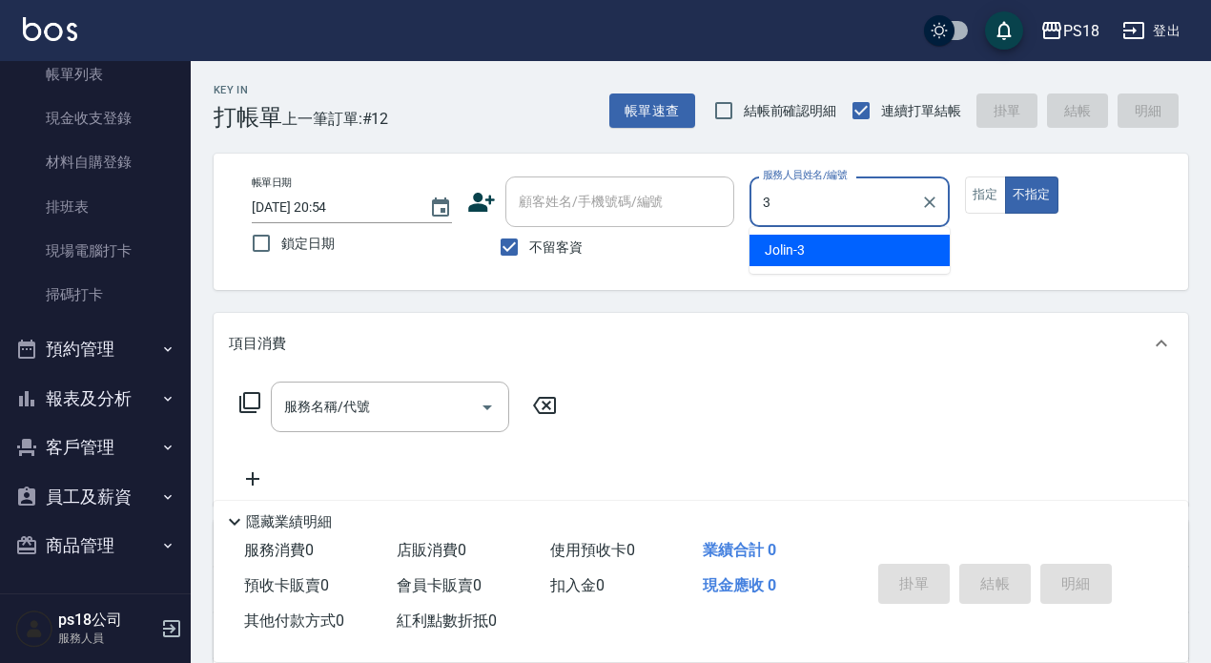
type input "Jolin-3"
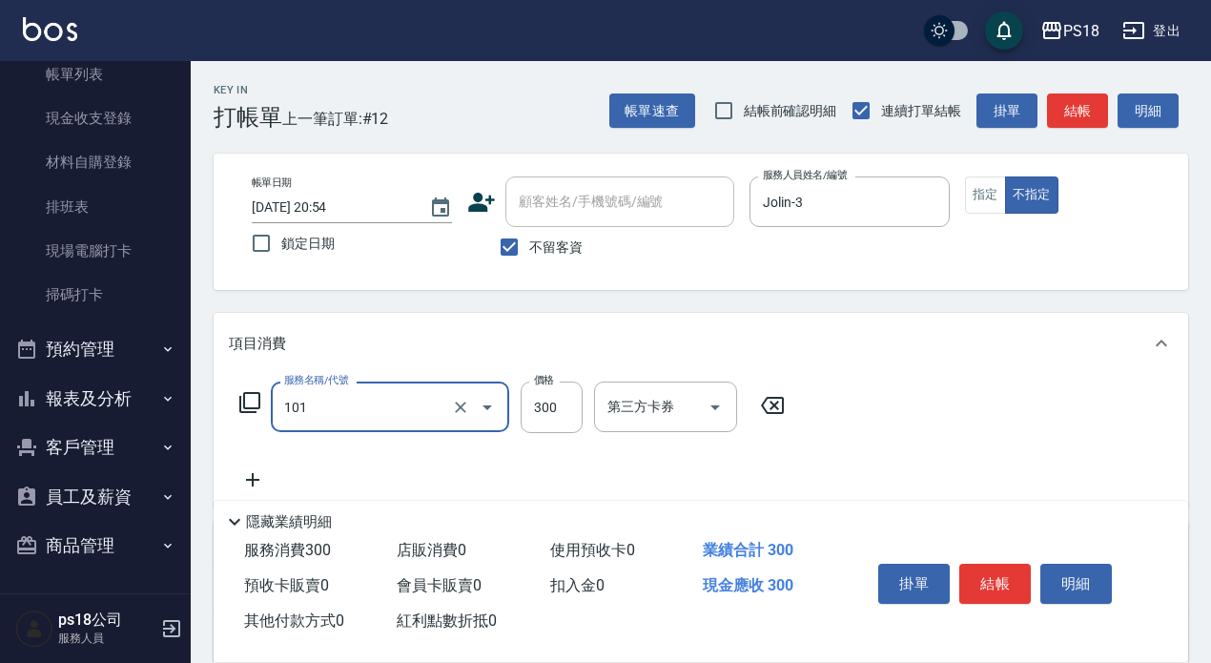
type input "洗髮300(101)"
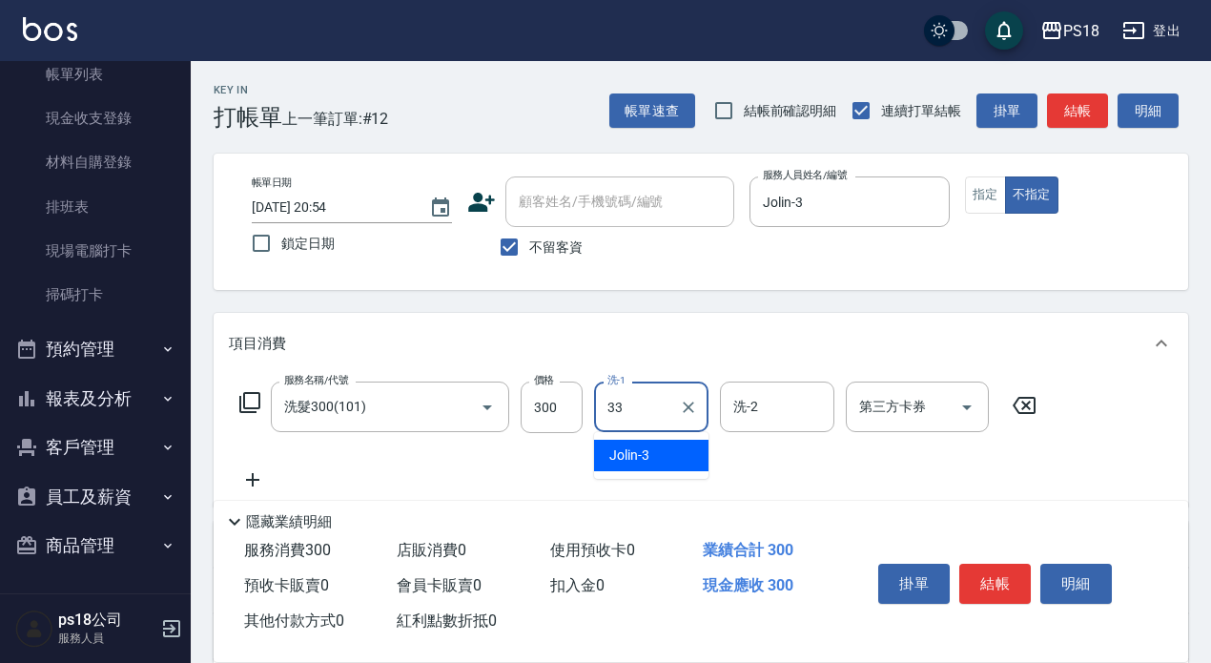
type input "[PERSON_NAME]-33"
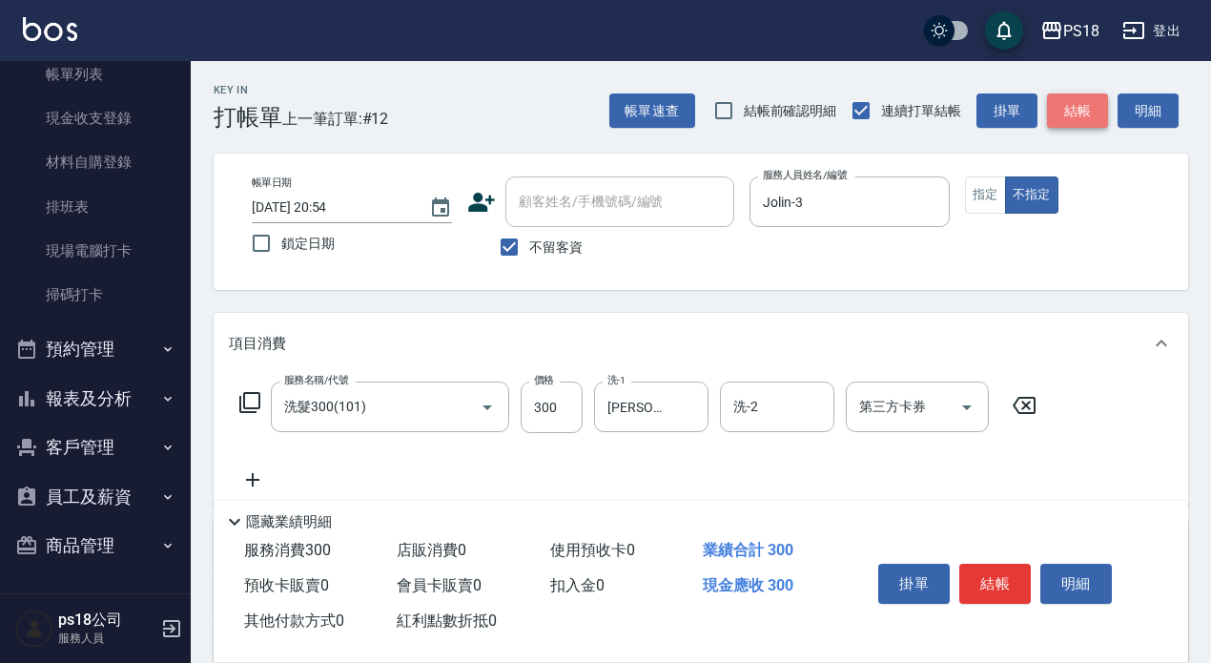
click at [1086, 111] on button "結帳" at bounding box center [1077, 110] width 61 height 35
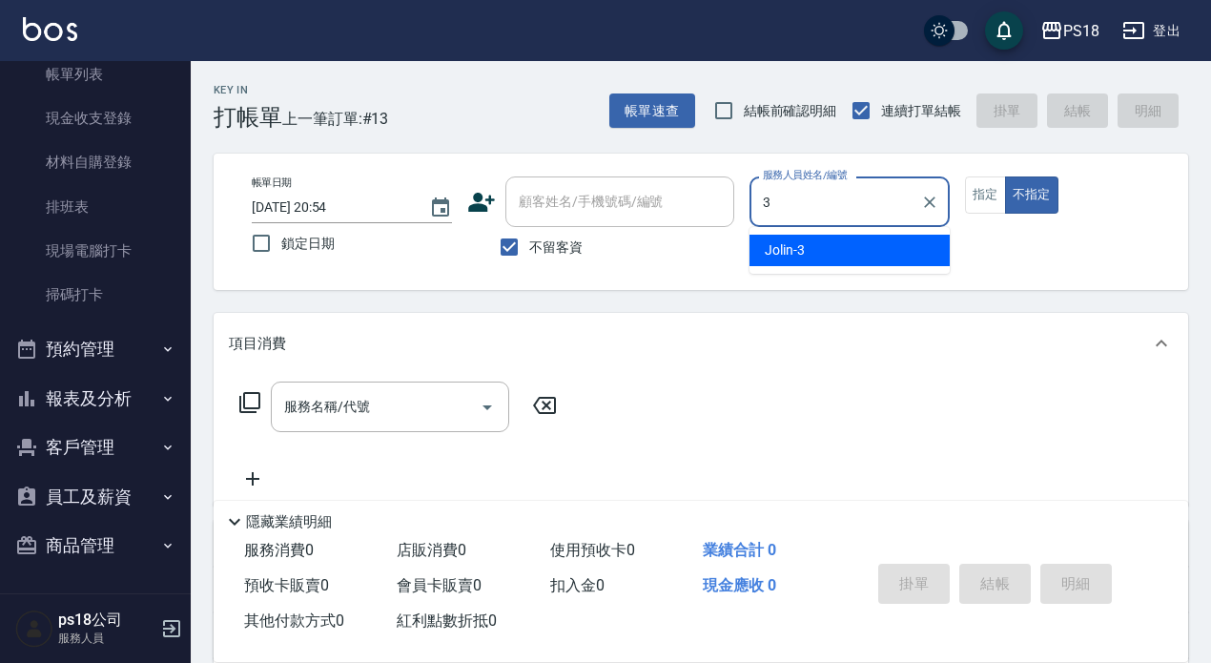
type input "Jolin-3"
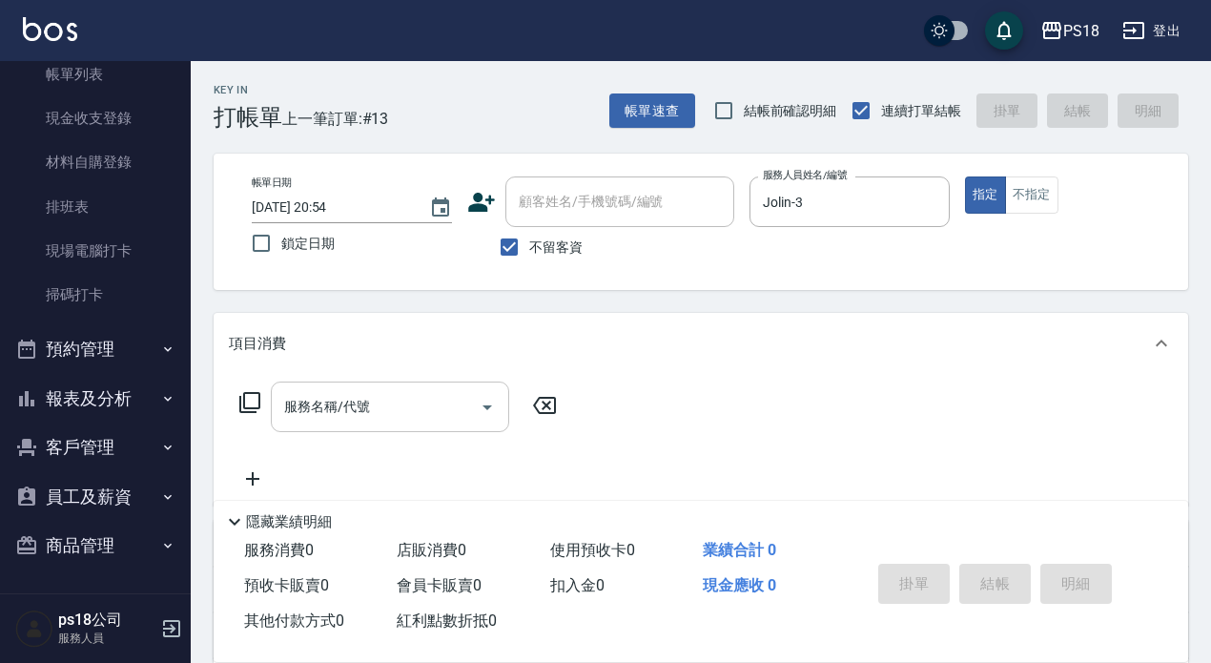
click at [355, 396] on div "服務名稱/代號 服務名稱/代號" at bounding box center [390, 406] width 238 height 51
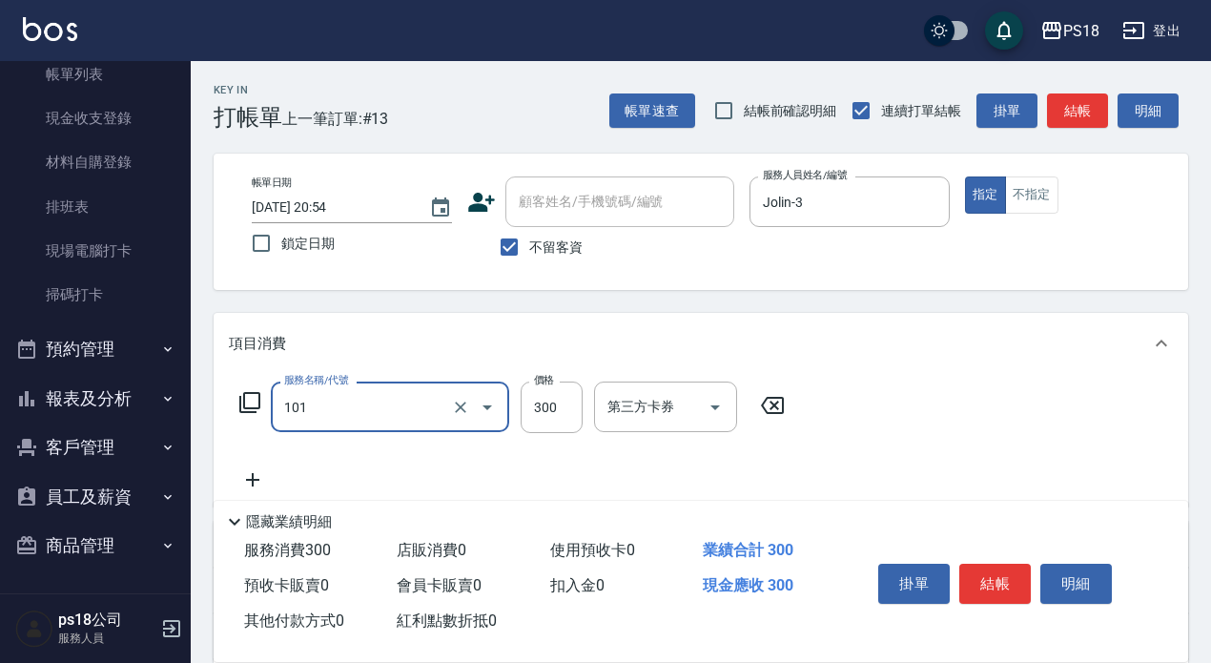
type input "洗髮300(101)"
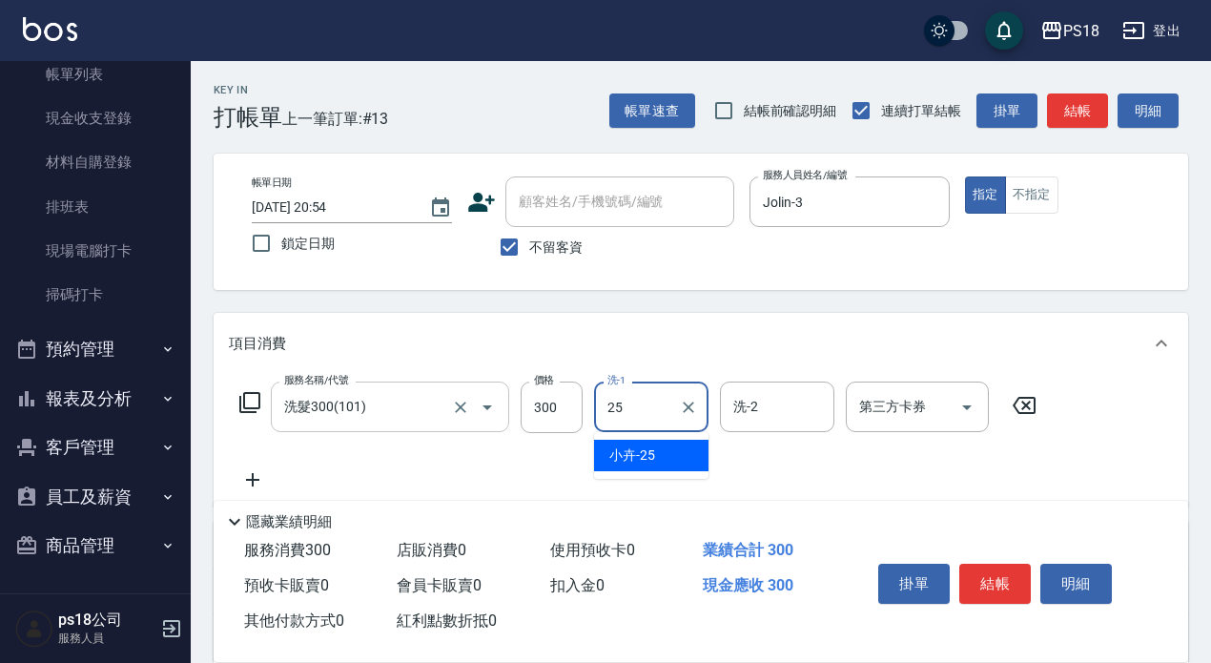
type input "小卉-25"
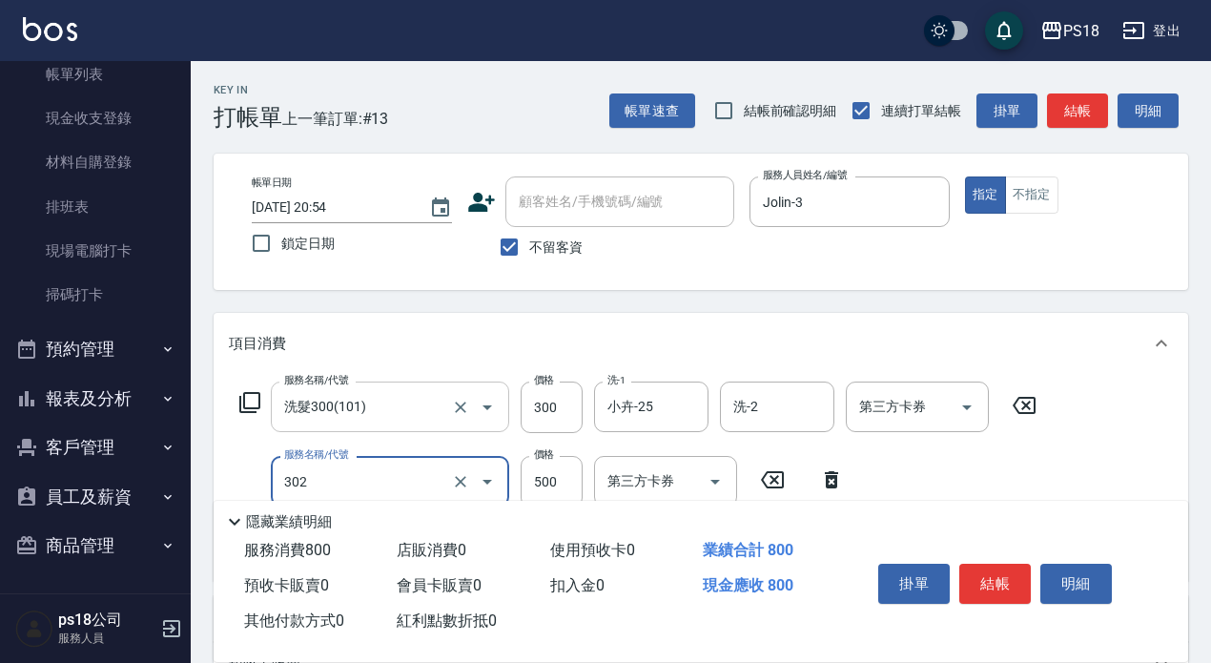
type input "單剪500(302)"
type input "400"
click at [1072, 103] on button "結帳" at bounding box center [1077, 110] width 61 height 35
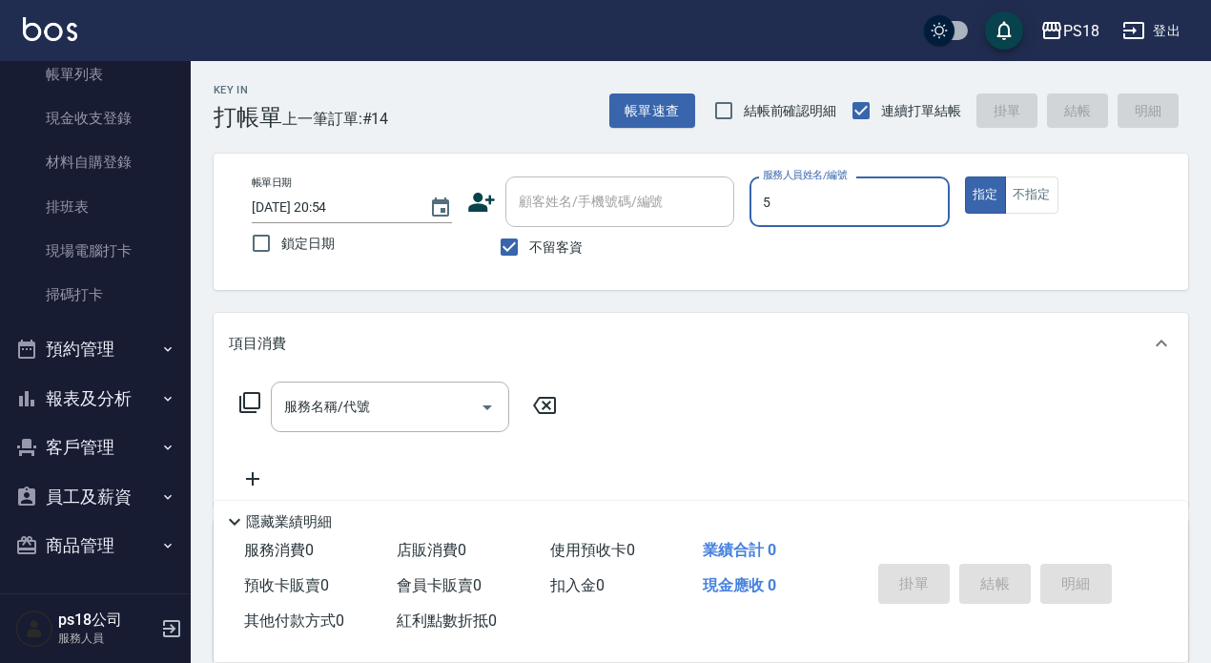
type input "怡諠-5"
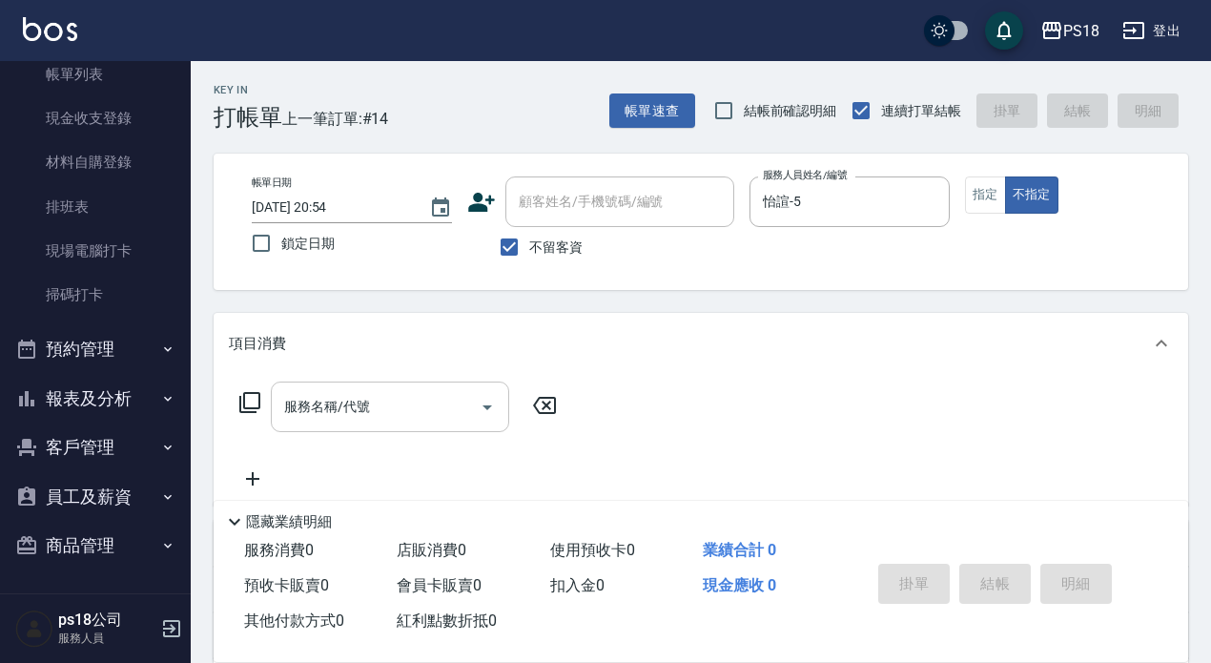
click at [434, 383] on div "服務名稱/代號" at bounding box center [390, 406] width 238 height 51
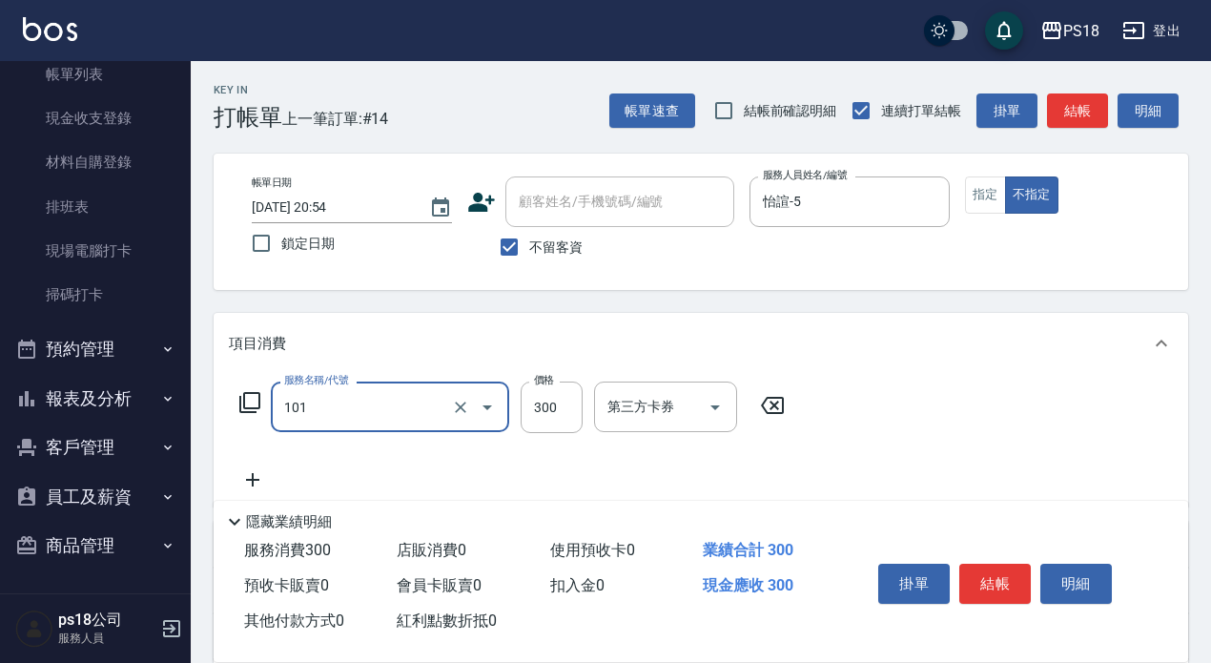
type input "洗髮300(101)"
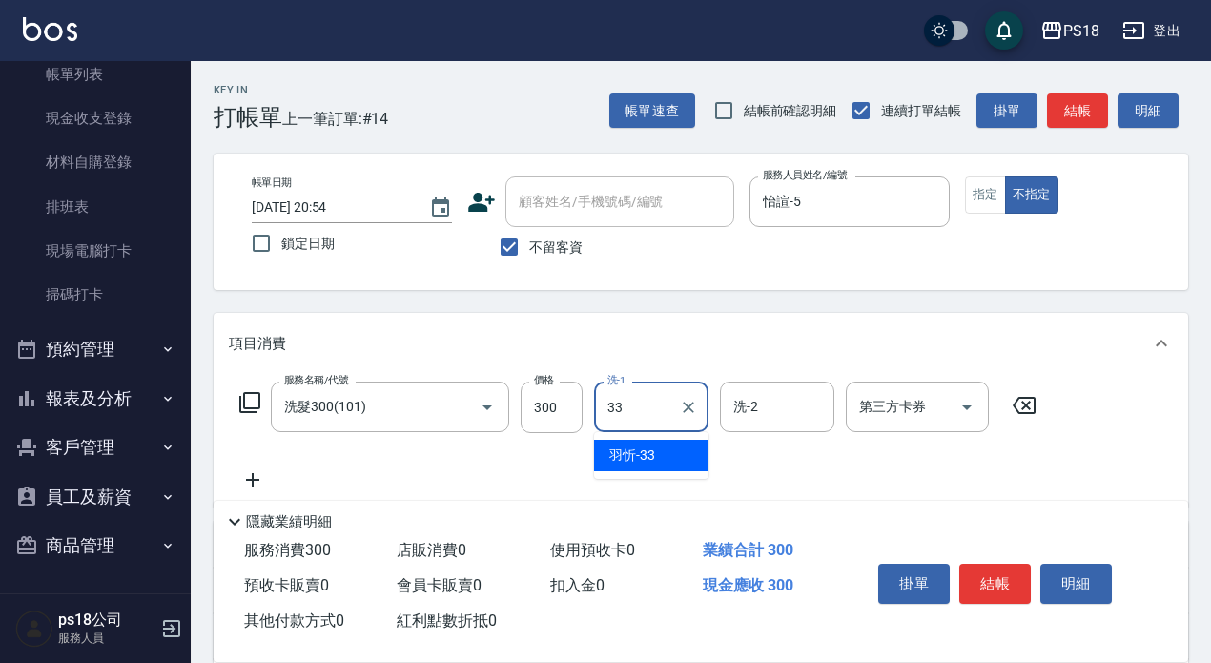
type input "[PERSON_NAME]-33"
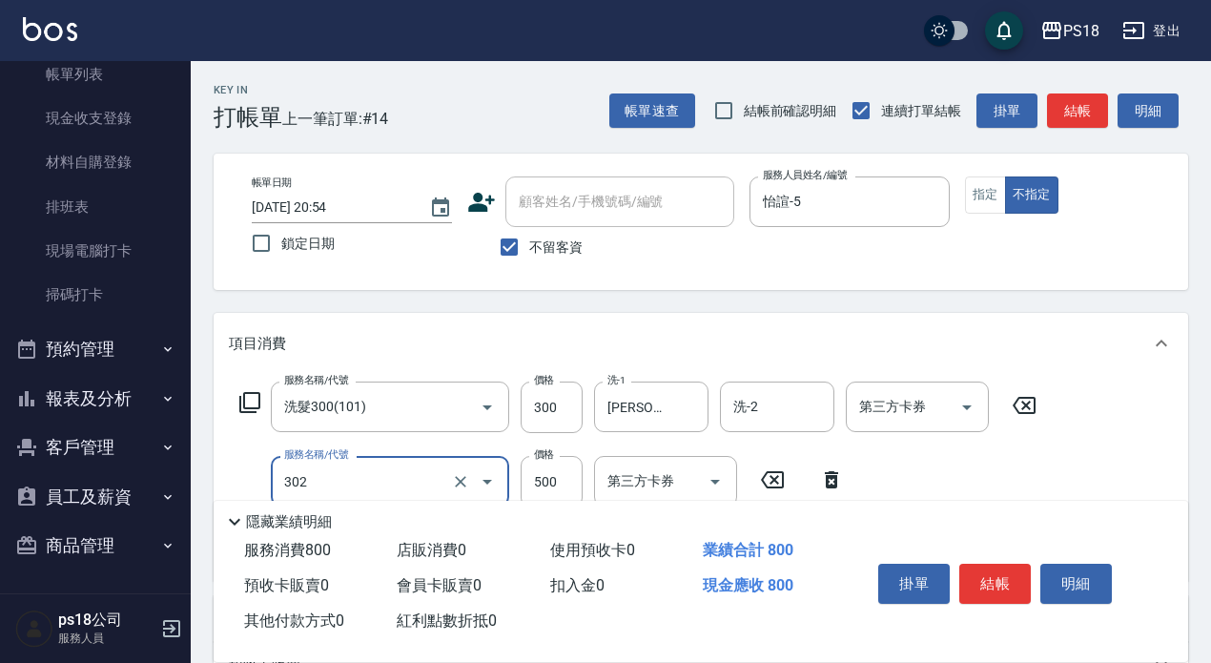
type input "單剪500(302)"
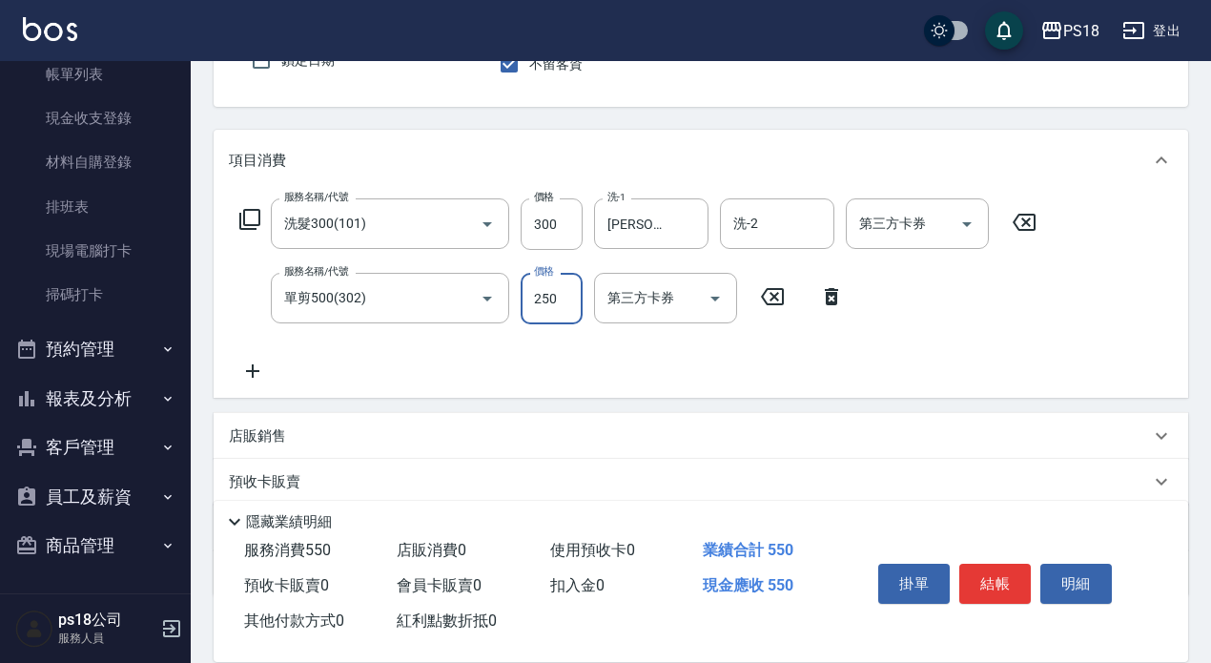
scroll to position [191, 0]
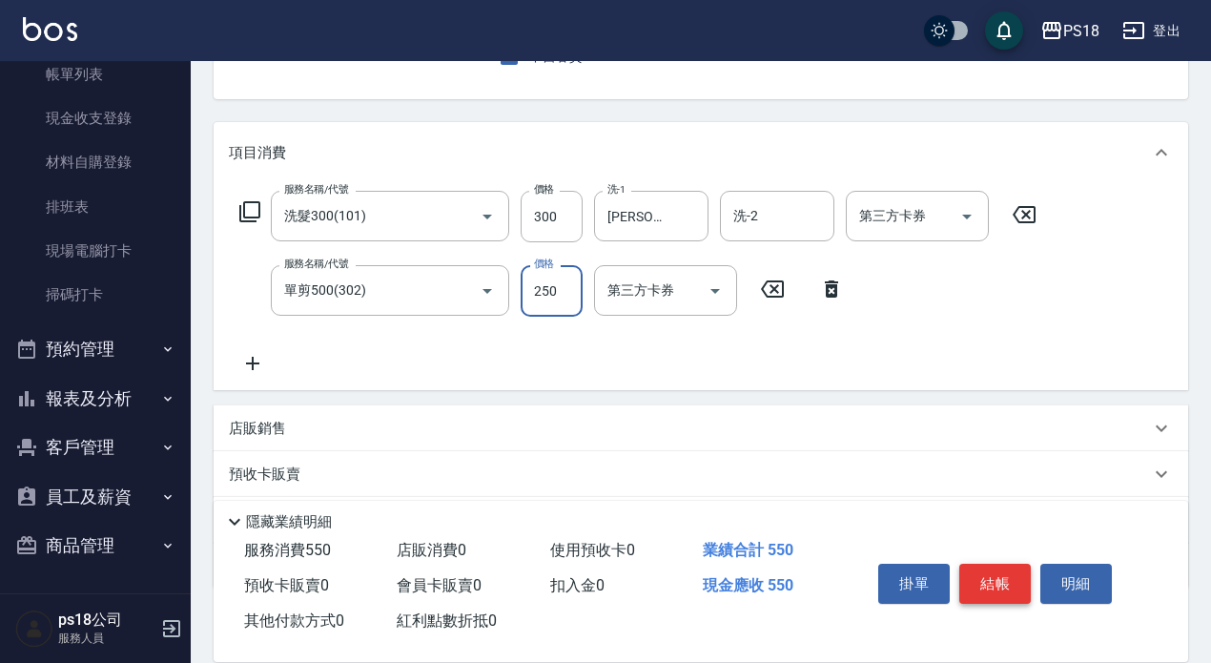
type input "250"
click at [1011, 578] on button "結帳" at bounding box center [995, 584] width 72 height 40
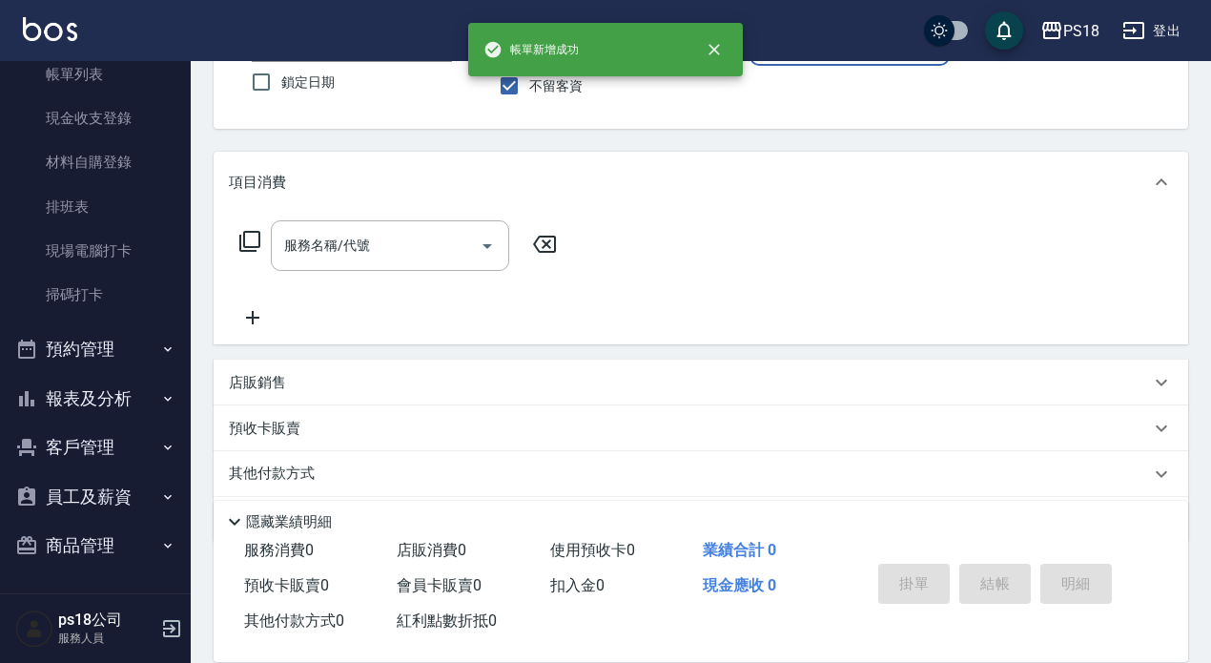
scroll to position [0, 0]
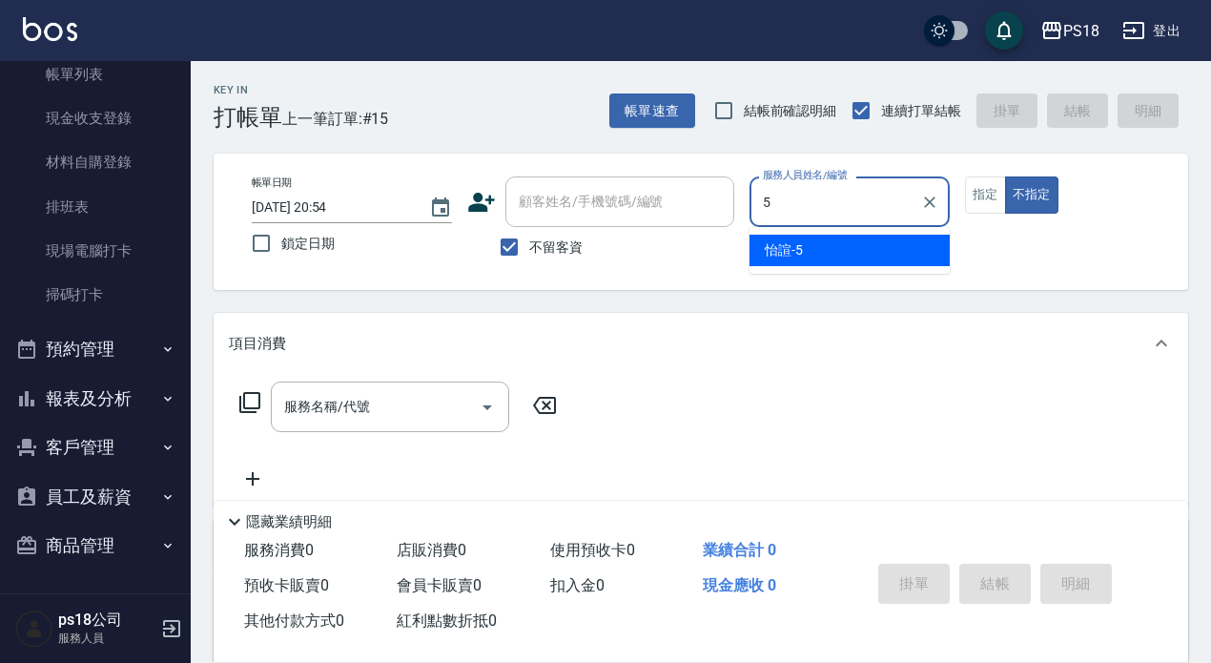
type input "怡諠-5"
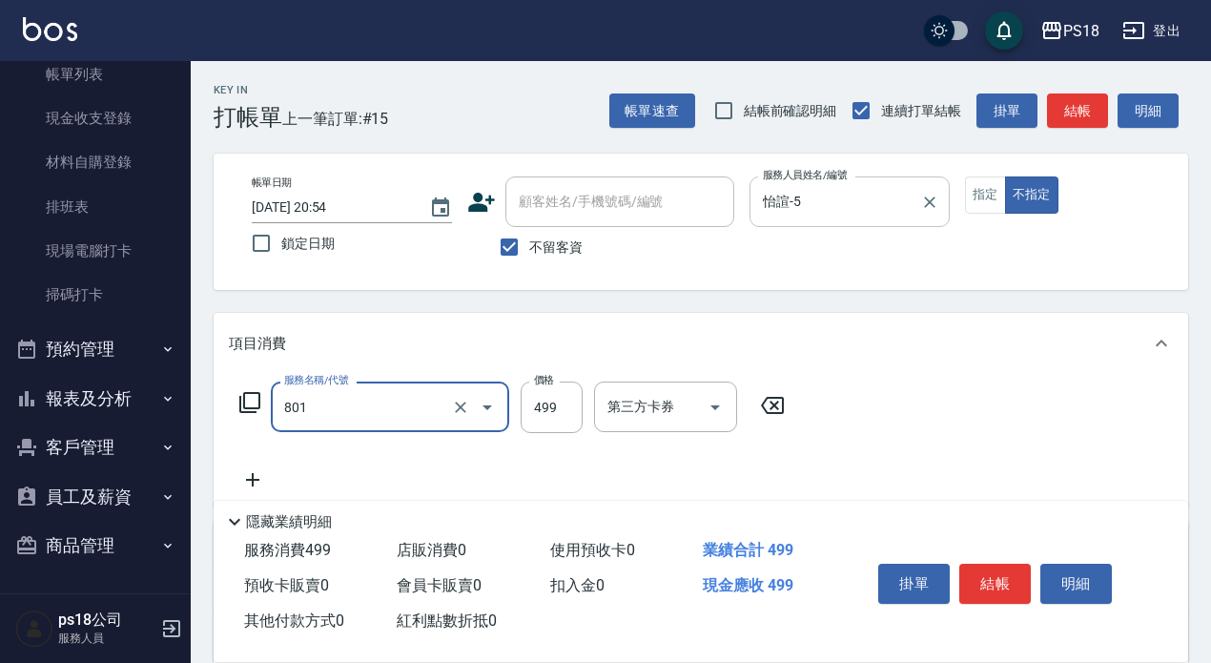
type input "舒壓洗499(801)"
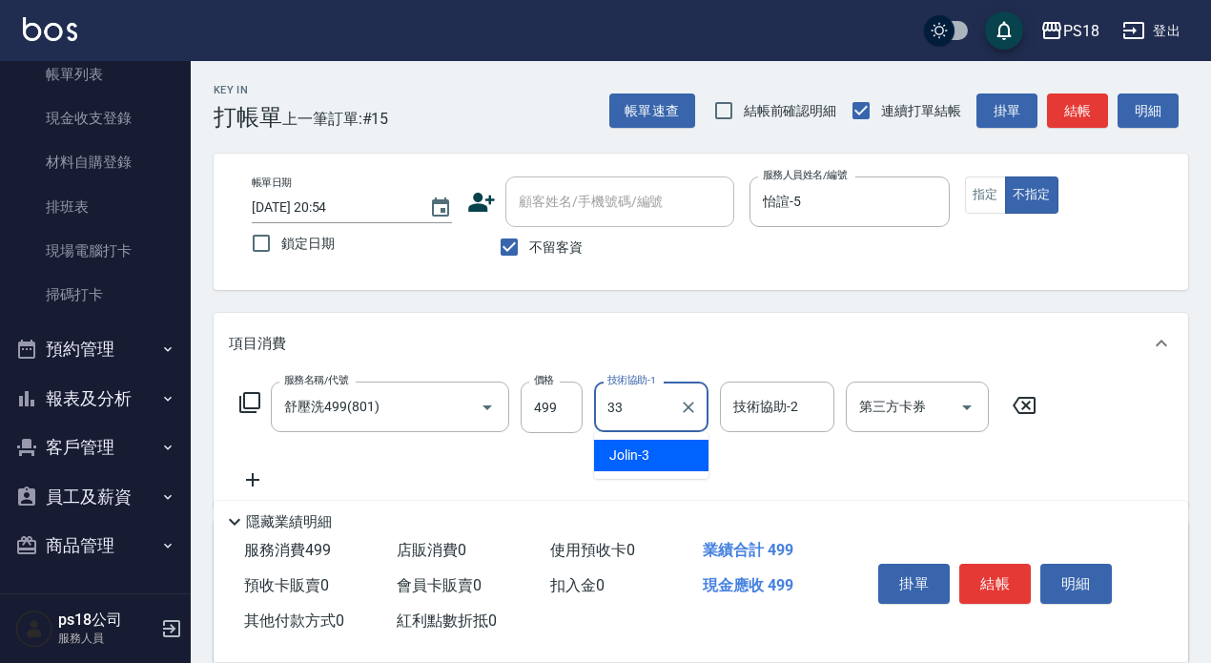
type input "[PERSON_NAME]-33"
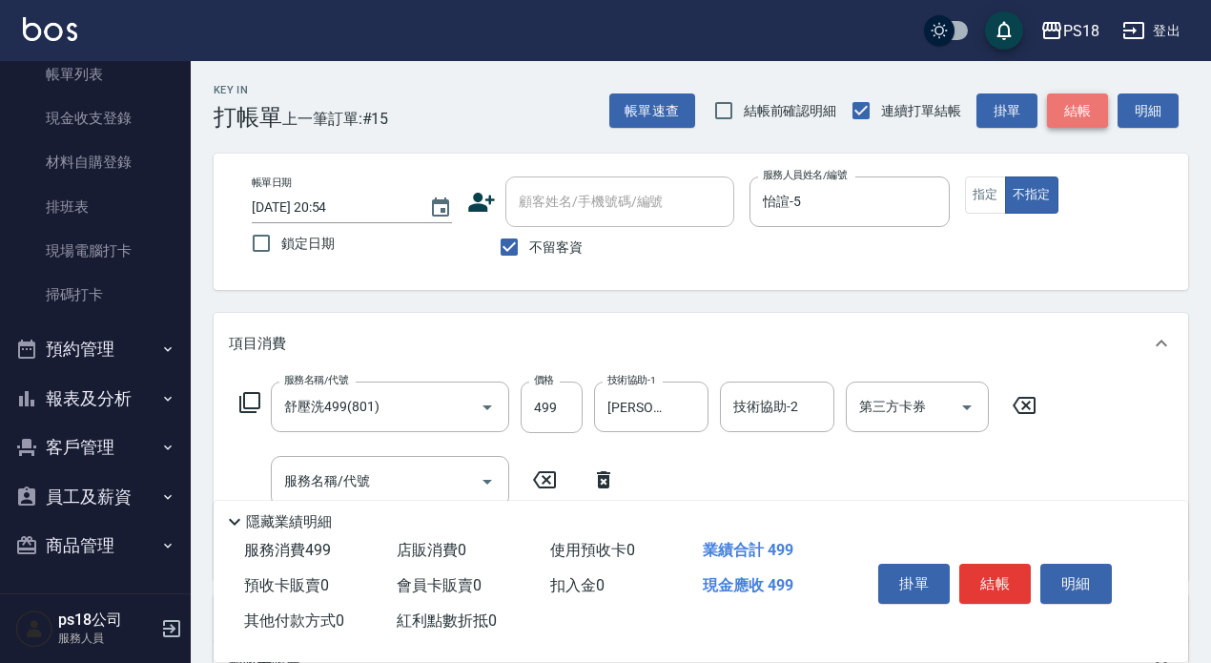
click at [1075, 123] on button "結帳" at bounding box center [1077, 110] width 61 height 35
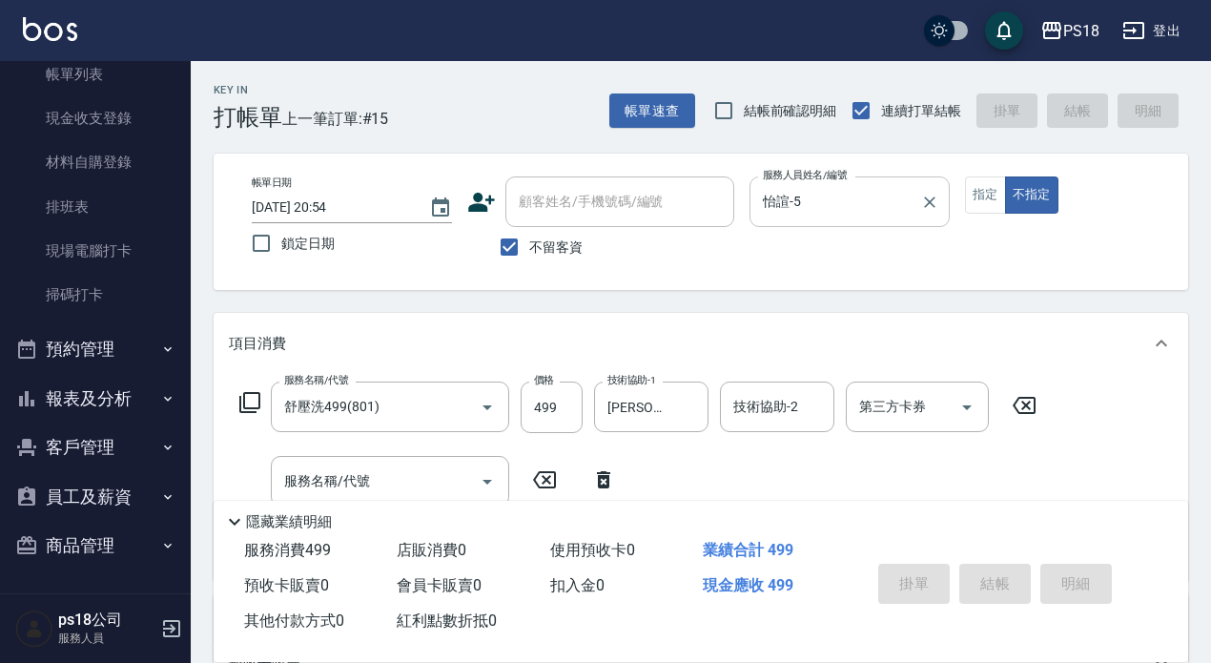
type input "[DATE] 20:55"
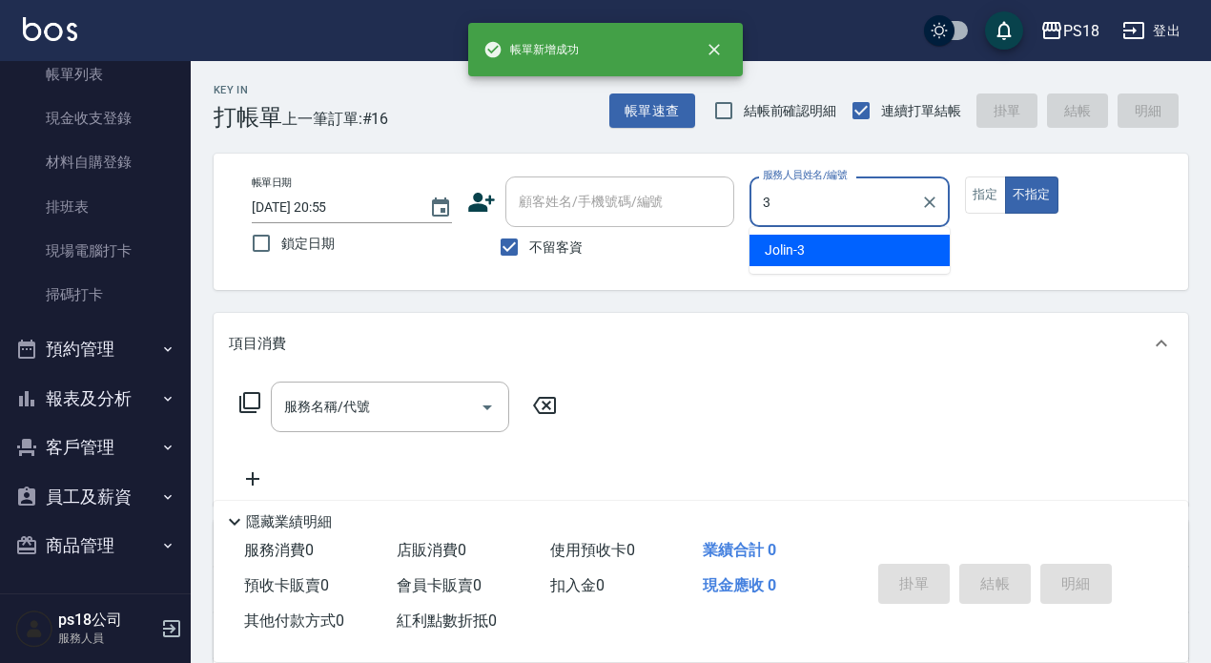
type input "Jolin-3"
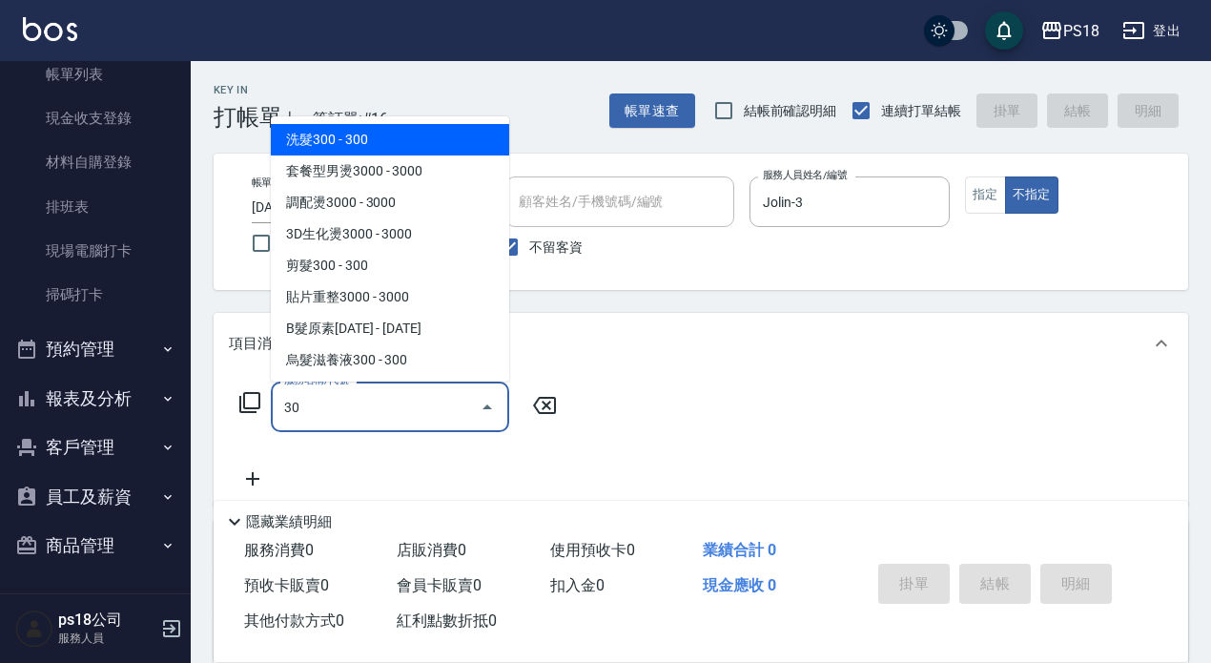
type input "3"
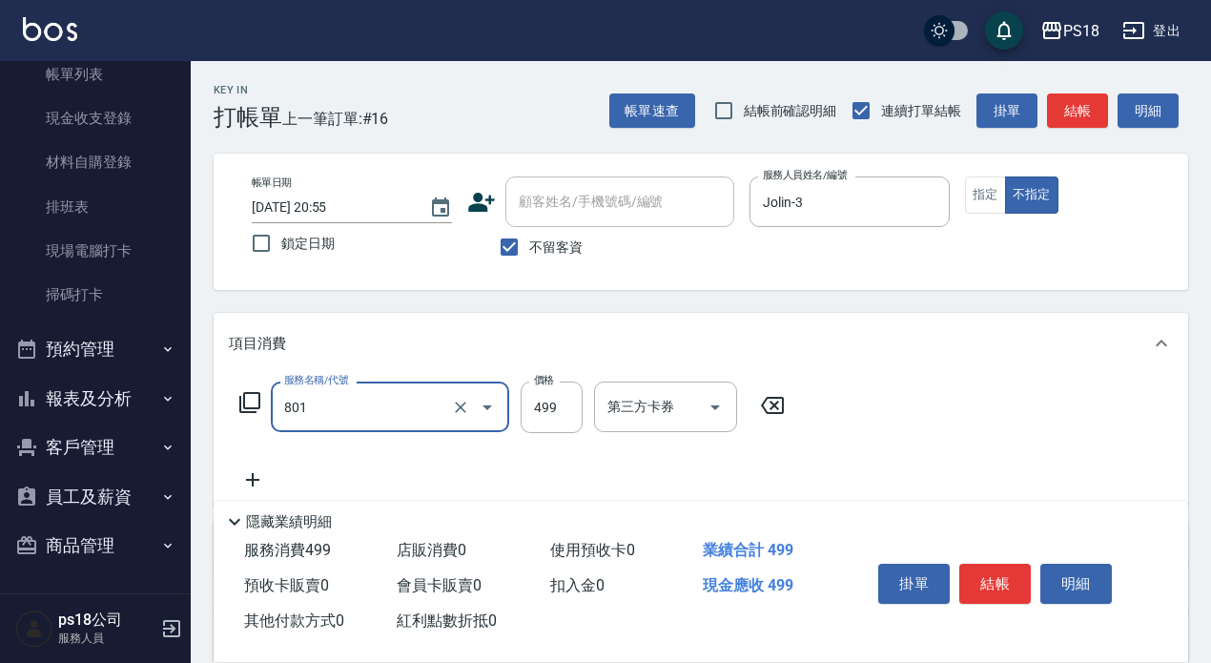
type input "舒壓洗499(801)"
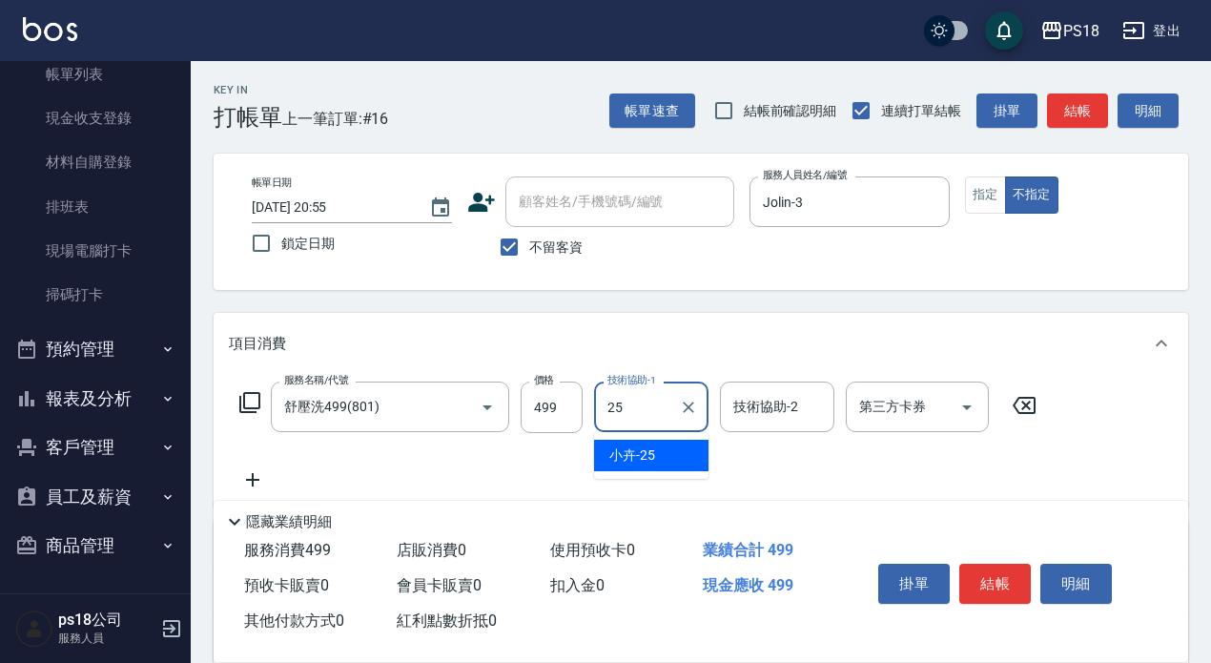
type input "小卉-25"
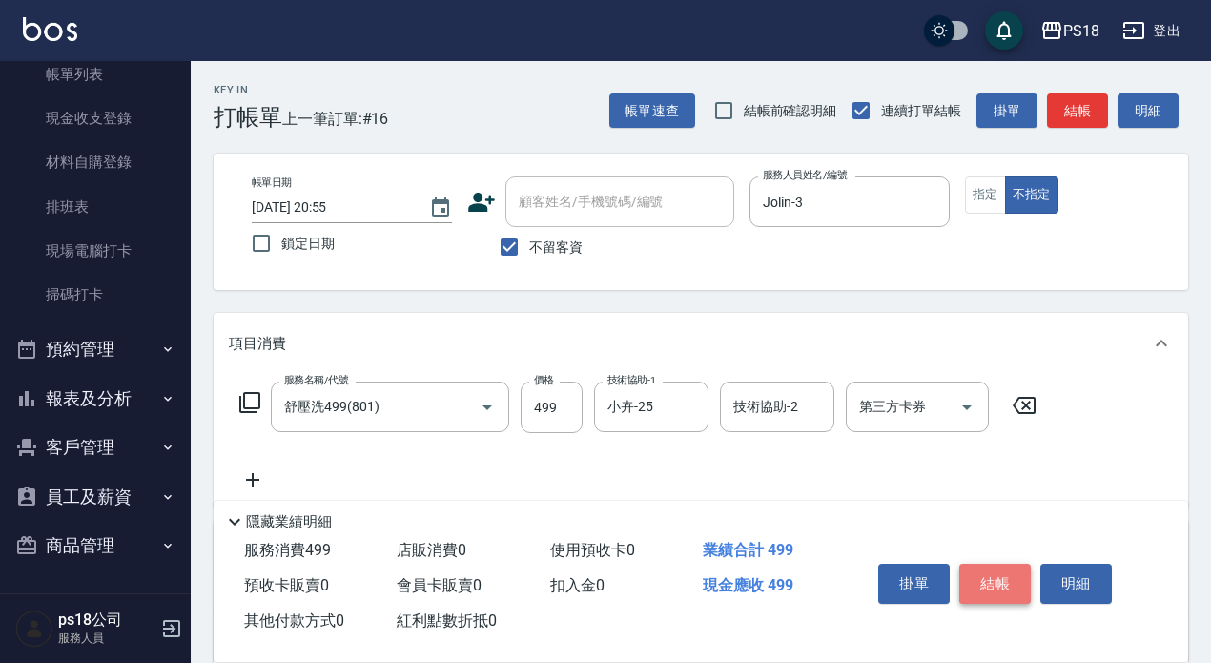
click at [978, 592] on button "結帳" at bounding box center [995, 584] width 72 height 40
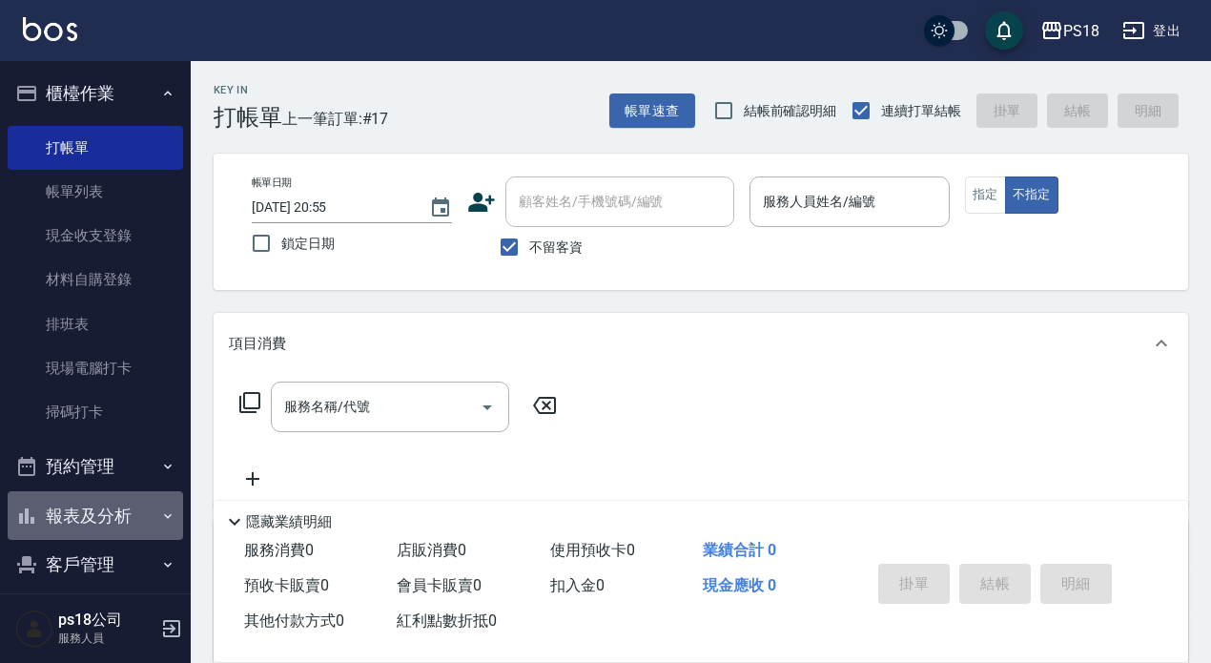
click at [112, 496] on button "報表及分析" at bounding box center [95, 516] width 175 height 50
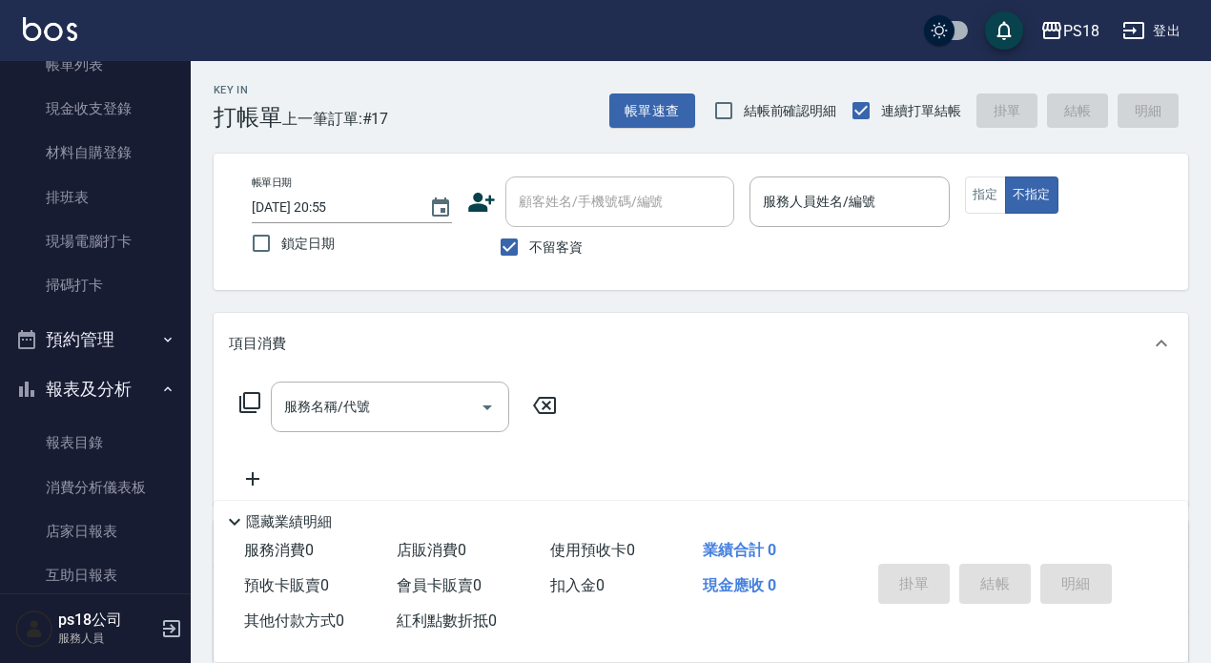
scroll to position [436, 0]
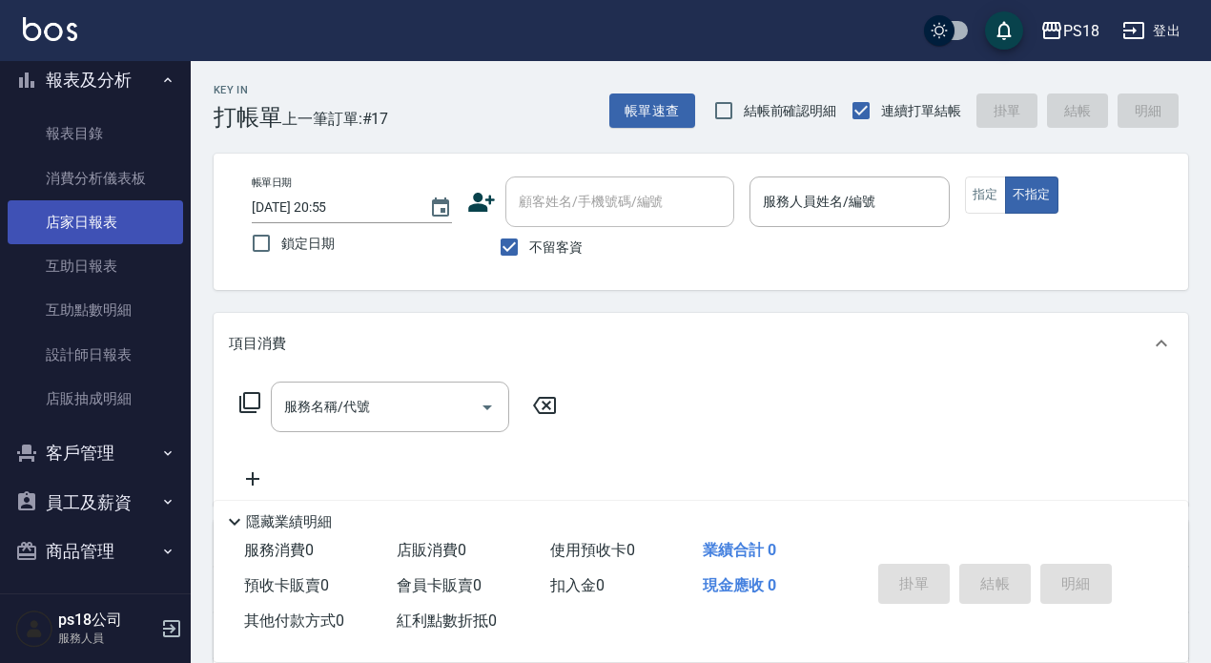
click at [94, 226] on link "店家日報表" at bounding box center [95, 222] width 175 height 44
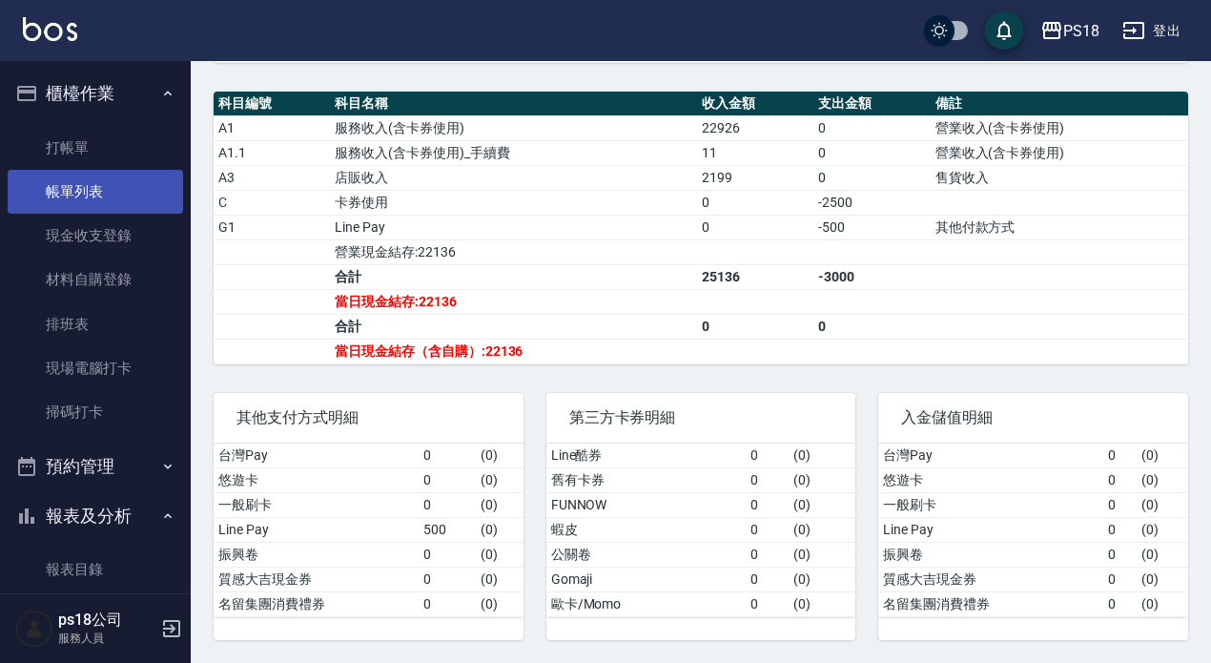
click at [104, 189] on link "帳單列表" at bounding box center [95, 192] width 175 height 44
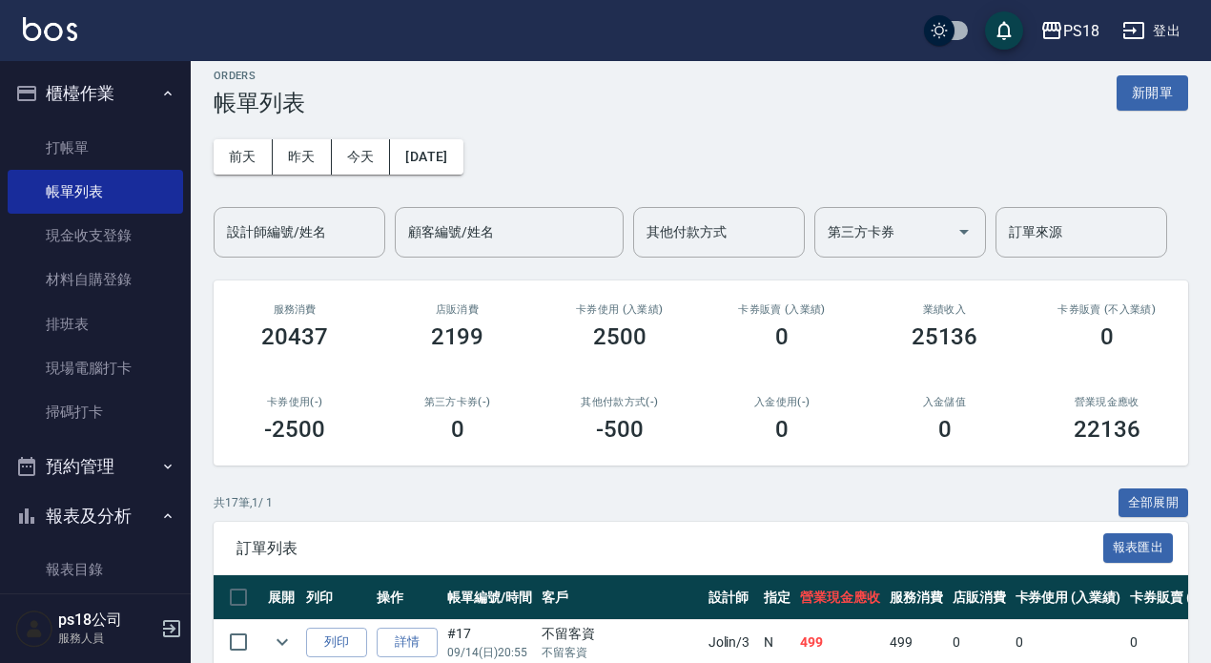
scroll to position [840, 0]
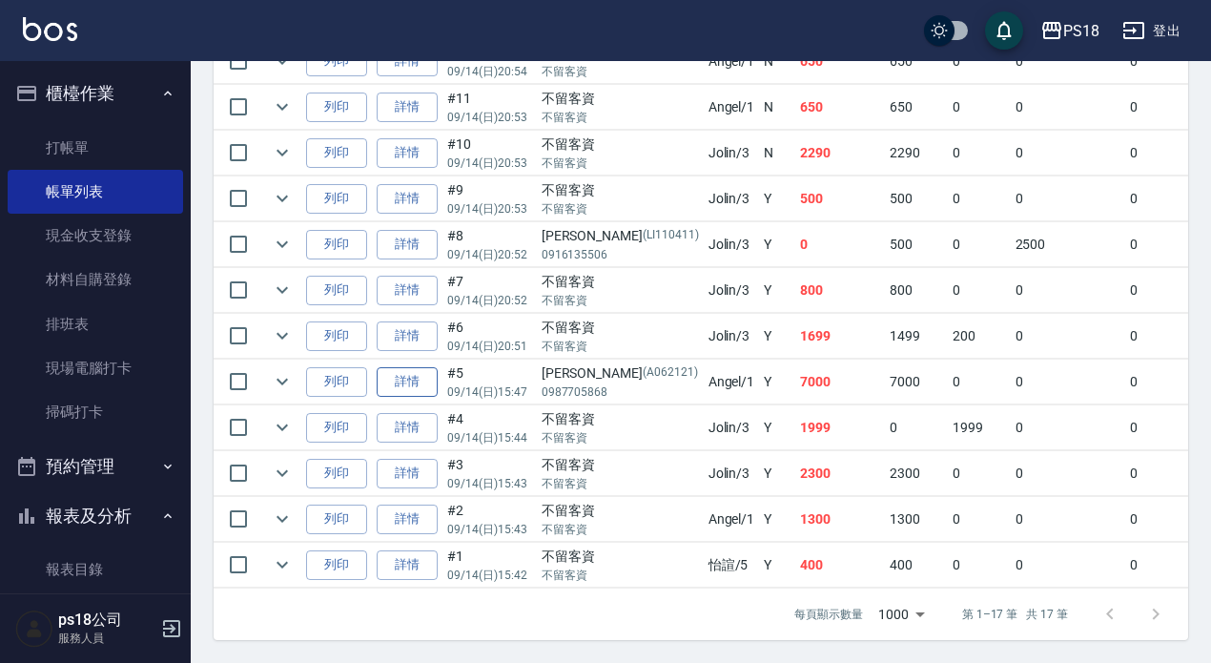
click at [412, 367] on link "詳情" at bounding box center [407, 382] width 61 height 30
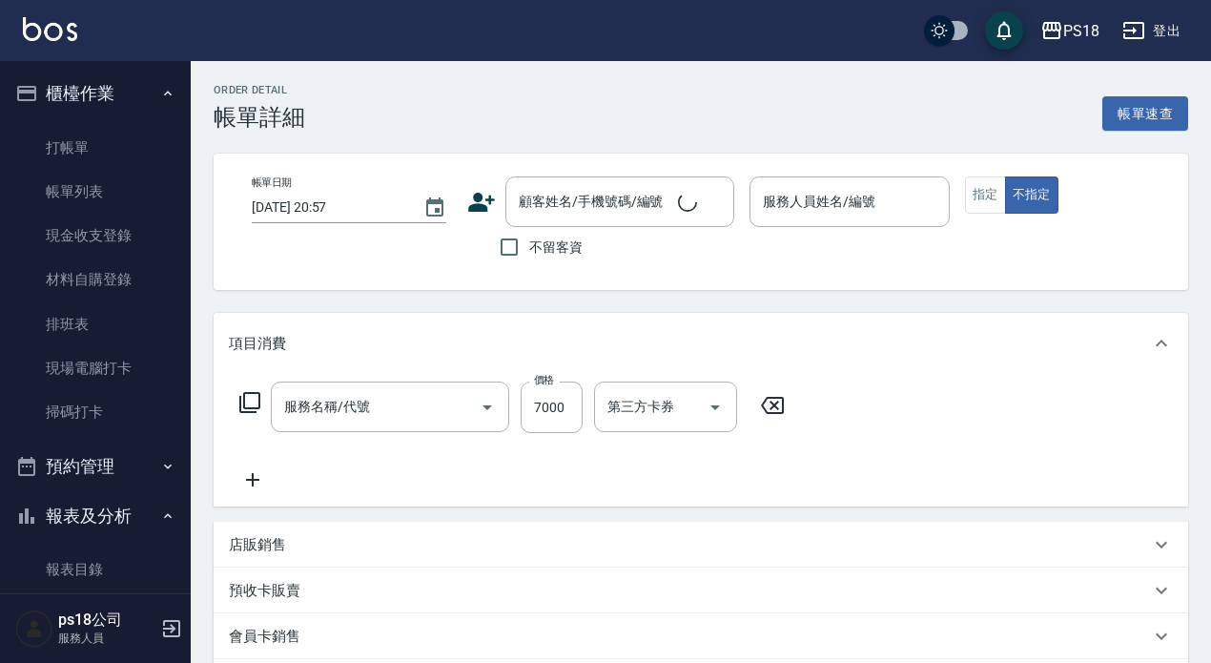
type input "[DATE] 15:47"
type input "[PERSON_NAME]-1"
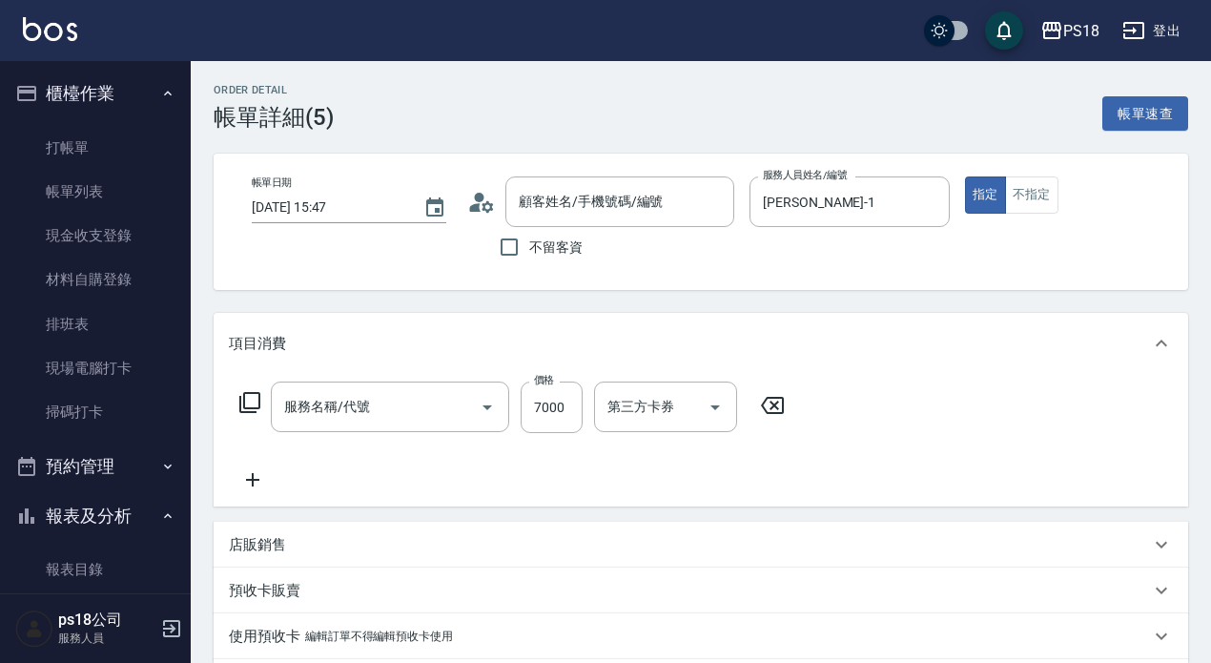
type input "套餐燙+染B餐(209)"
type input "[PERSON_NAME]/0987705868/A062121"
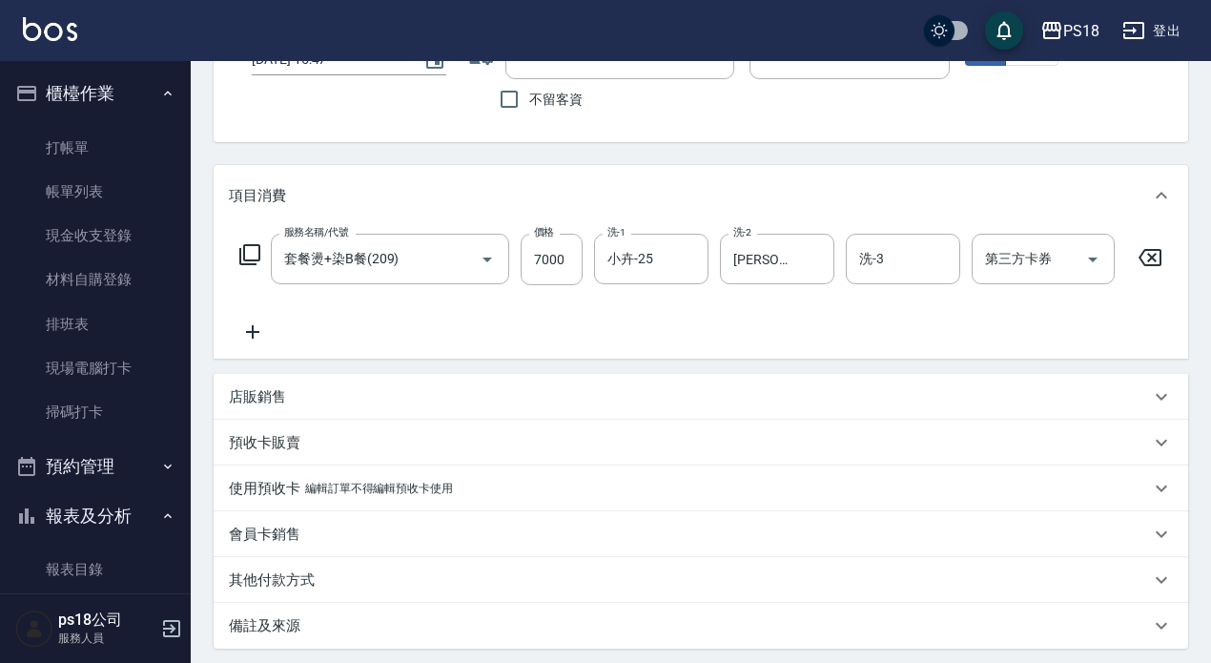
scroll to position [356, 0]
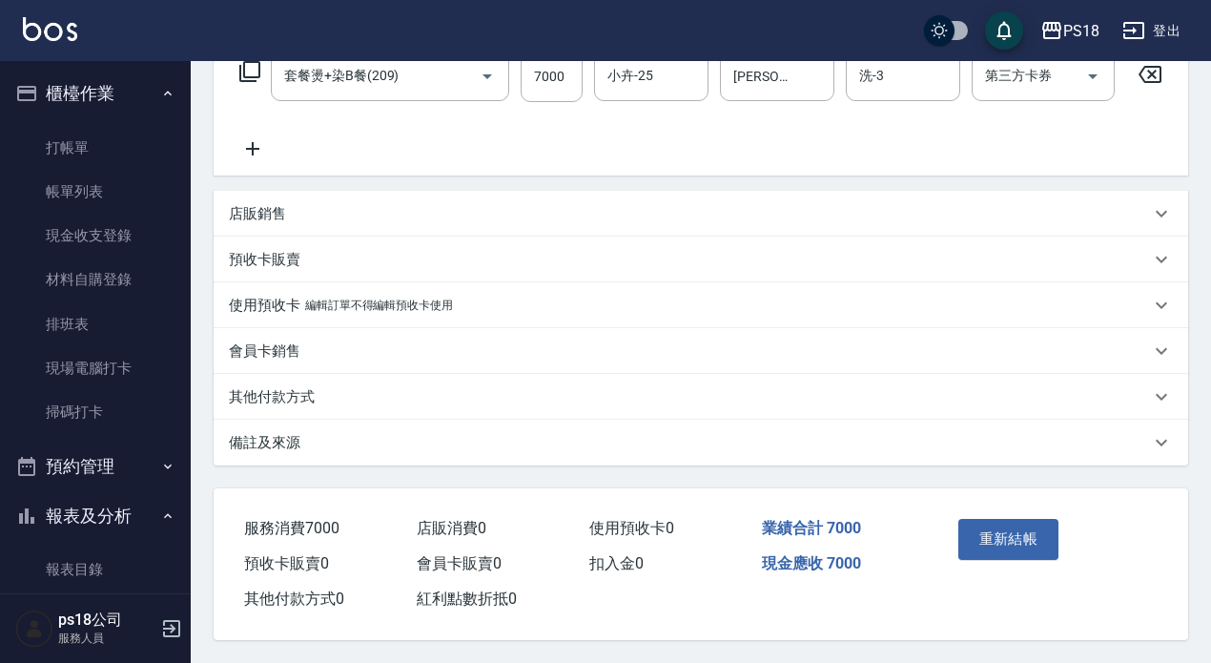
click at [342, 387] on div "其他付款方式" at bounding box center [689, 397] width 921 height 20
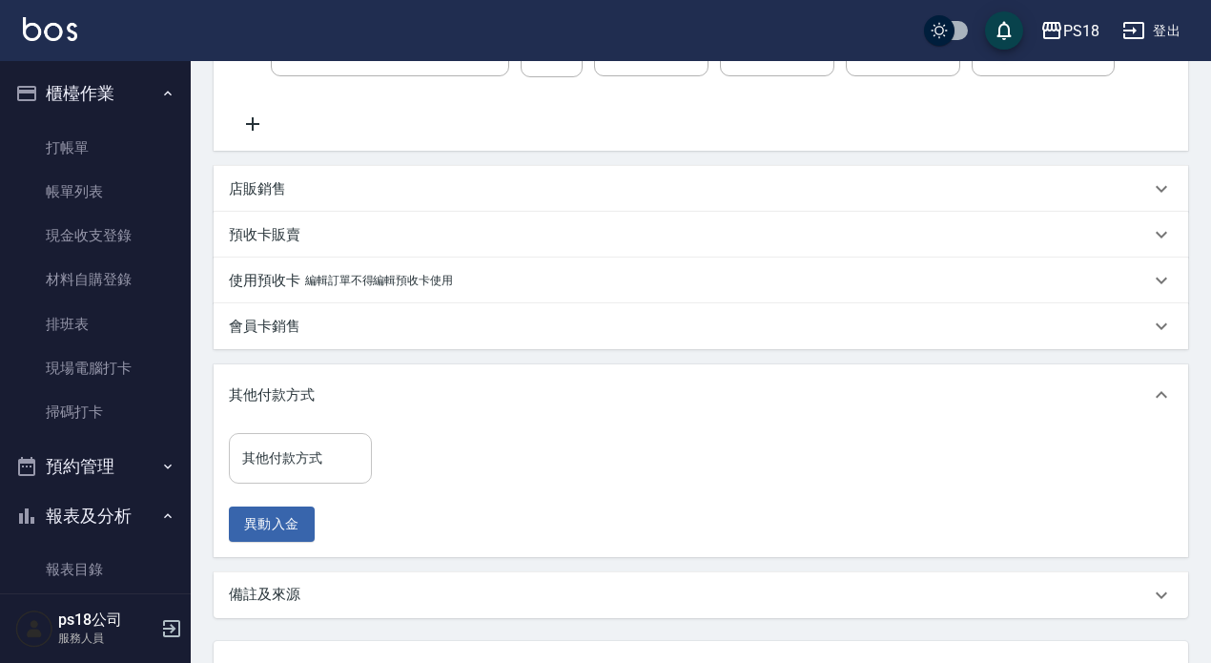
click at [332, 462] on input "其他付款方式" at bounding box center [300, 457] width 126 height 33
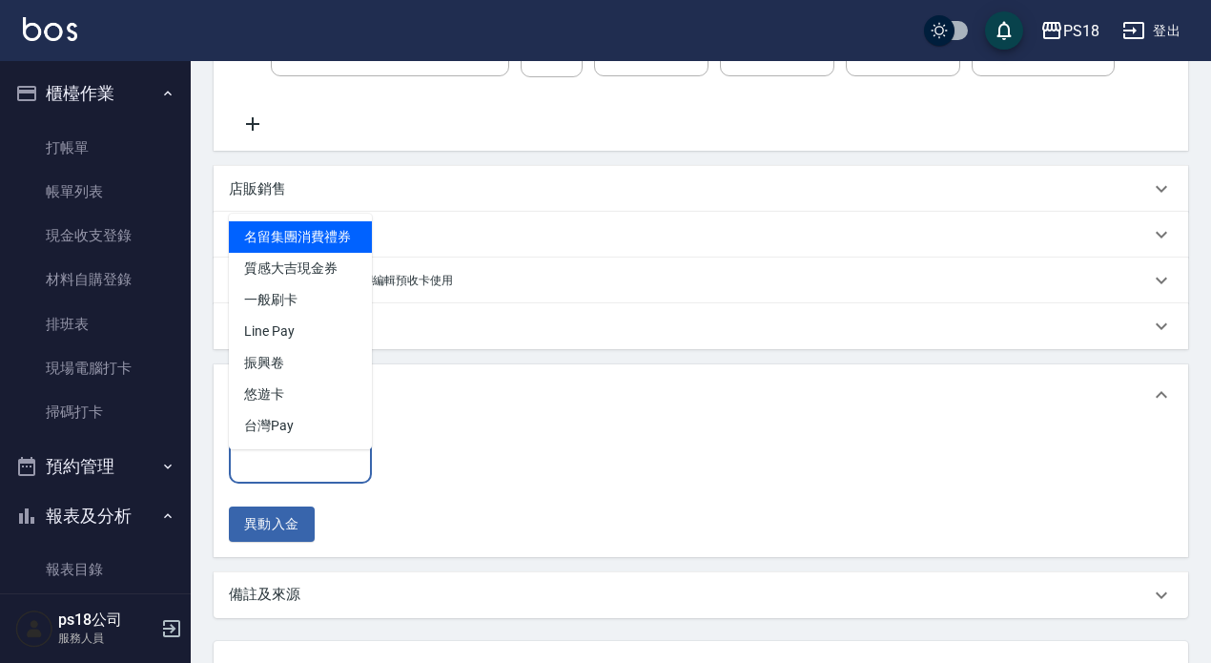
scroll to position [451, 0]
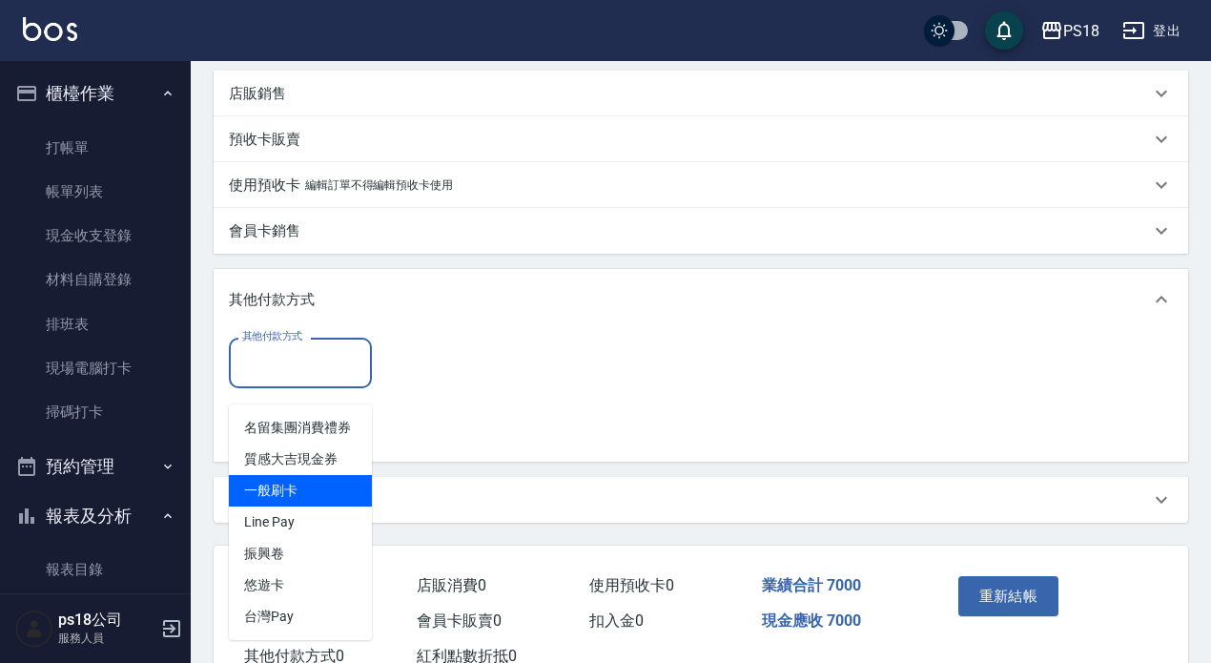
click at [351, 490] on span "一般刷卡" at bounding box center [300, 490] width 143 height 31
type input "一般刷卡"
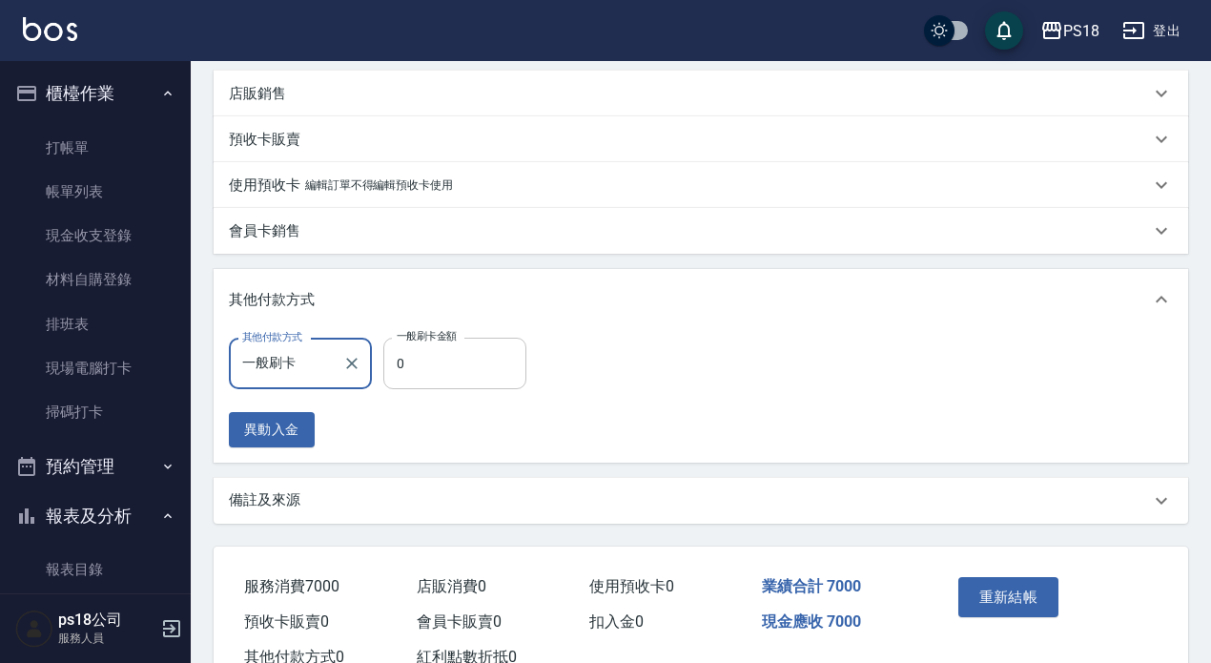
click at [418, 389] on input "0" at bounding box center [454, 363] width 143 height 51
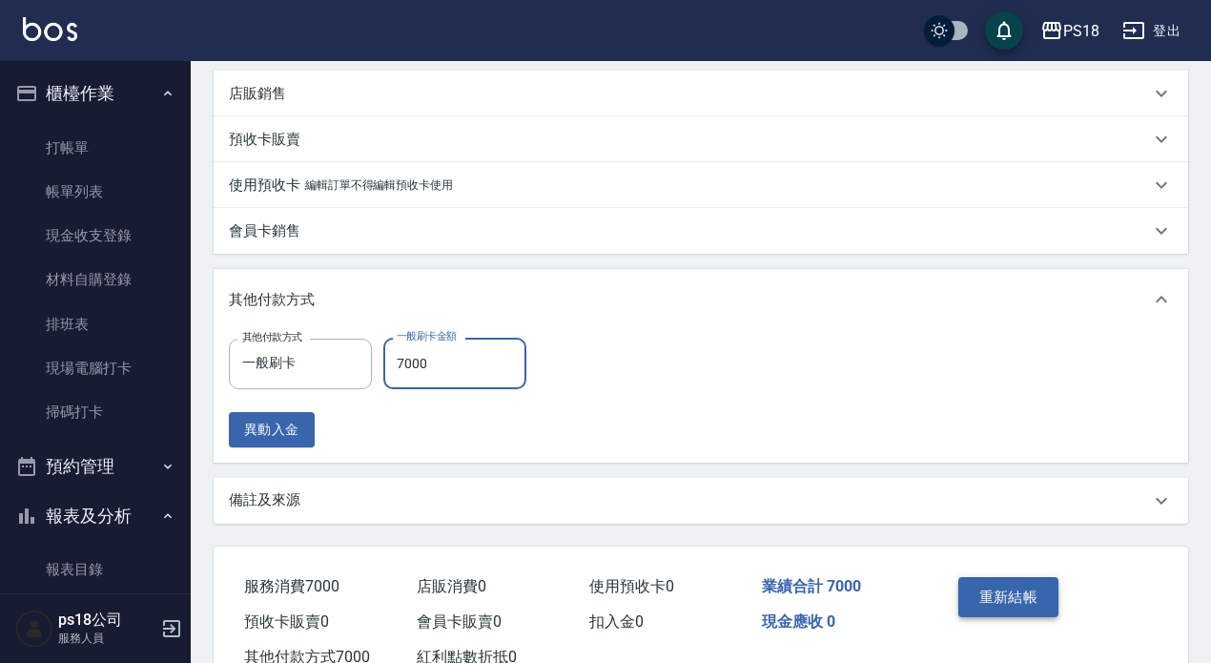
type input "7000"
click at [1013, 612] on button "重新結帳" at bounding box center [1008, 597] width 101 height 40
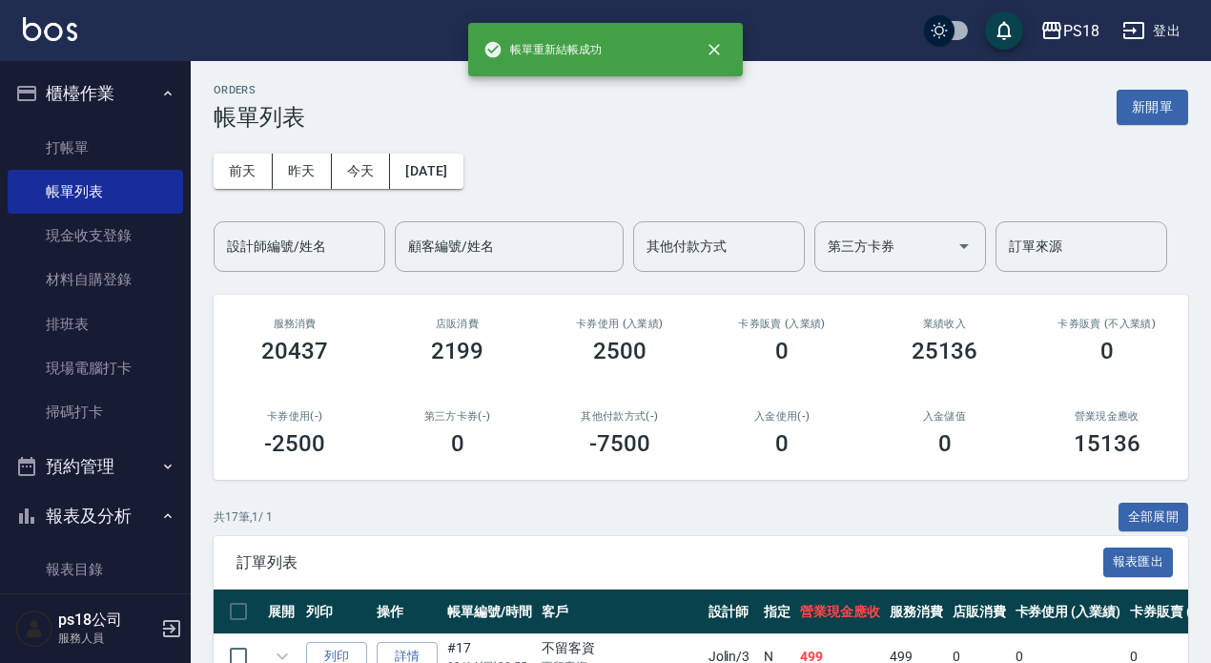
scroll to position [441, 0]
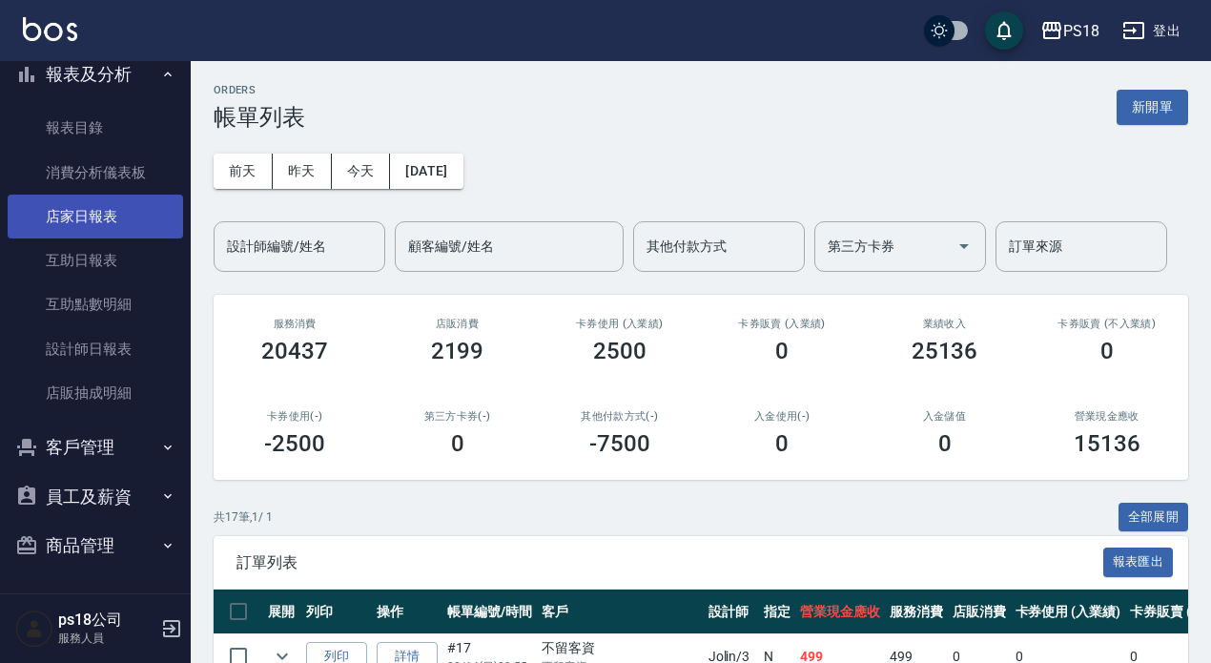
click at [109, 235] on link "店家日報表" at bounding box center [95, 217] width 175 height 44
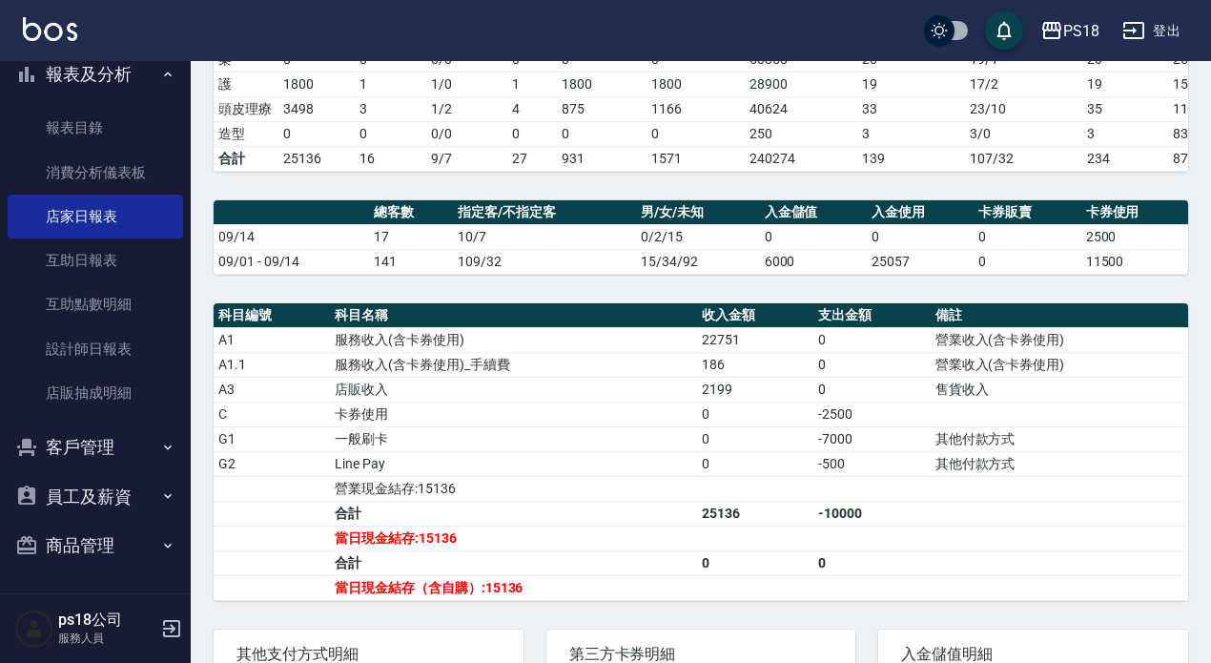
scroll to position [639, 0]
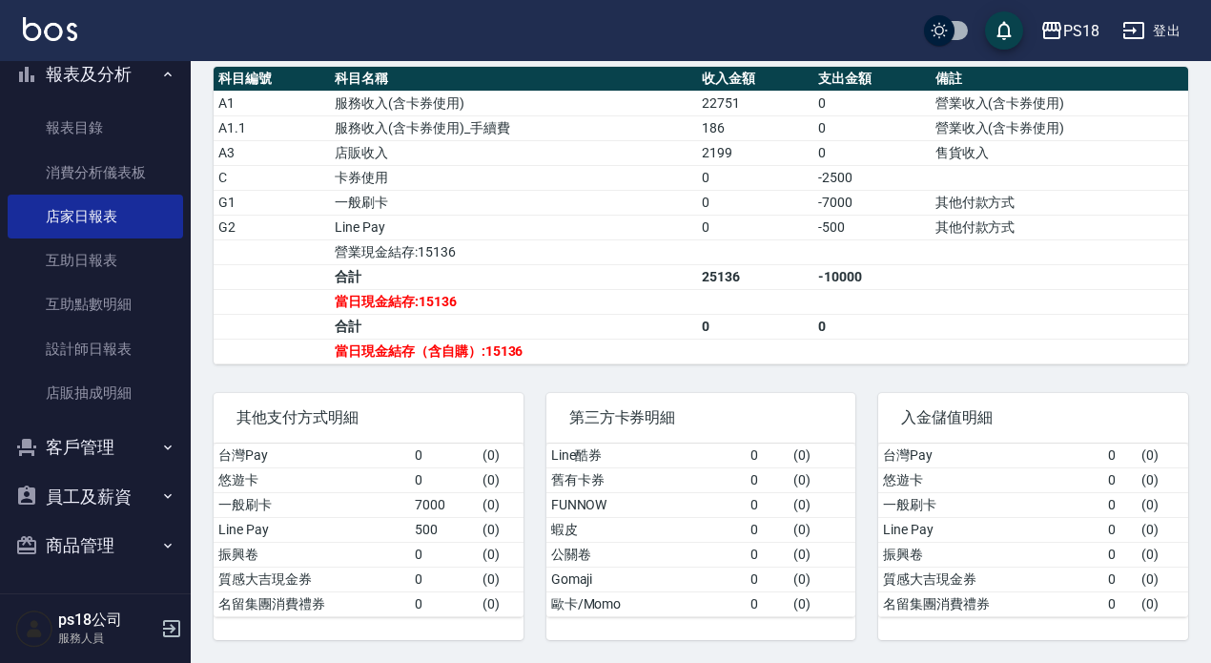
click at [313, 239] on td "a dense table" at bounding box center [272, 251] width 116 height 25
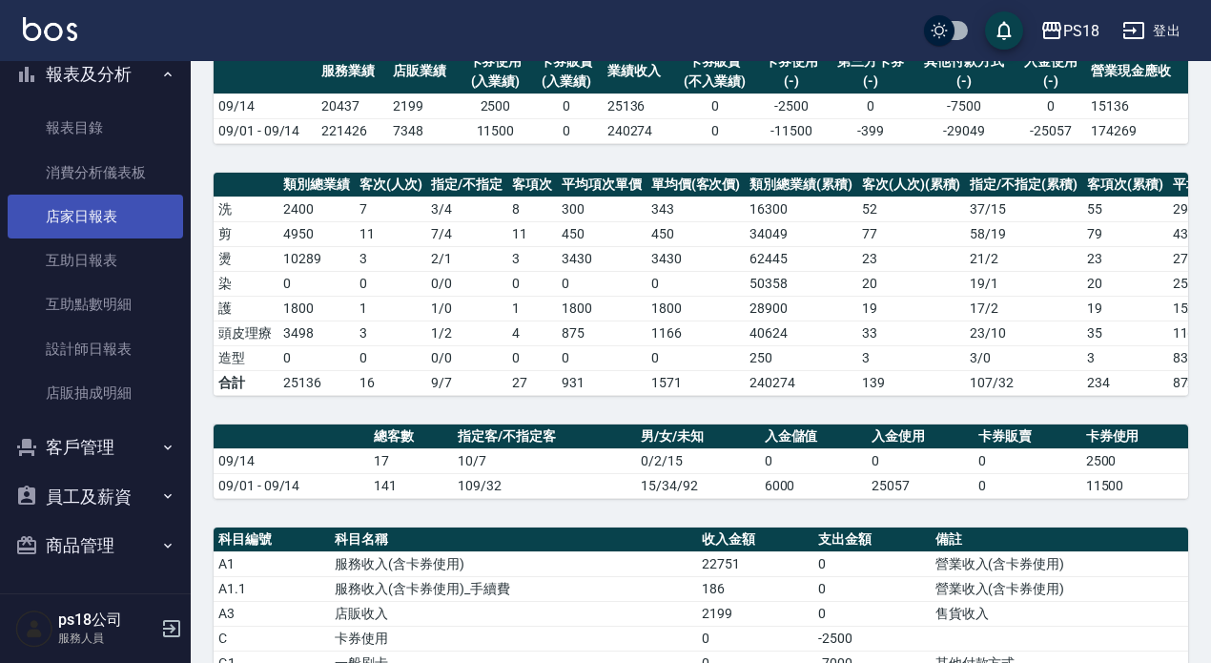
scroll to position [0, 0]
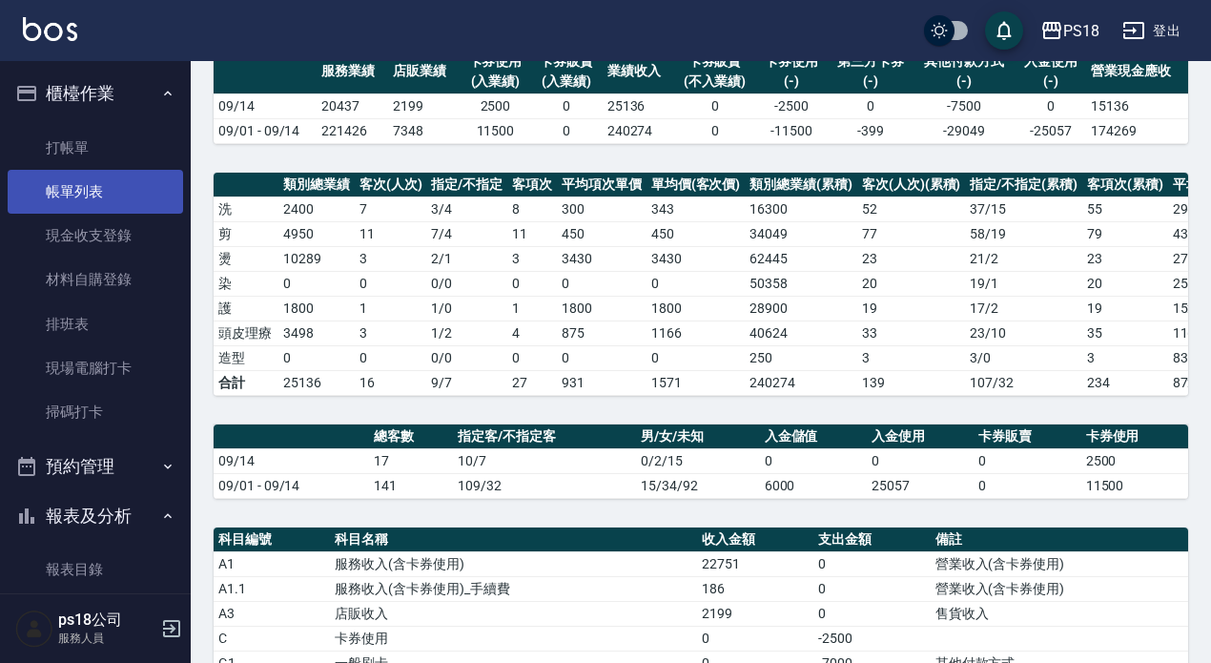
click at [81, 195] on link "帳單列表" at bounding box center [95, 192] width 175 height 44
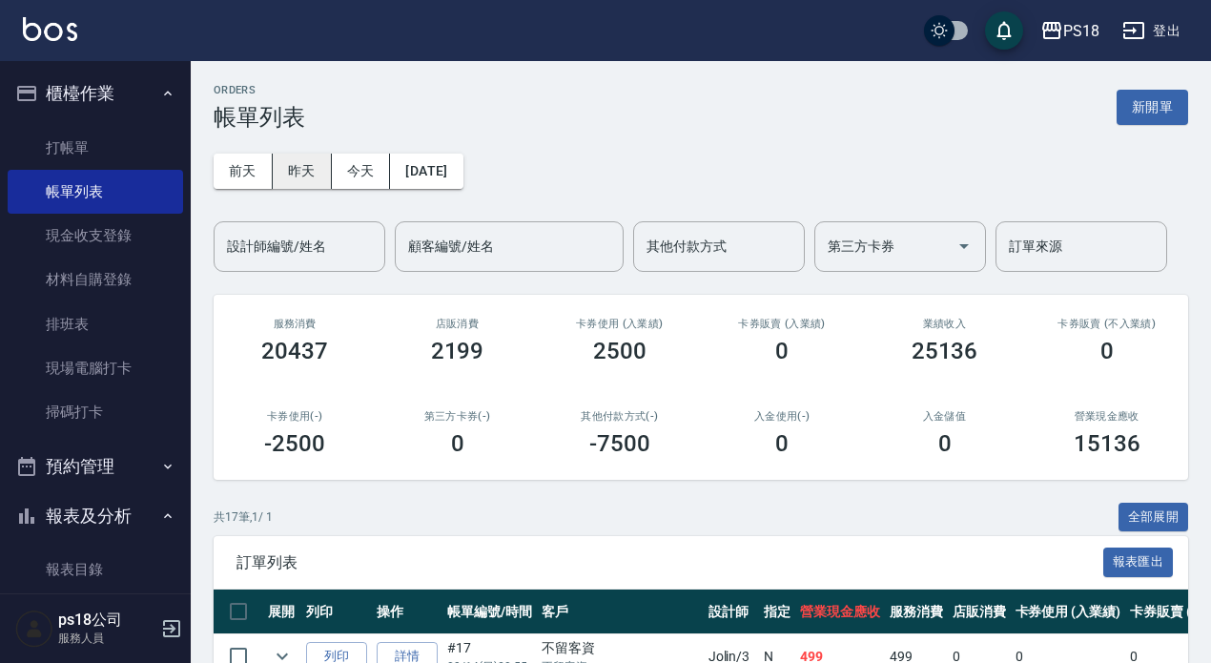
click at [274, 168] on button "昨天" at bounding box center [302, 171] width 59 height 35
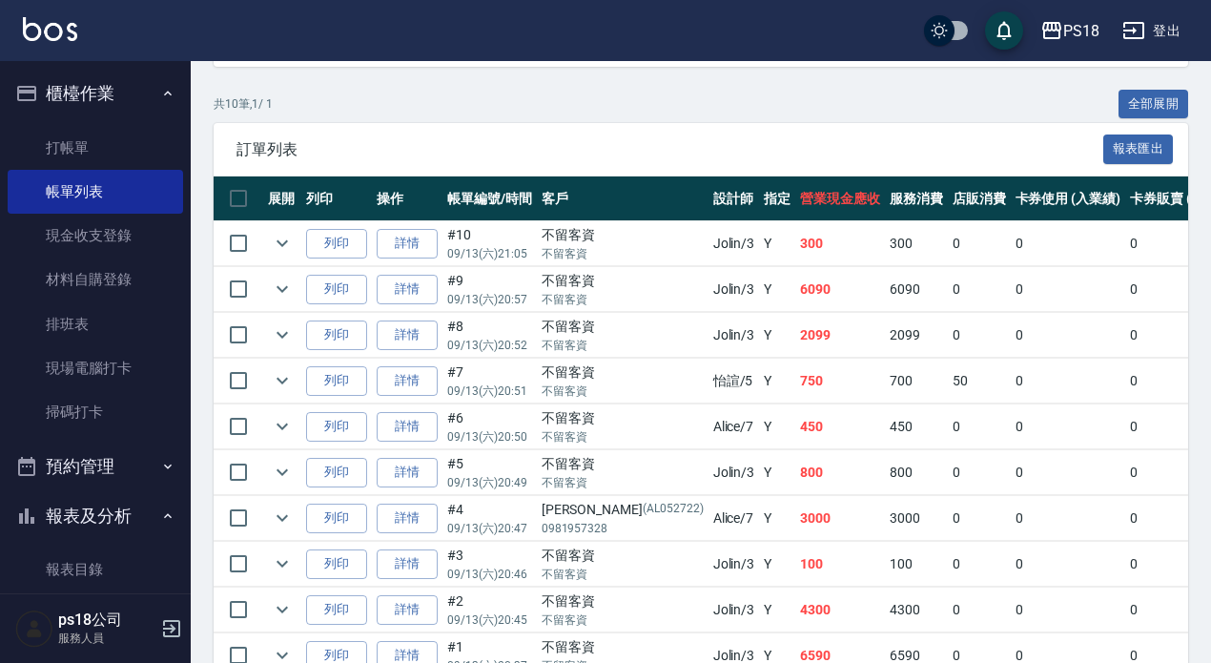
scroll to position [520, 0]
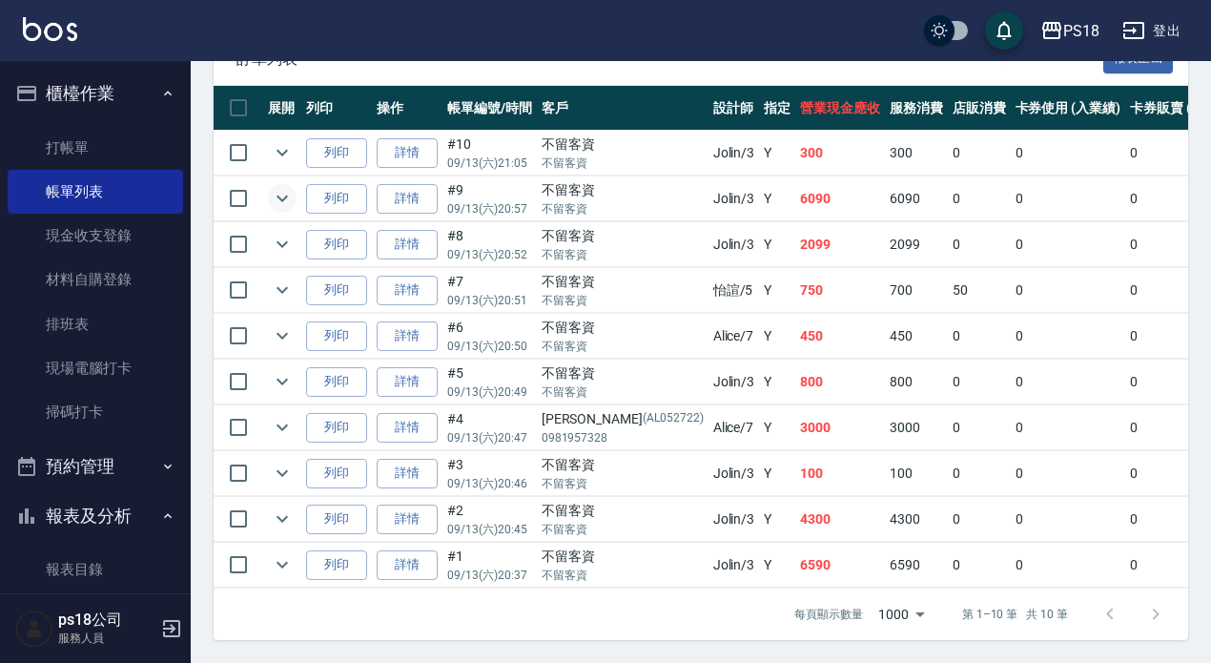
click at [280, 187] on icon "expand row" at bounding box center [282, 198] width 23 height 23
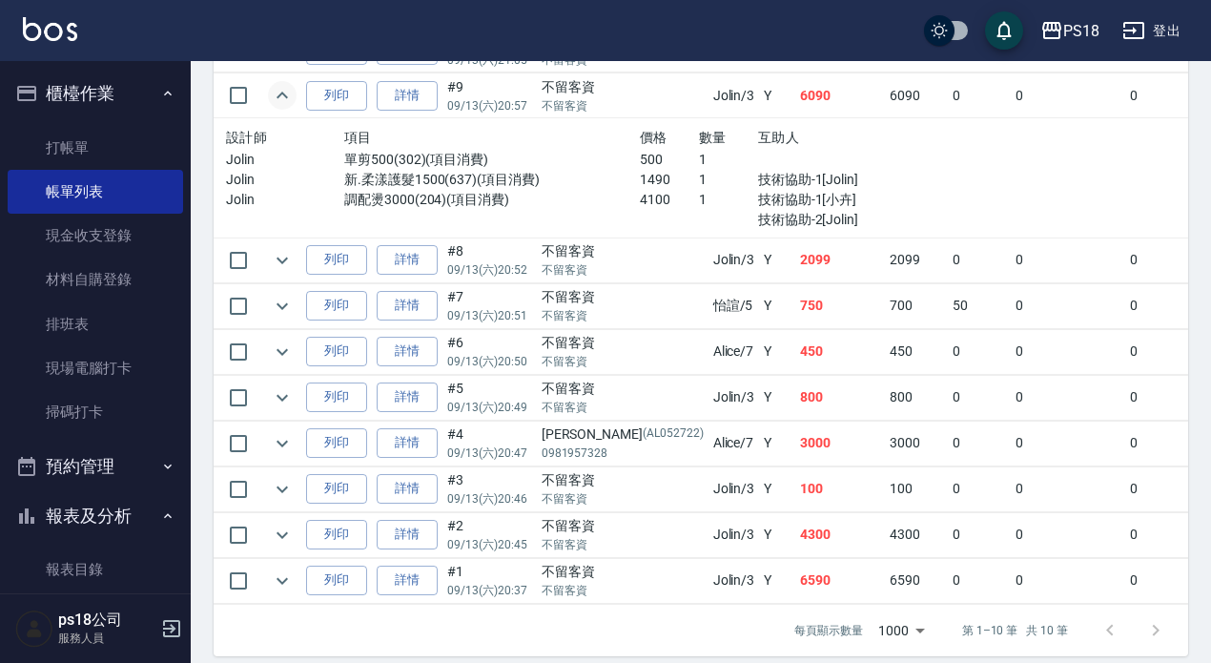
scroll to position [615, 0]
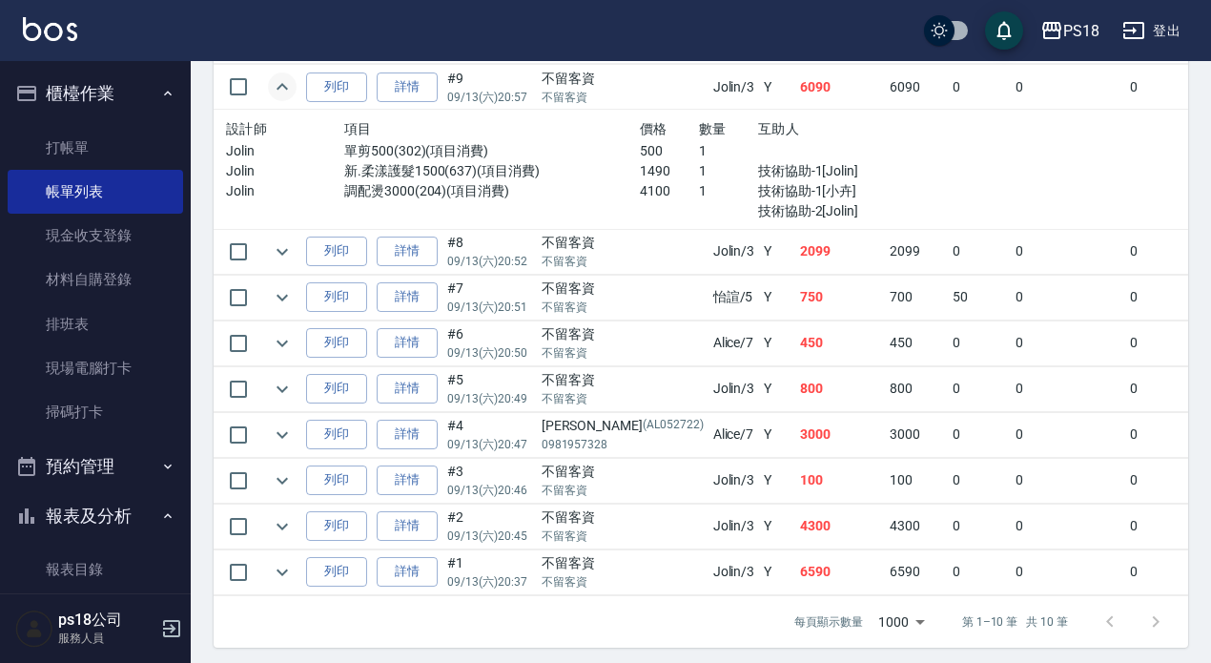
click at [291, 97] on icon "expand row" at bounding box center [282, 86] width 23 height 23
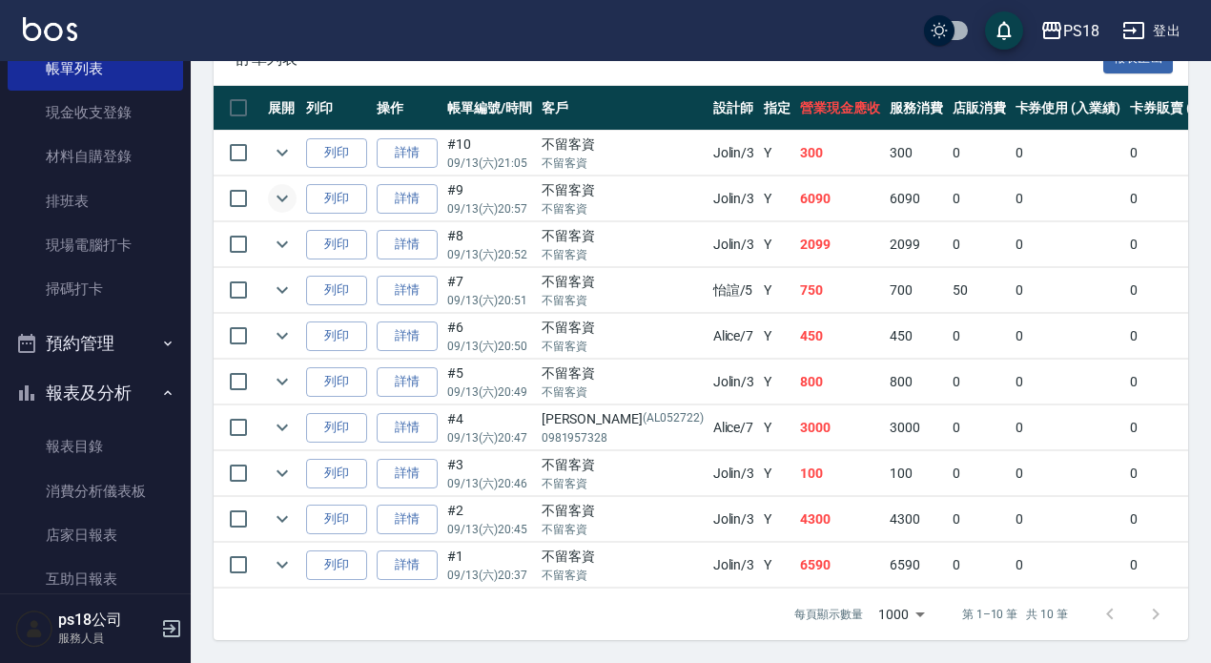
scroll to position [441, 0]
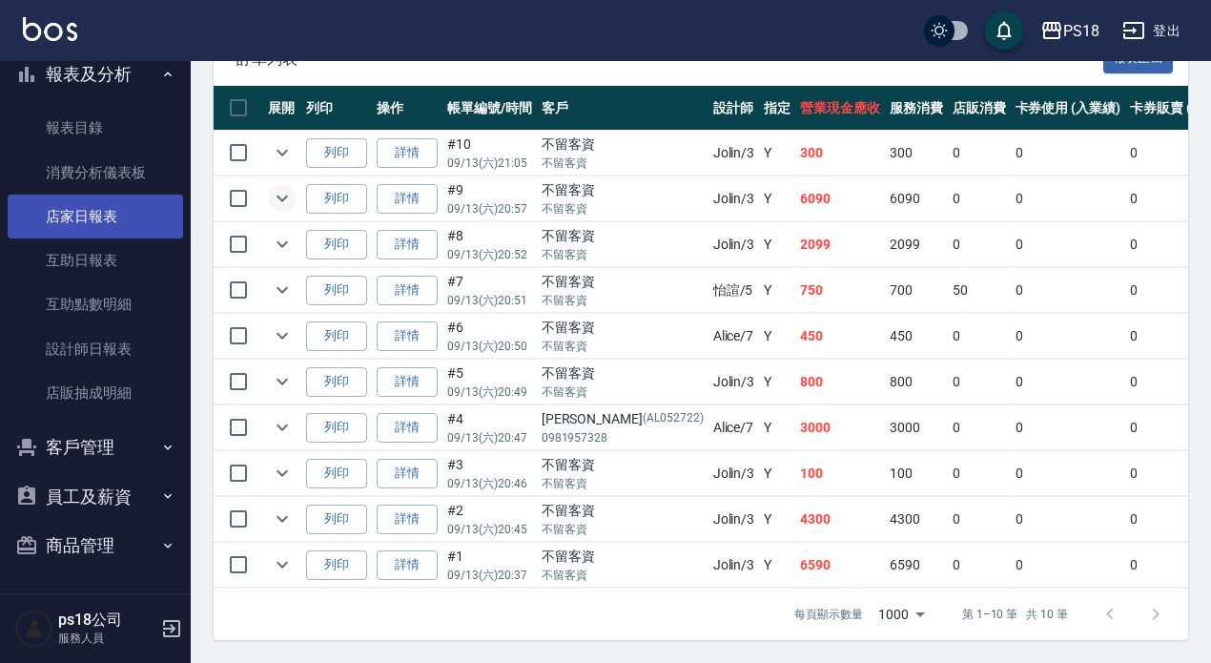
click at [61, 232] on link "店家日報表" at bounding box center [95, 217] width 175 height 44
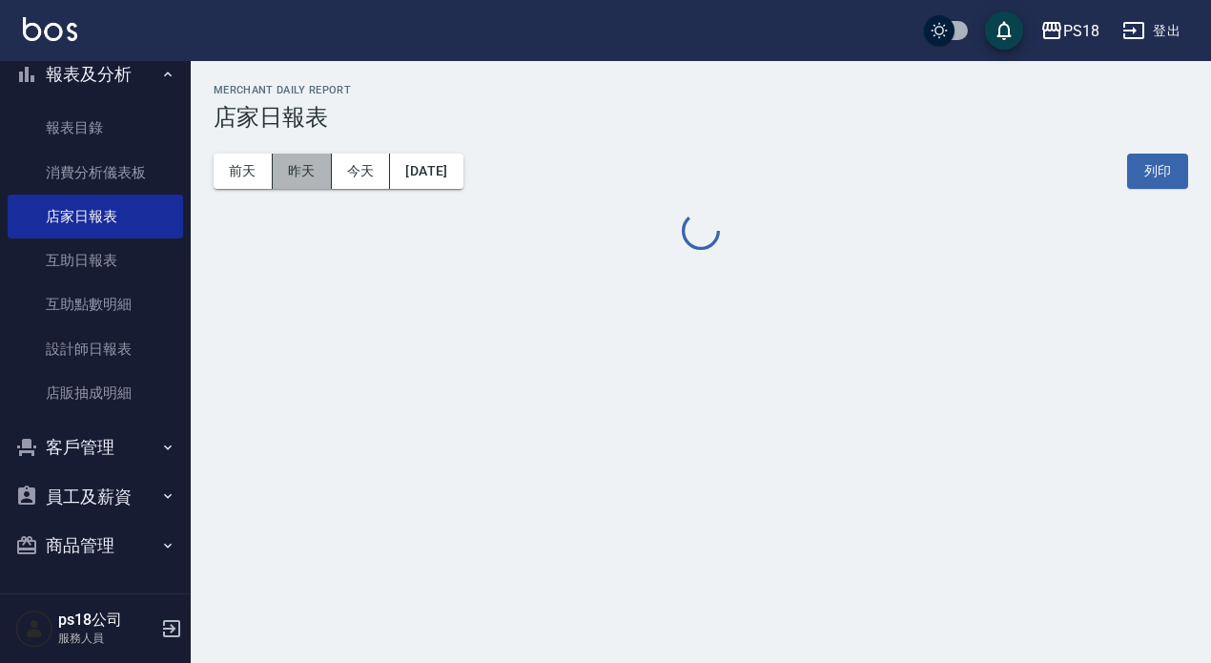
click at [296, 158] on button "昨天" at bounding box center [302, 171] width 59 height 35
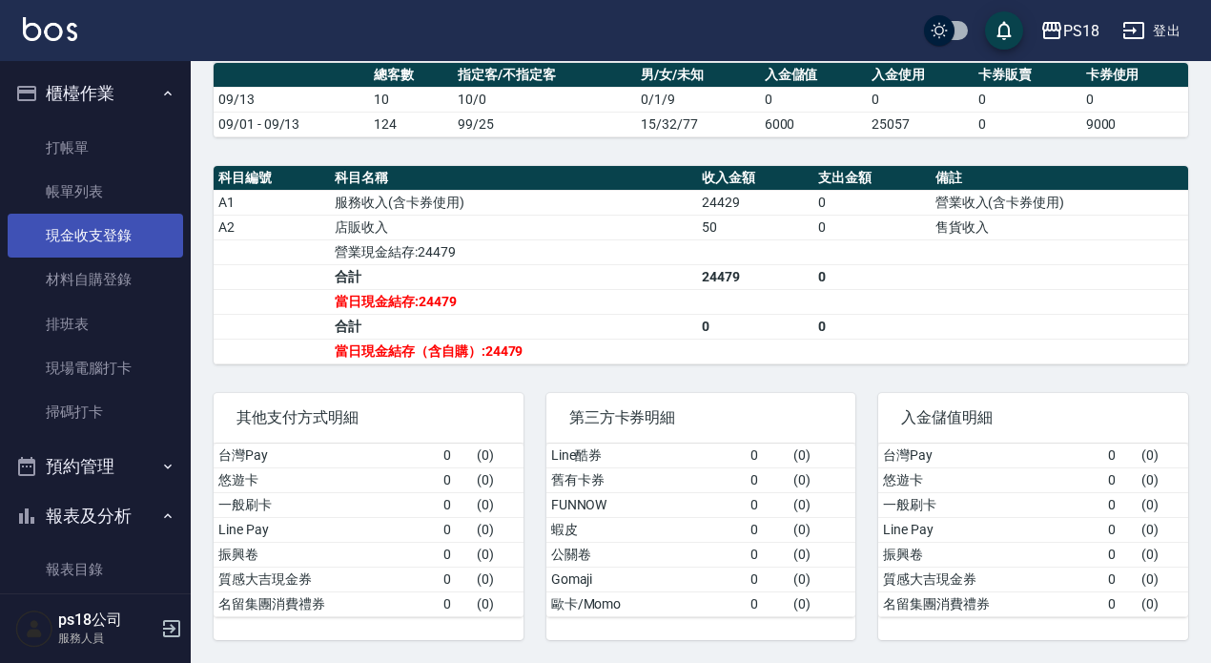
click at [123, 245] on link "現金收支登錄" at bounding box center [95, 236] width 175 height 44
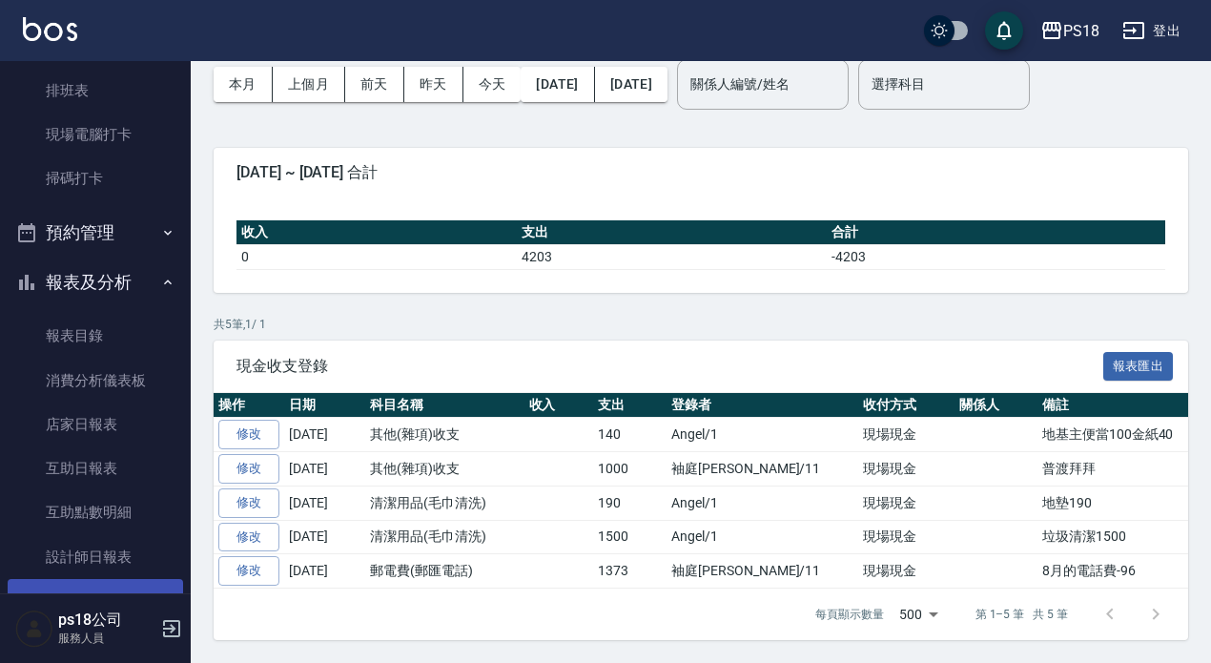
scroll to position [286, 0]
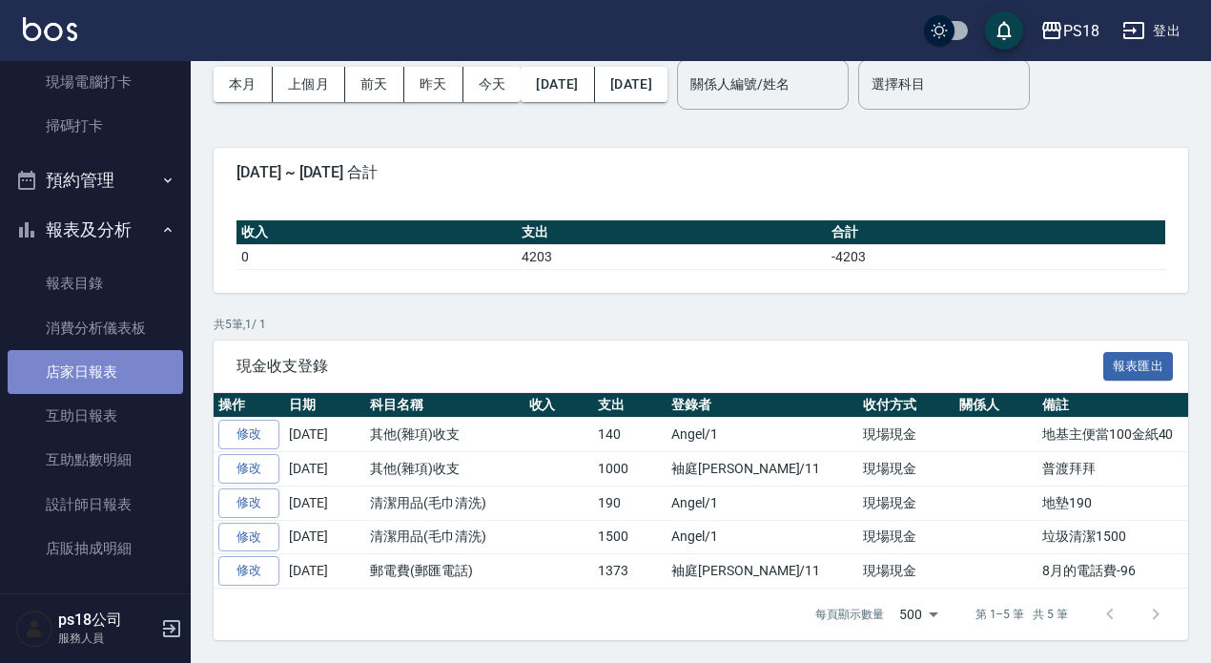
click at [135, 374] on link "店家日報表" at bounding box center [95, 372] width 175 height 44
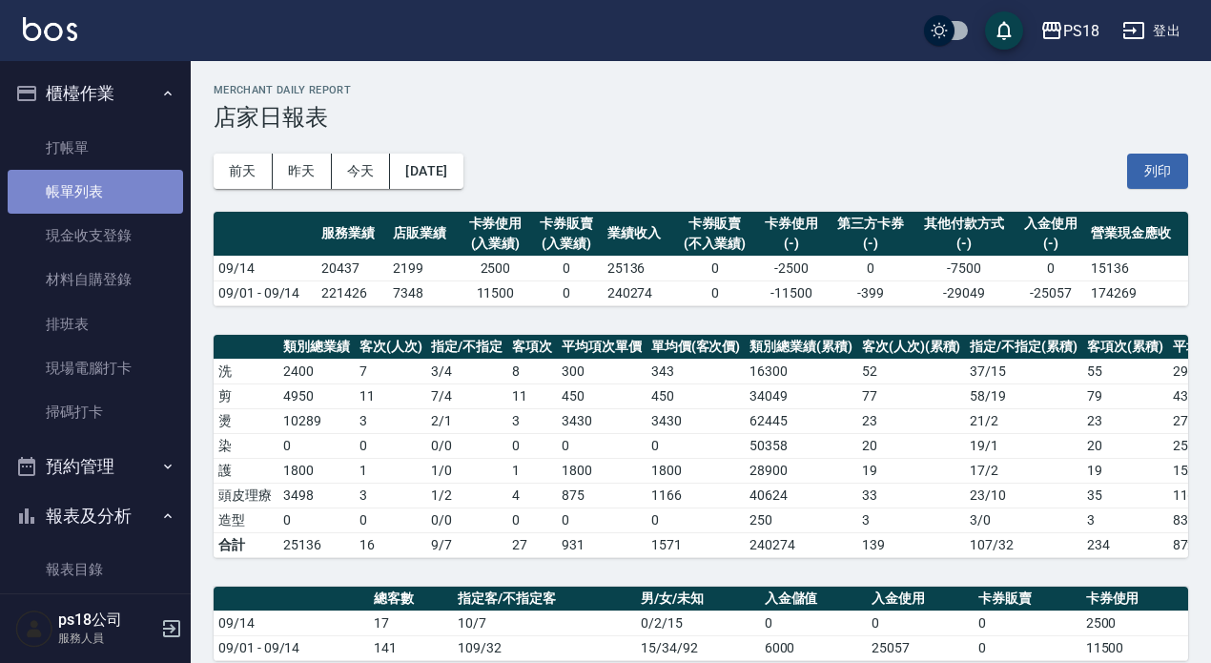
click at [102, 204] on link "帳單列表" at bounding box center [95, 192] width 175 height 44
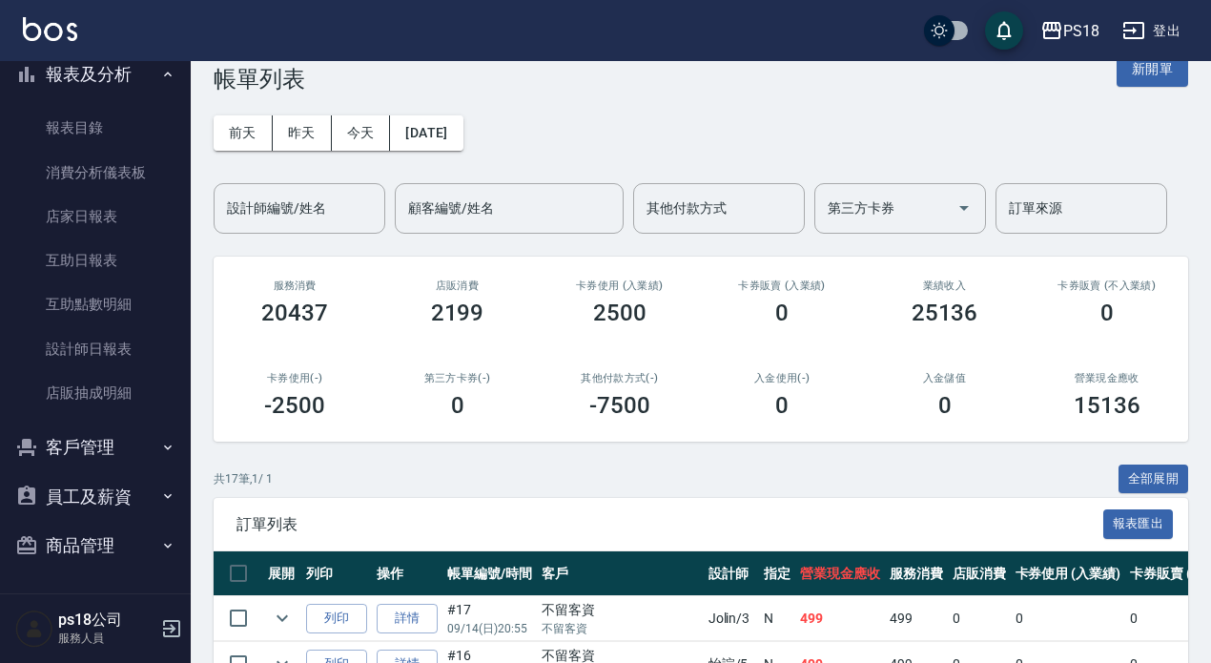
scroll to position [286, 0]
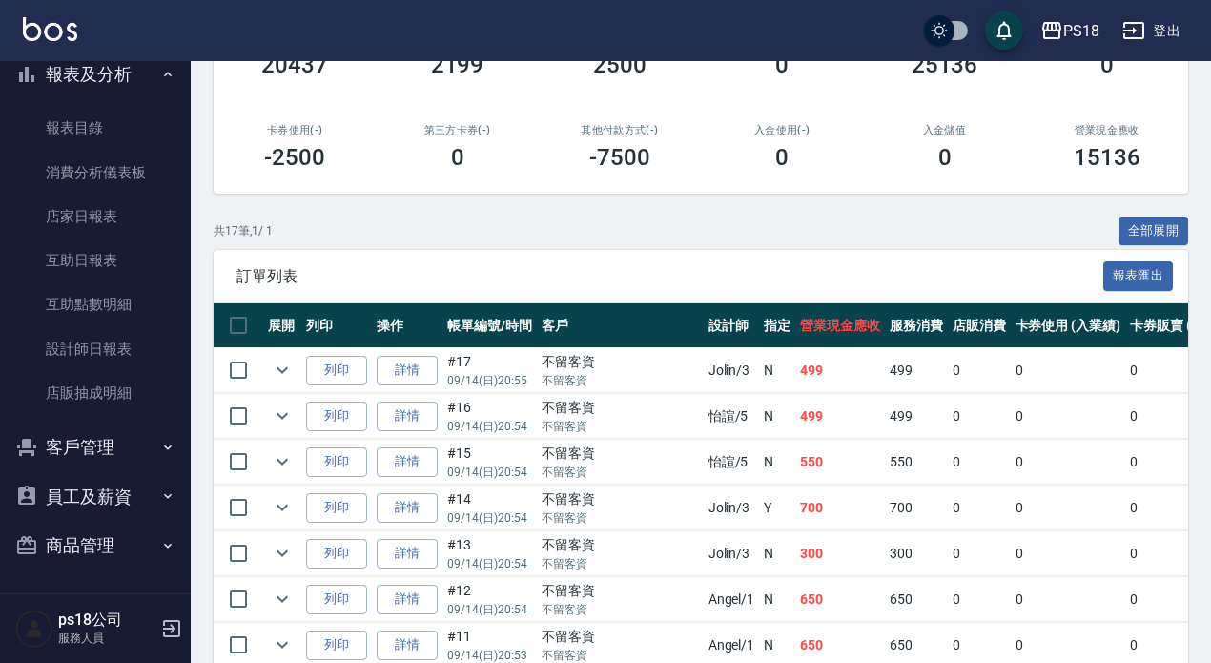
drag, startPoint x: 418, startPoint y: 220, endPoint x: 403, endPoint y: 220, distance: 14.3
click at [416, 220] on div "共 17 筆, 1 / 1 全部展開" at bounding box center [701, 231] width 974 height 30
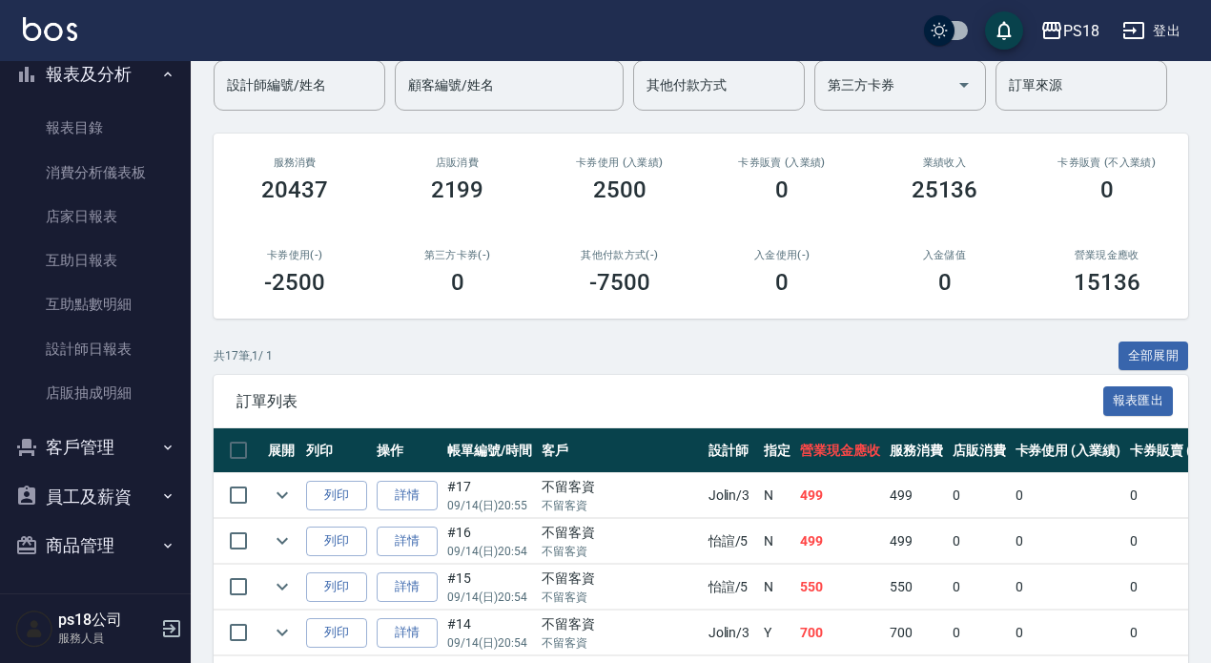
scroll to position [0, 0]
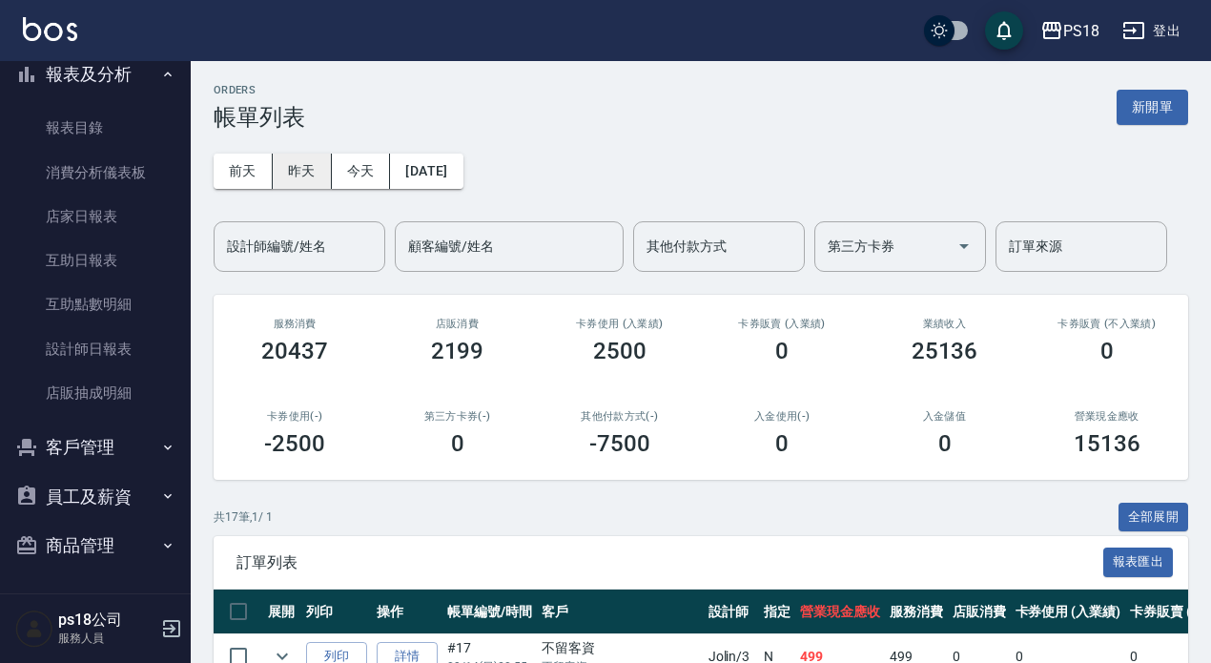
click at [314, 160] on button "昨天" at bounding box center [302, 171] width 59 height 35
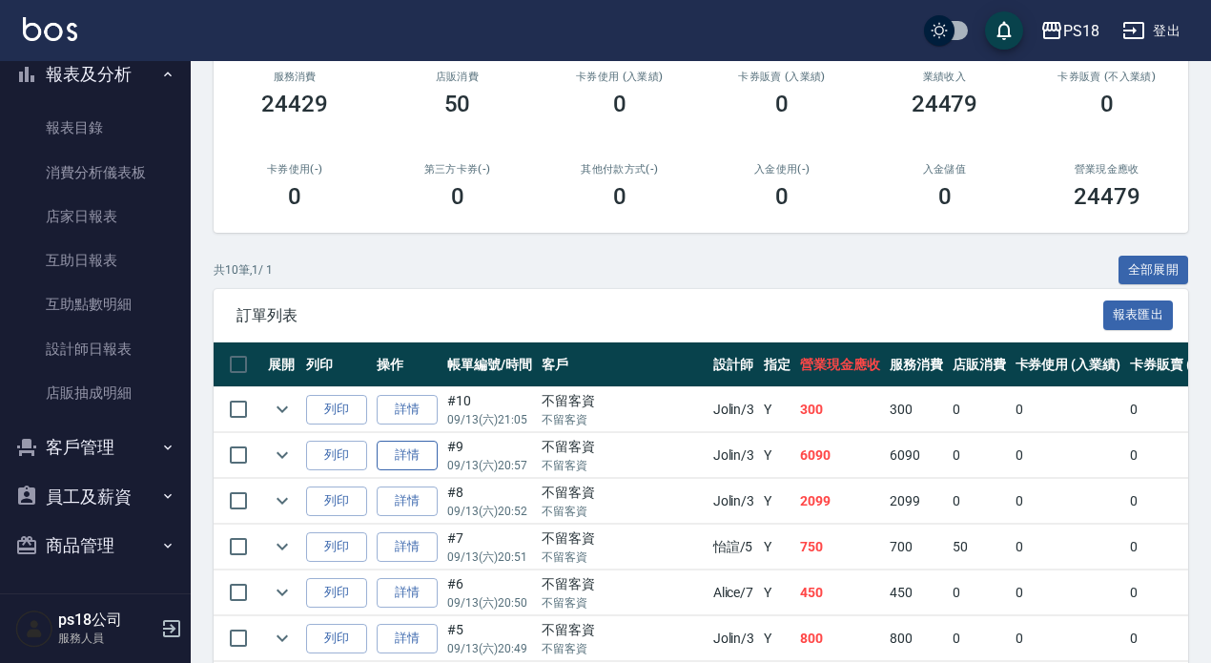
scroll to position [520, 0]
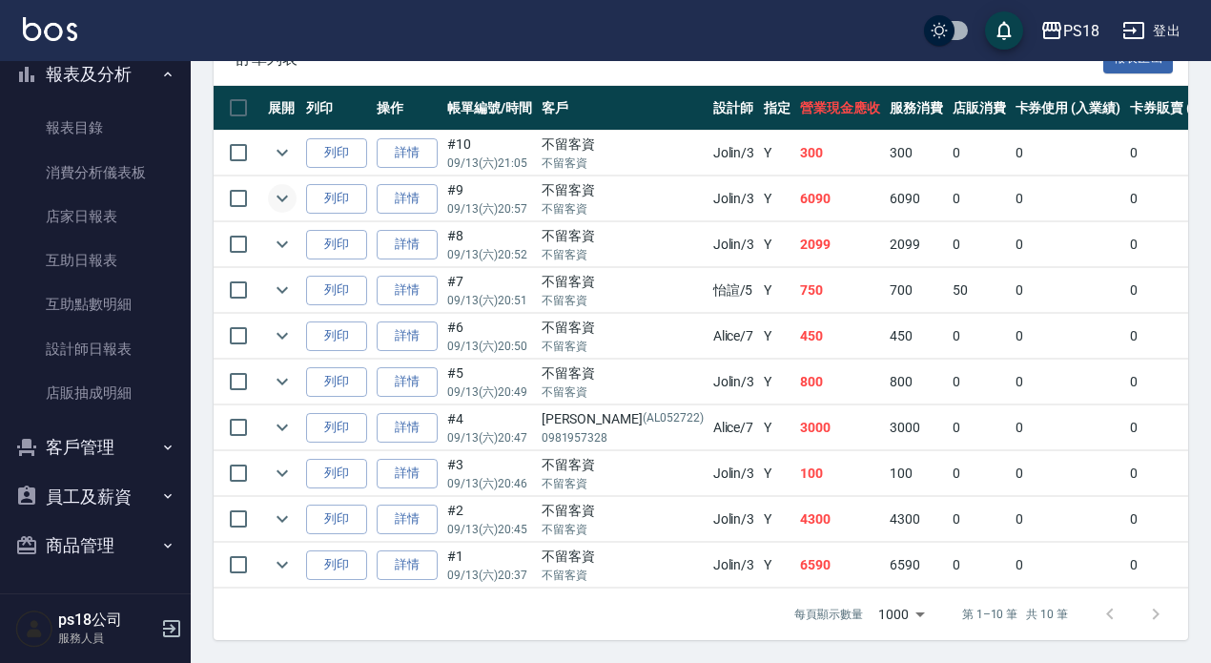
click at [279, 187] on icon "expand row" at bounding box center [282, 198] width 23 height 23
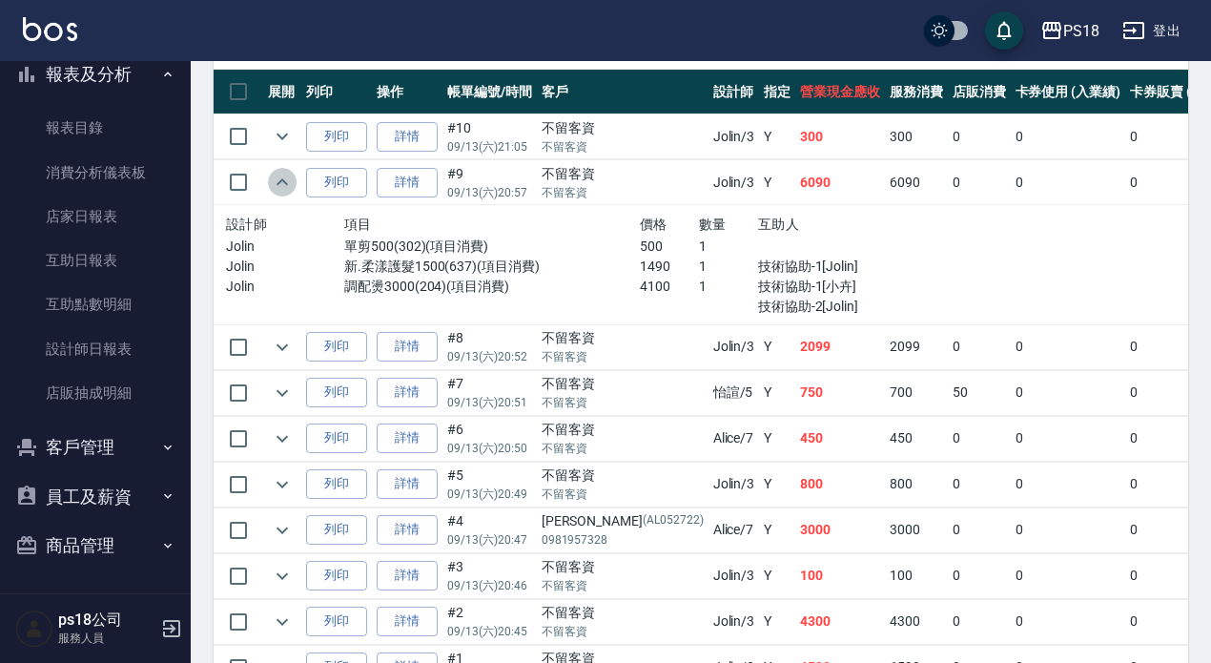
click at [272, 183] on icon "expand row" at bounding box center [282, 182] width 23 height 23
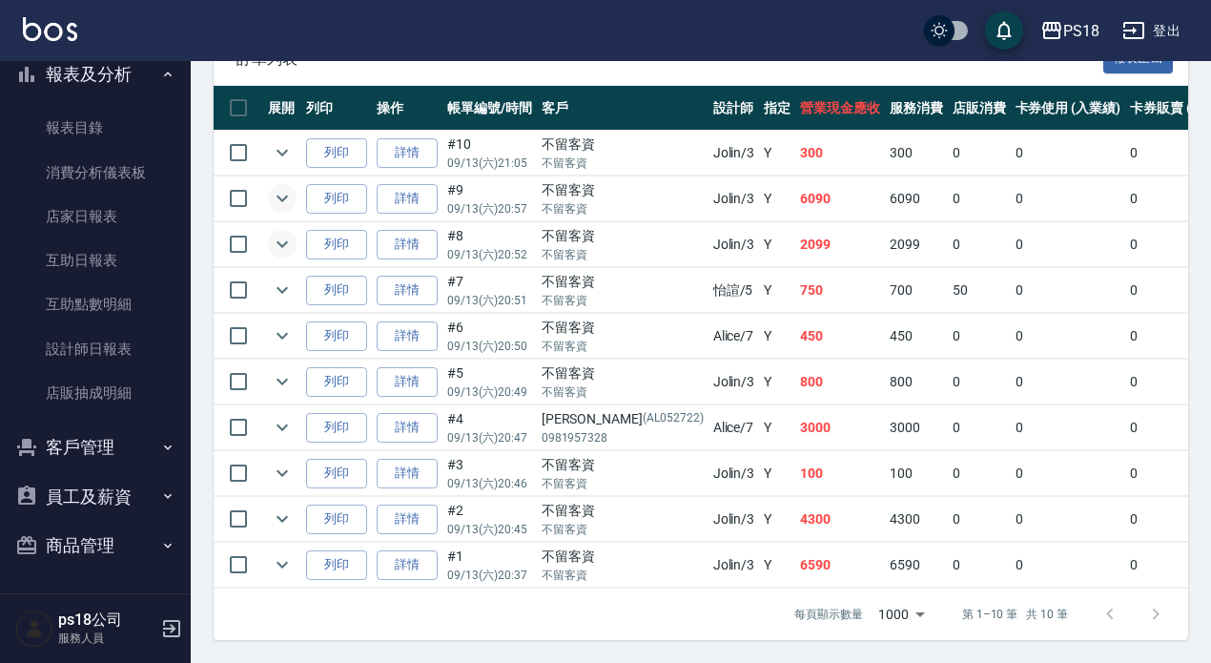
click at [276, 237] on icon "expand row" at bounding box center [282, 244] width 23 height 23
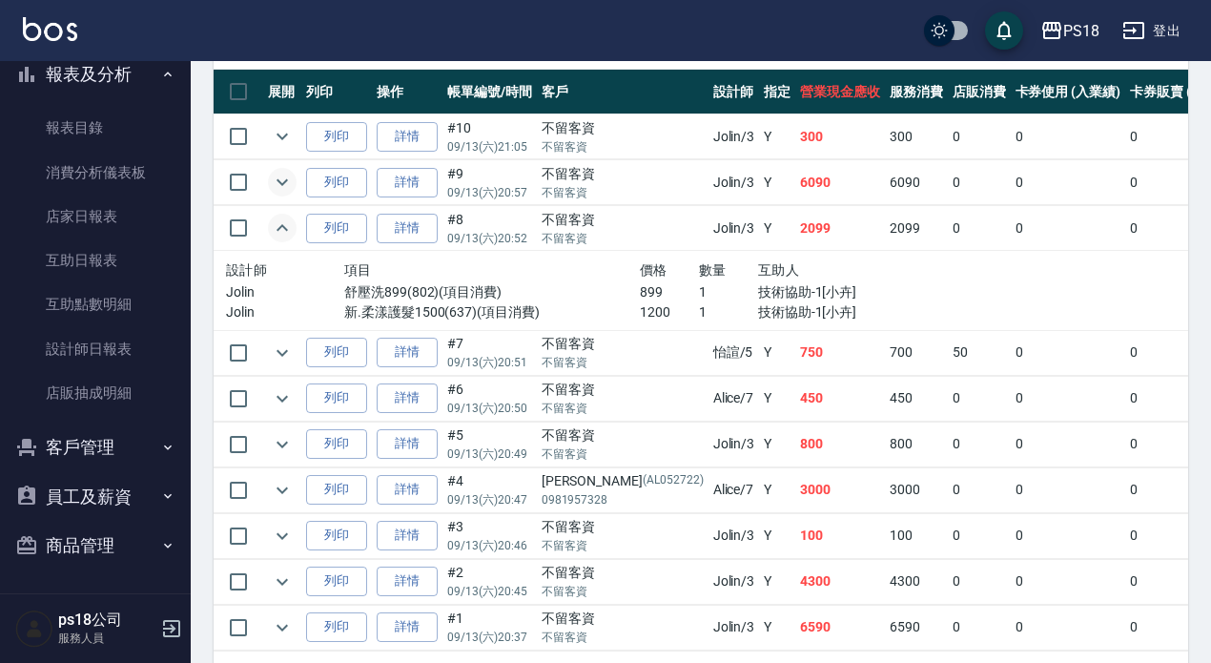
click at [277, 237] on icon "expand row" at bounding box center [282, 227] width 23 height 23
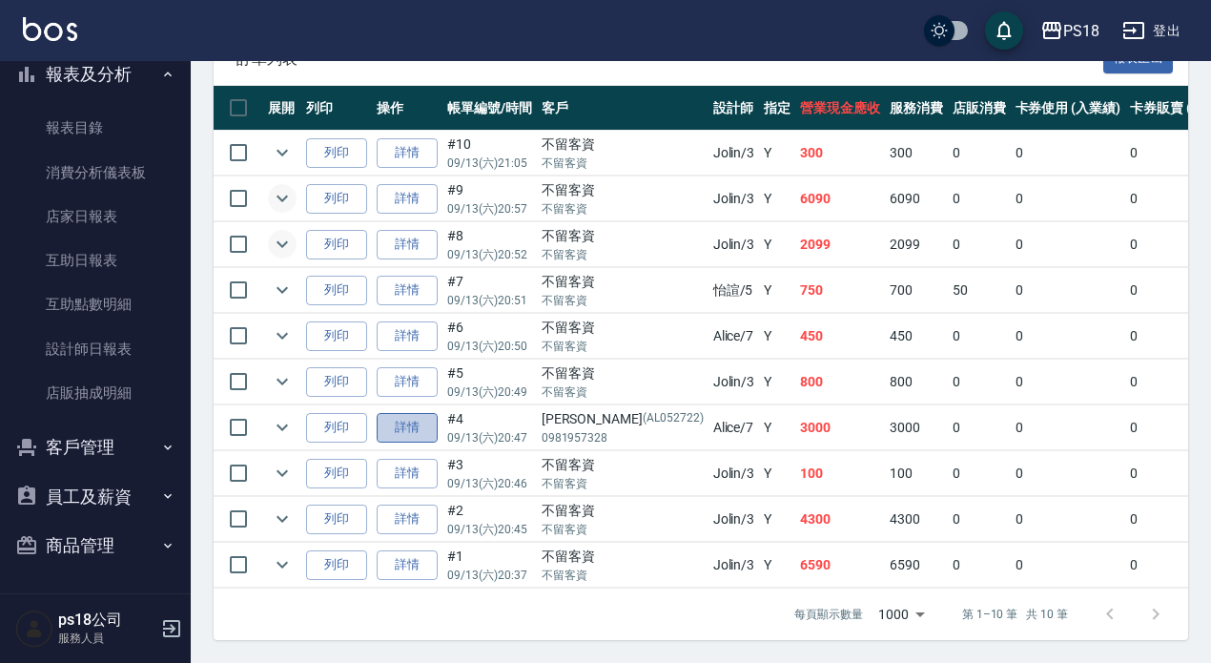
click at [400, 413] on link "詳情" at bounding box center [407, 428] width 61 height 30
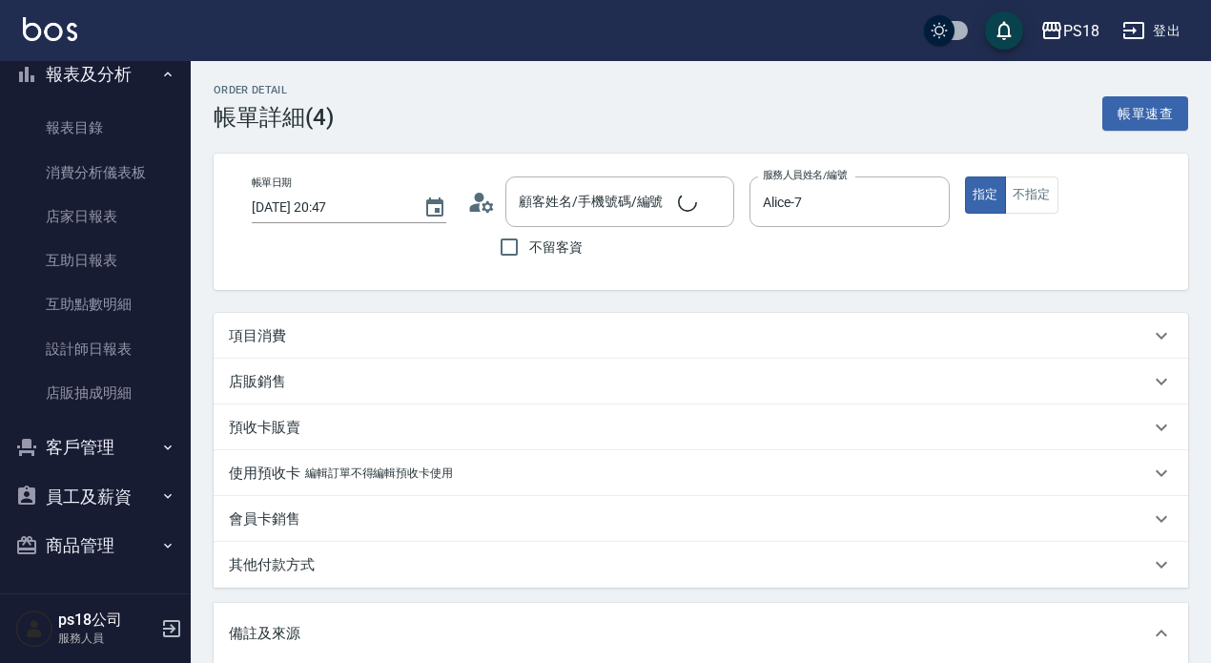
type input "[DATE] 20:47"
type input "Alice-7"
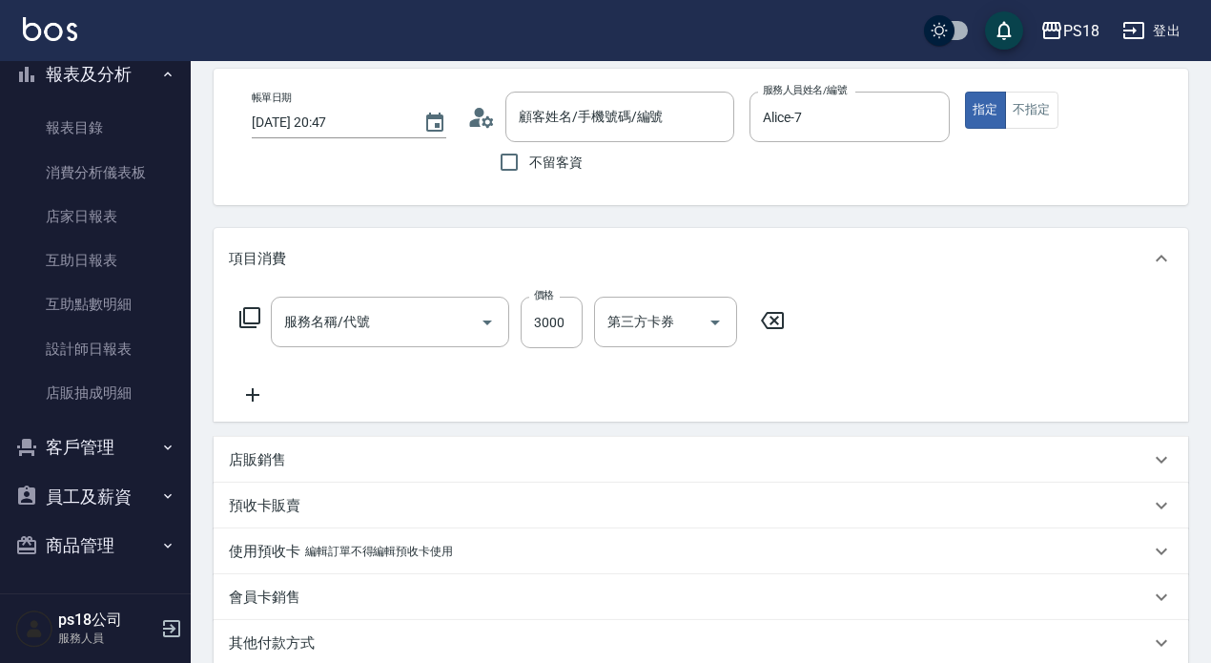
type input "[PERSON_NAME]/0981957328/AL052722"
type input "造型燙2499(225)"
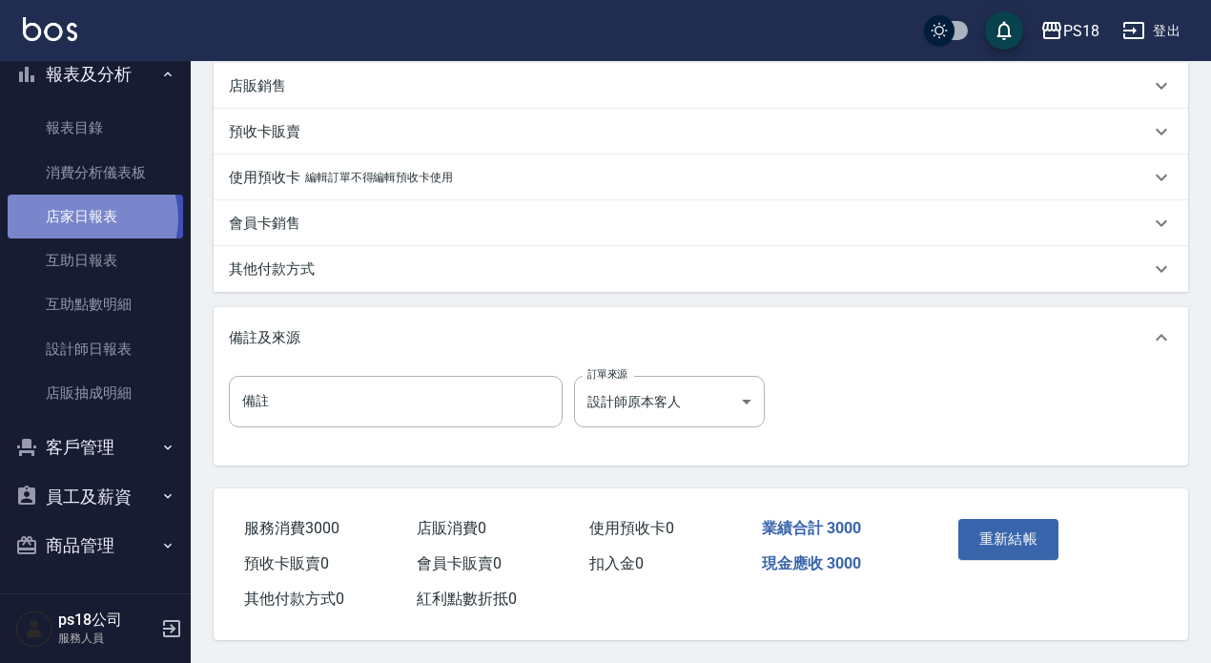
click at [90, 218] on link "店家日報表" at bounding box center [95, 217] width 175 height 44
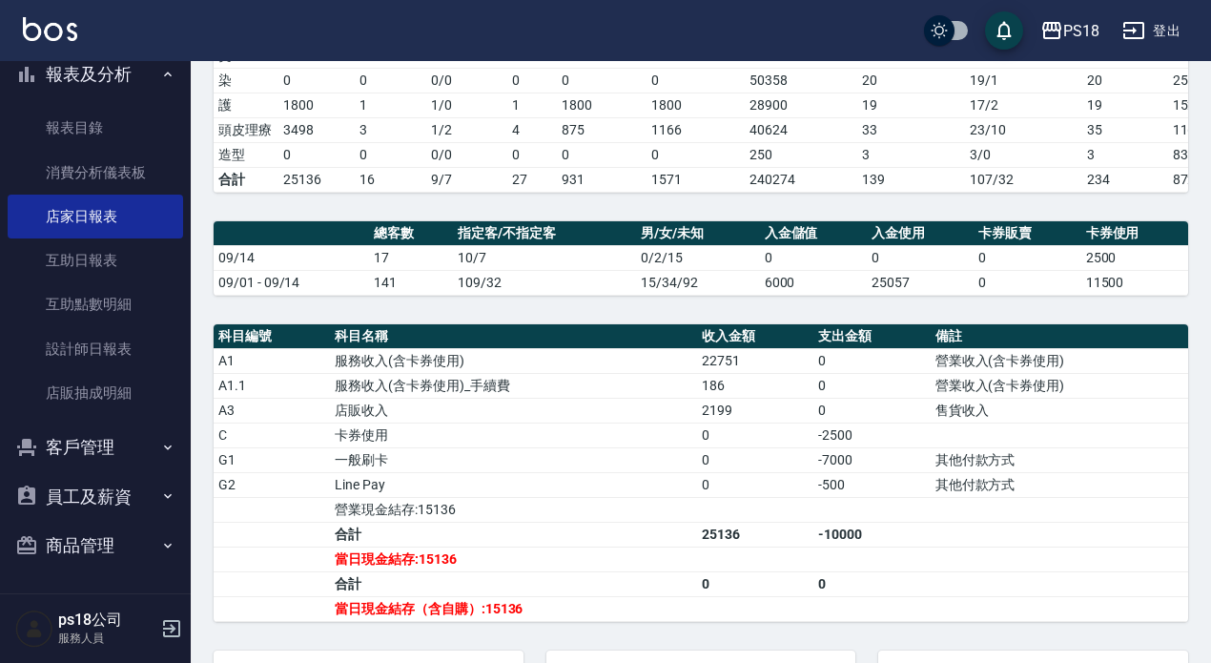
scroll to position [477, 0]
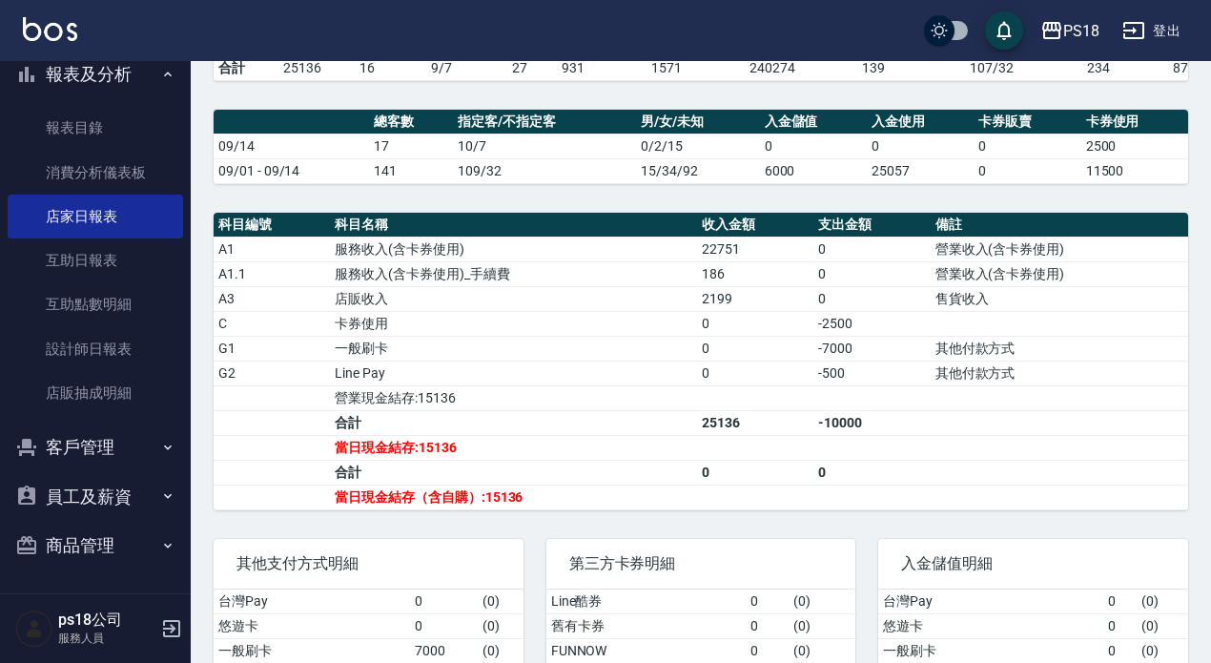
click at [661, 257] on table "科目編號 科目名稱 收入金額 支出金額 備註 A1 服務收入(含卡券使用) 22751 0 營業收入(含卡券使用) A1.1 服務收入(含卡券使用)_手續費 …" at bounding box center [701, 361] width 974 height 297
